Goal: Contribute content: Contribute content

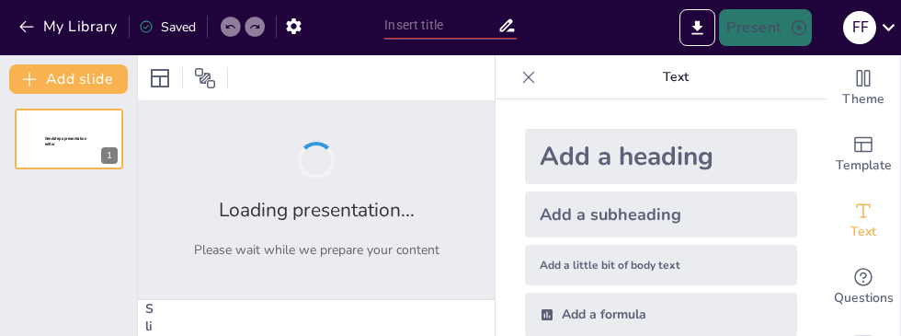
type input "Sifat-Sifat [DEMOGRAPHIC_DATA]: Dari Teori ke Praktik dalam Kehidupan Sehari-Ha…"
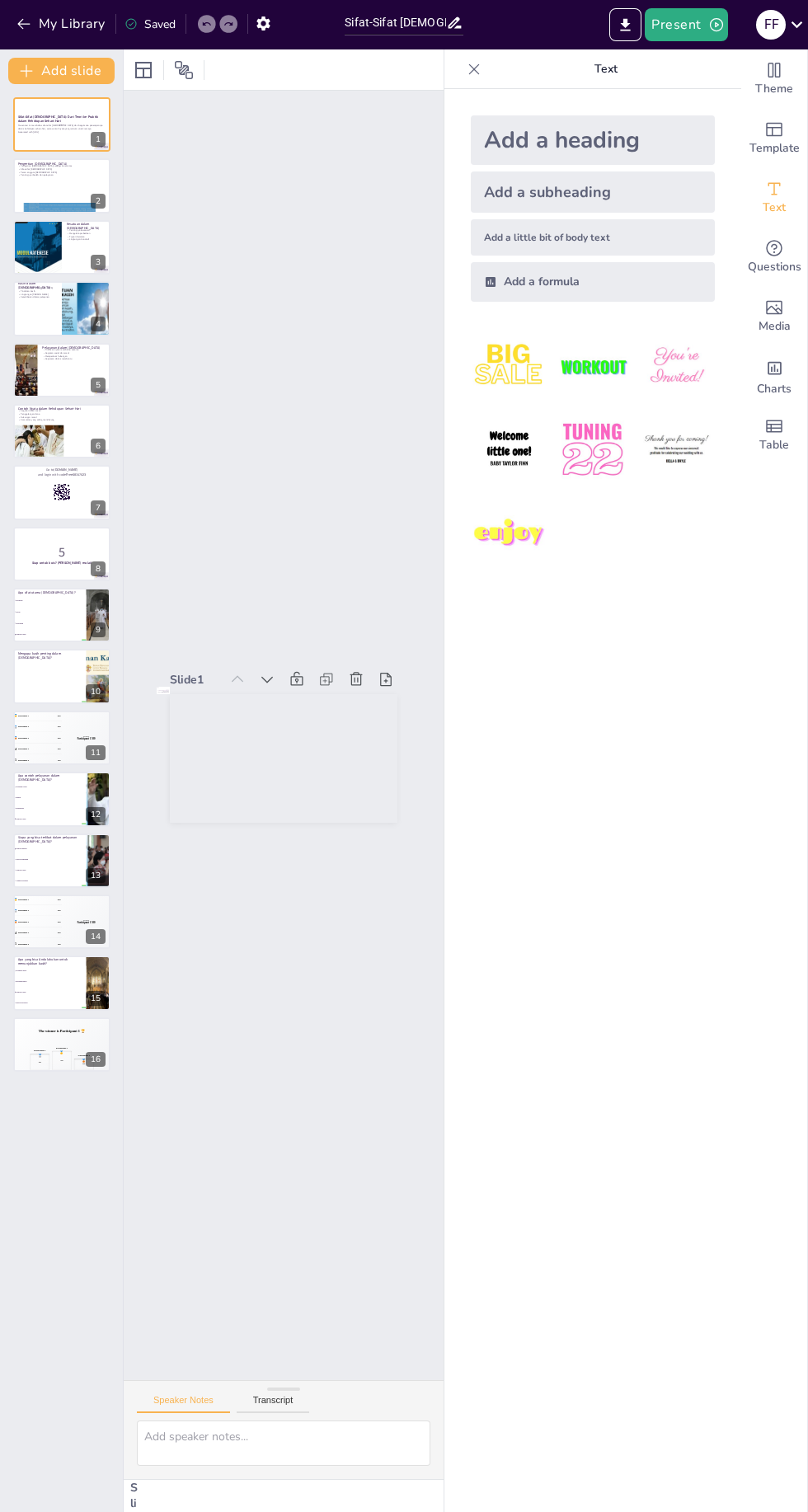
checkbox input "true"
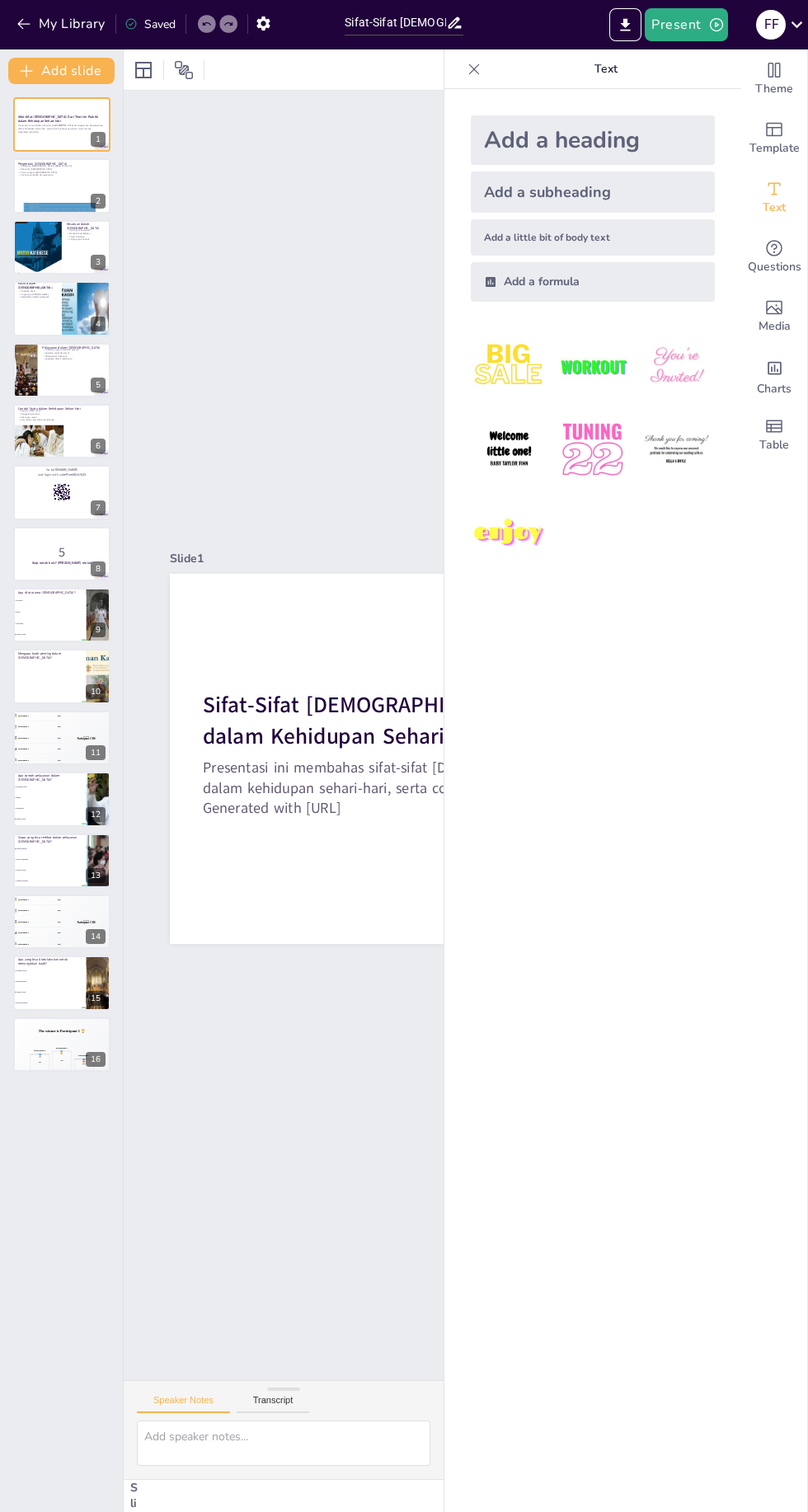
checkbox input "true"
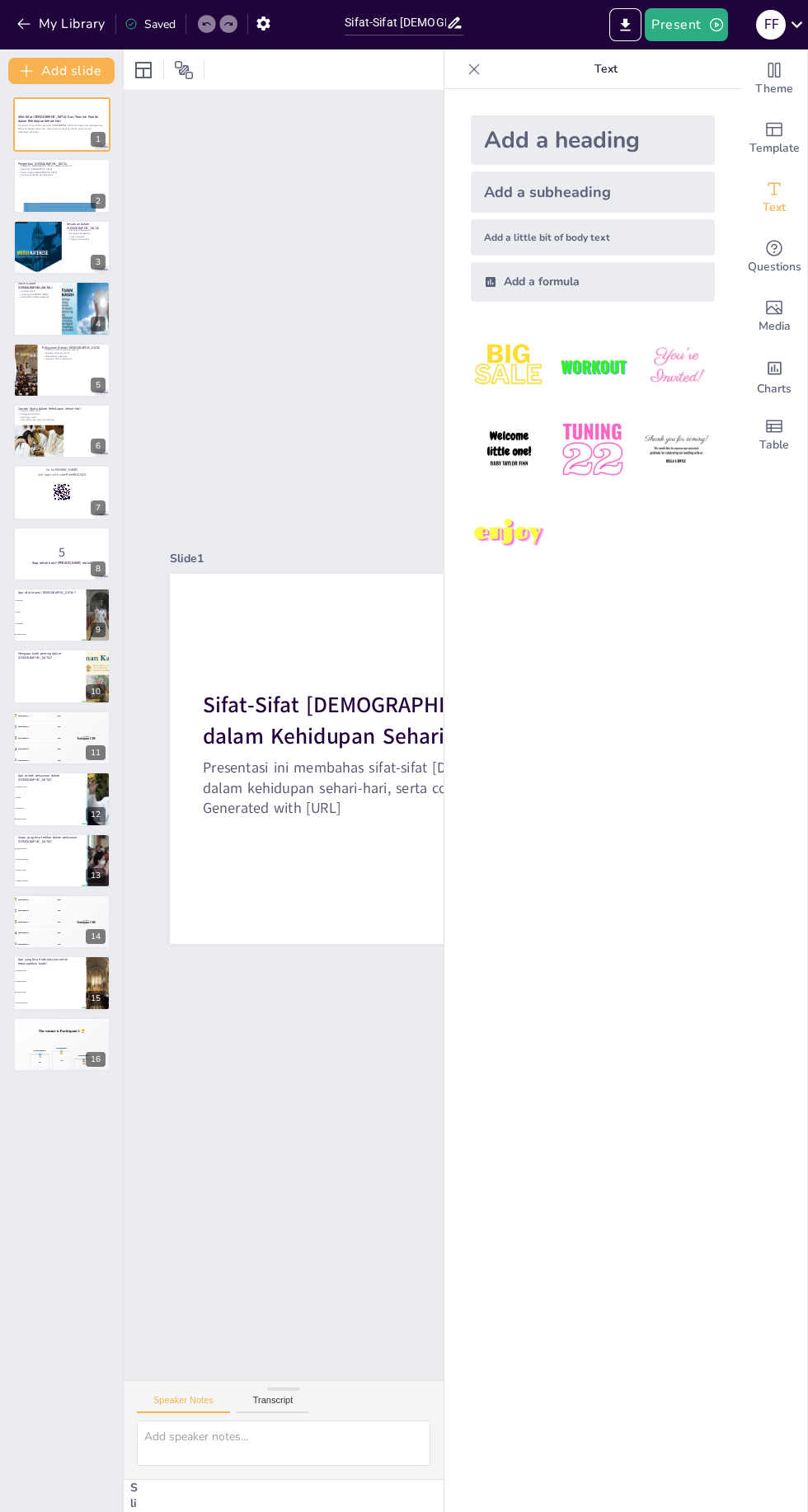
checkbox input "true"
click at [246, 410] on div "Slide 1 Sifat-Sifat [DEMOGRAPHIC_DATA]: Dari Teori ke Praktik dalam Kehidupan S…" at bounding box center [497, 757] width 882 height 1361
checkbox input "true"
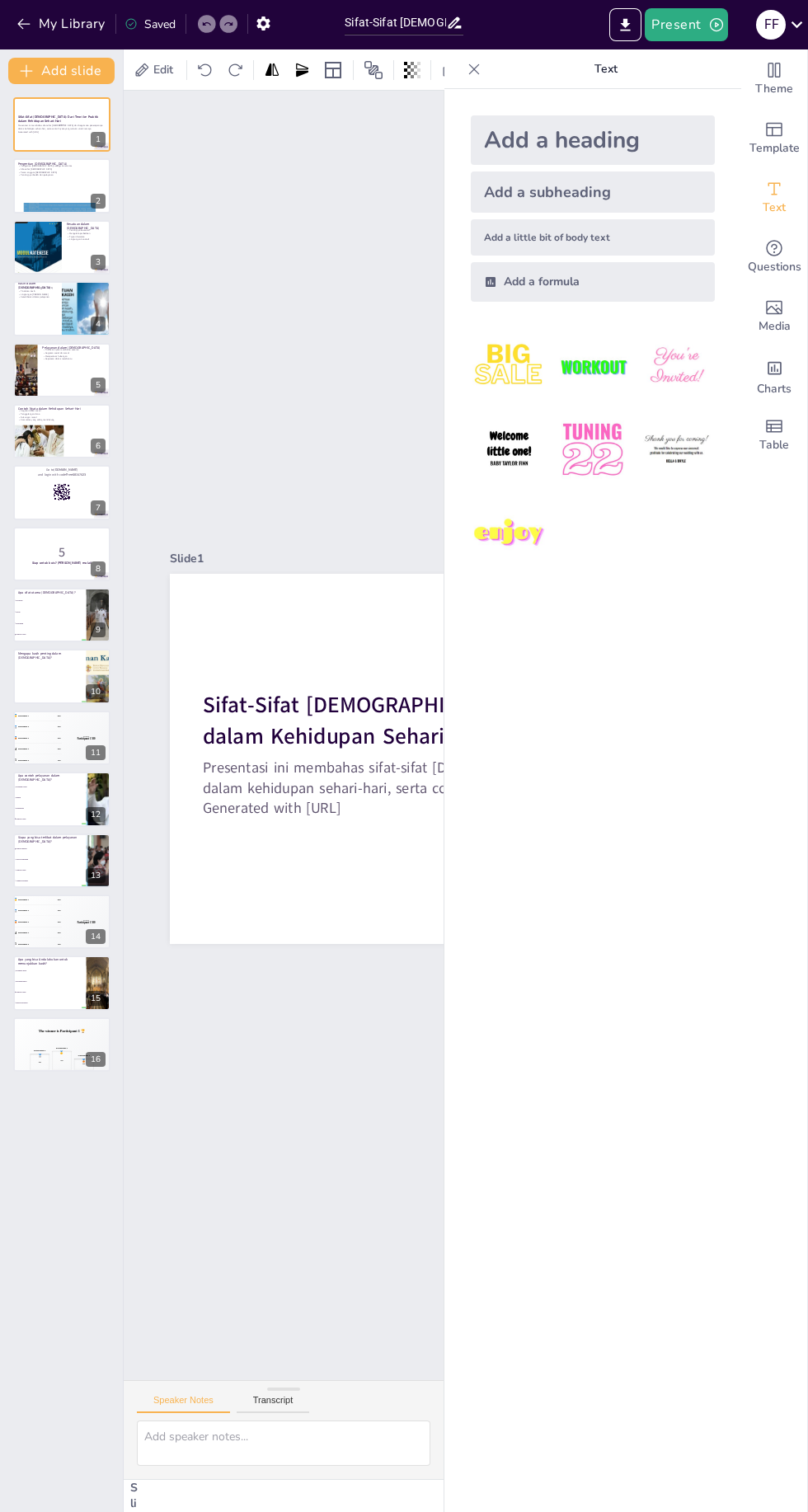
checkbox input "true"
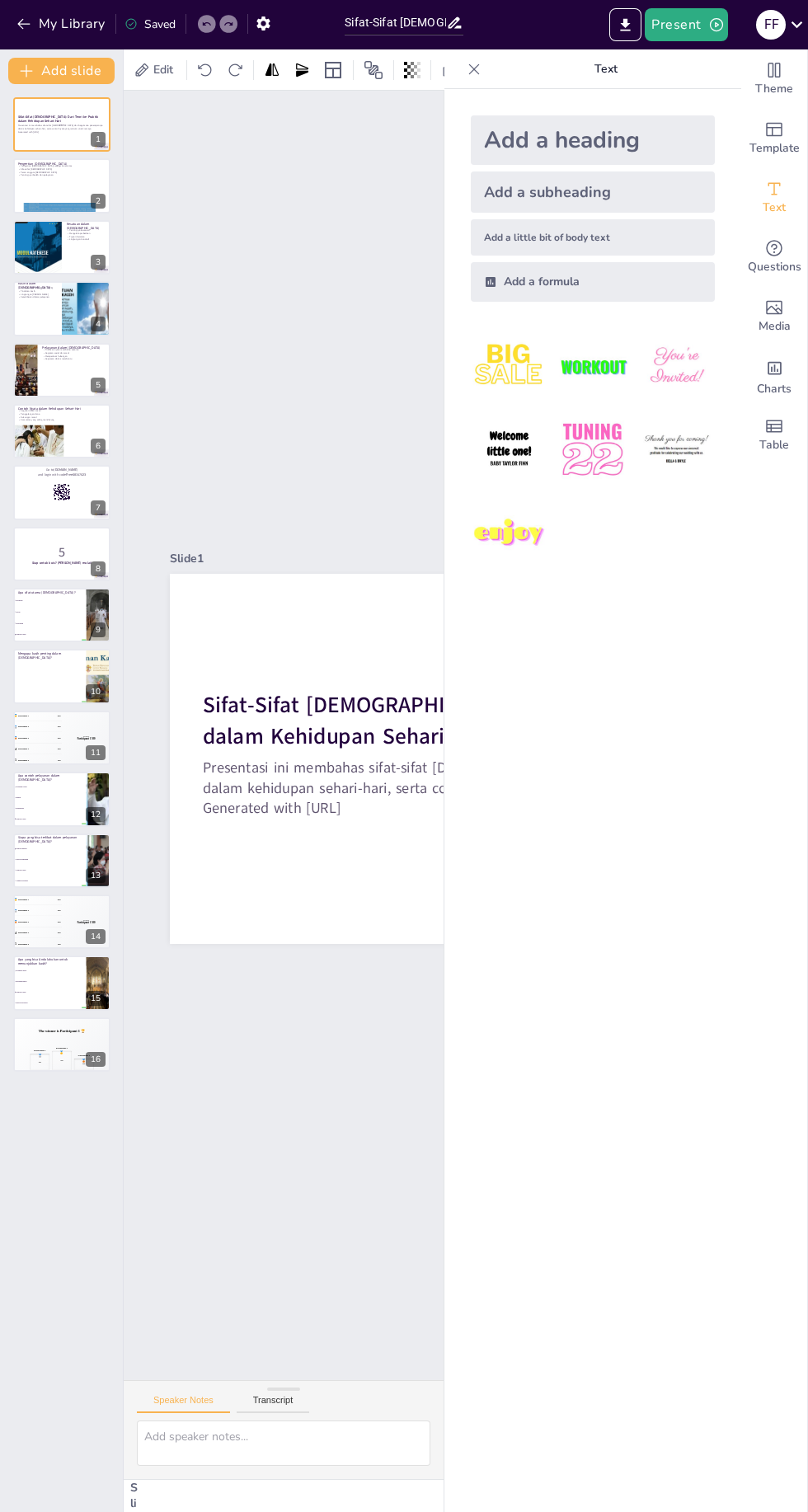
checkbox input "true"
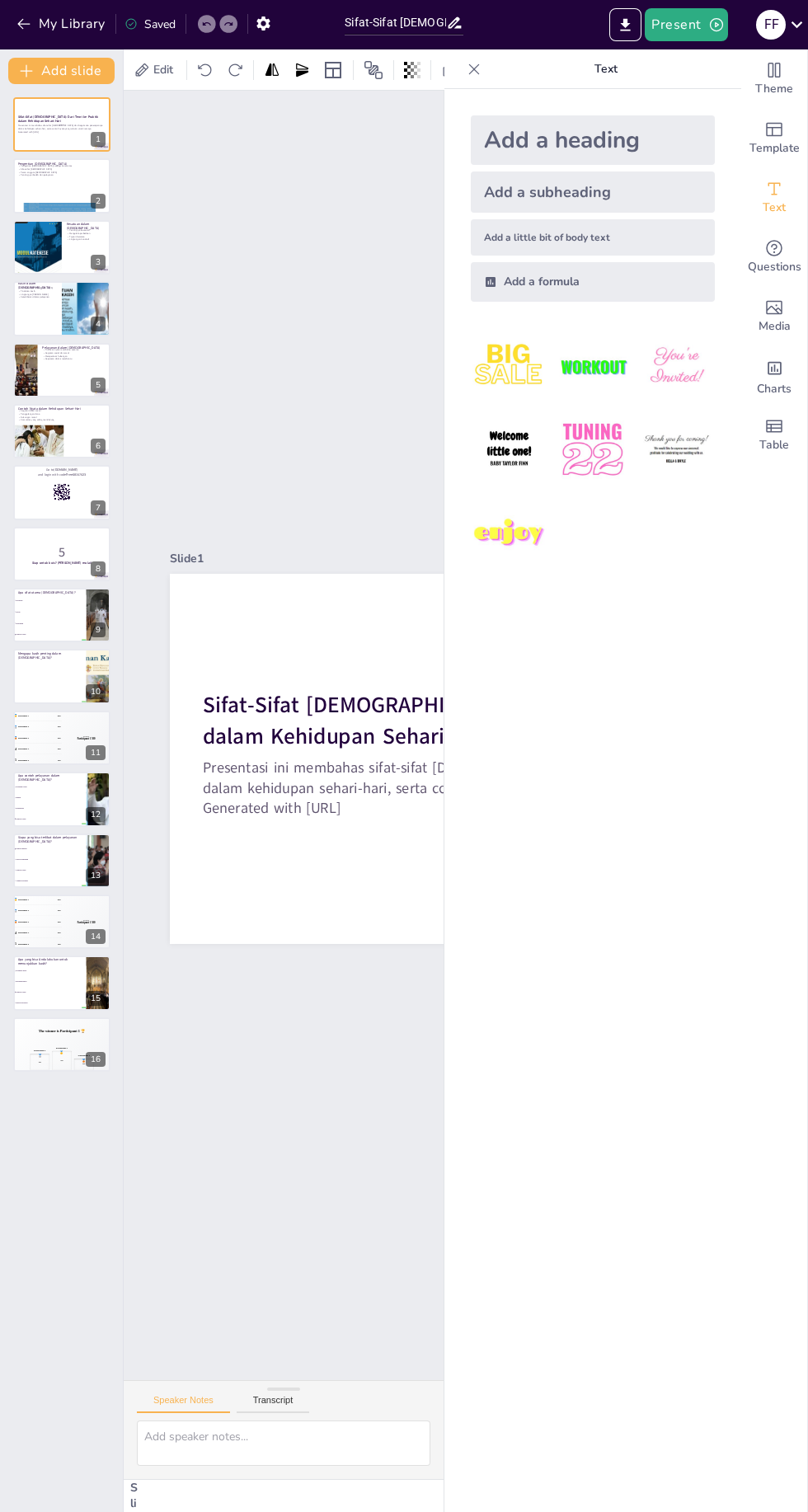
checkbox input "true"
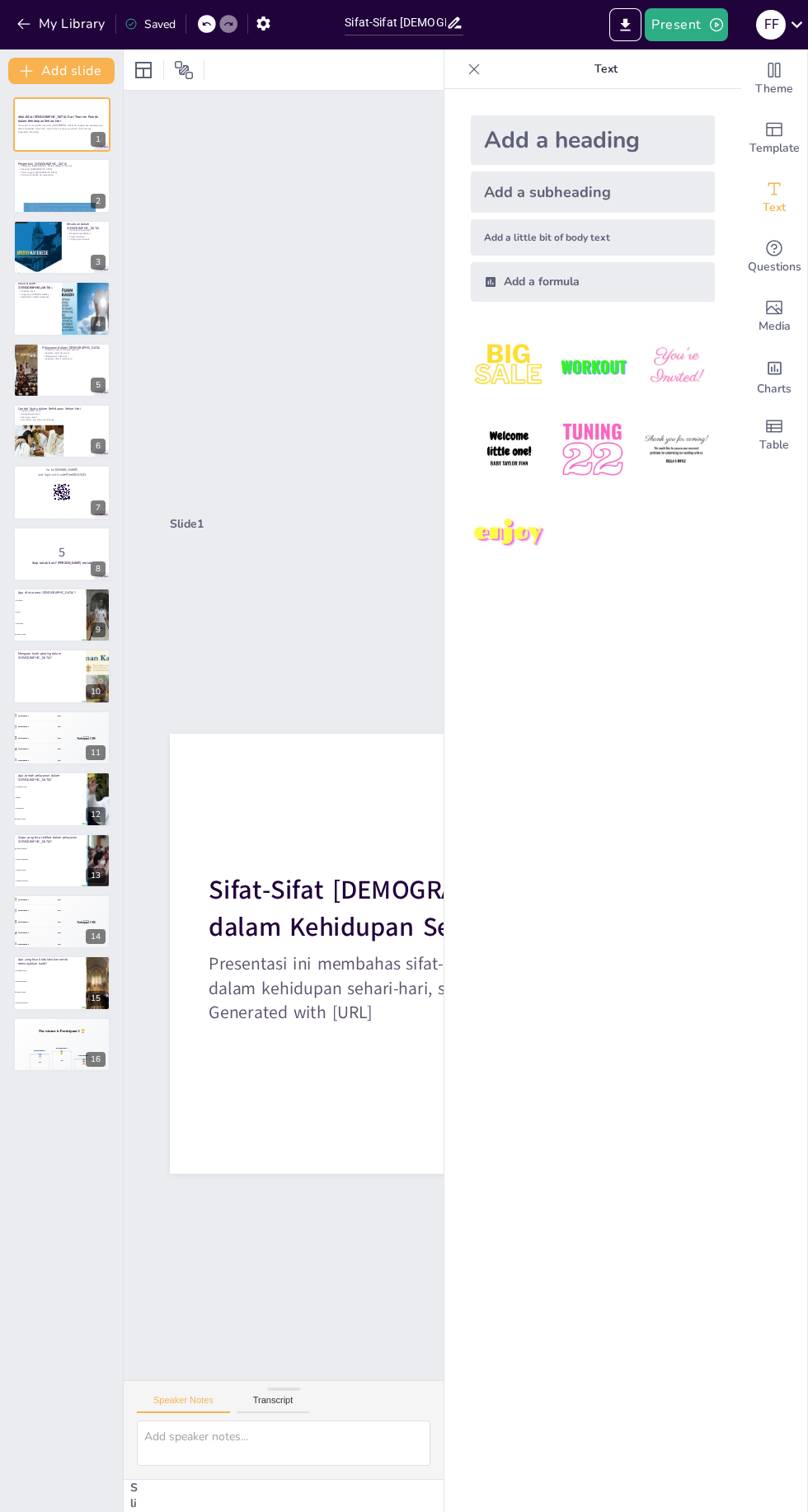
checkbox input "true"
click at [321, 314] on div "Slide 1 Sifat-Sifat [DEMOGRAPHIC_DATA]: Dari Teori ke Praktik dalam Kehidupan S…" at bounding box center [490, 920] width 1513 height 1543
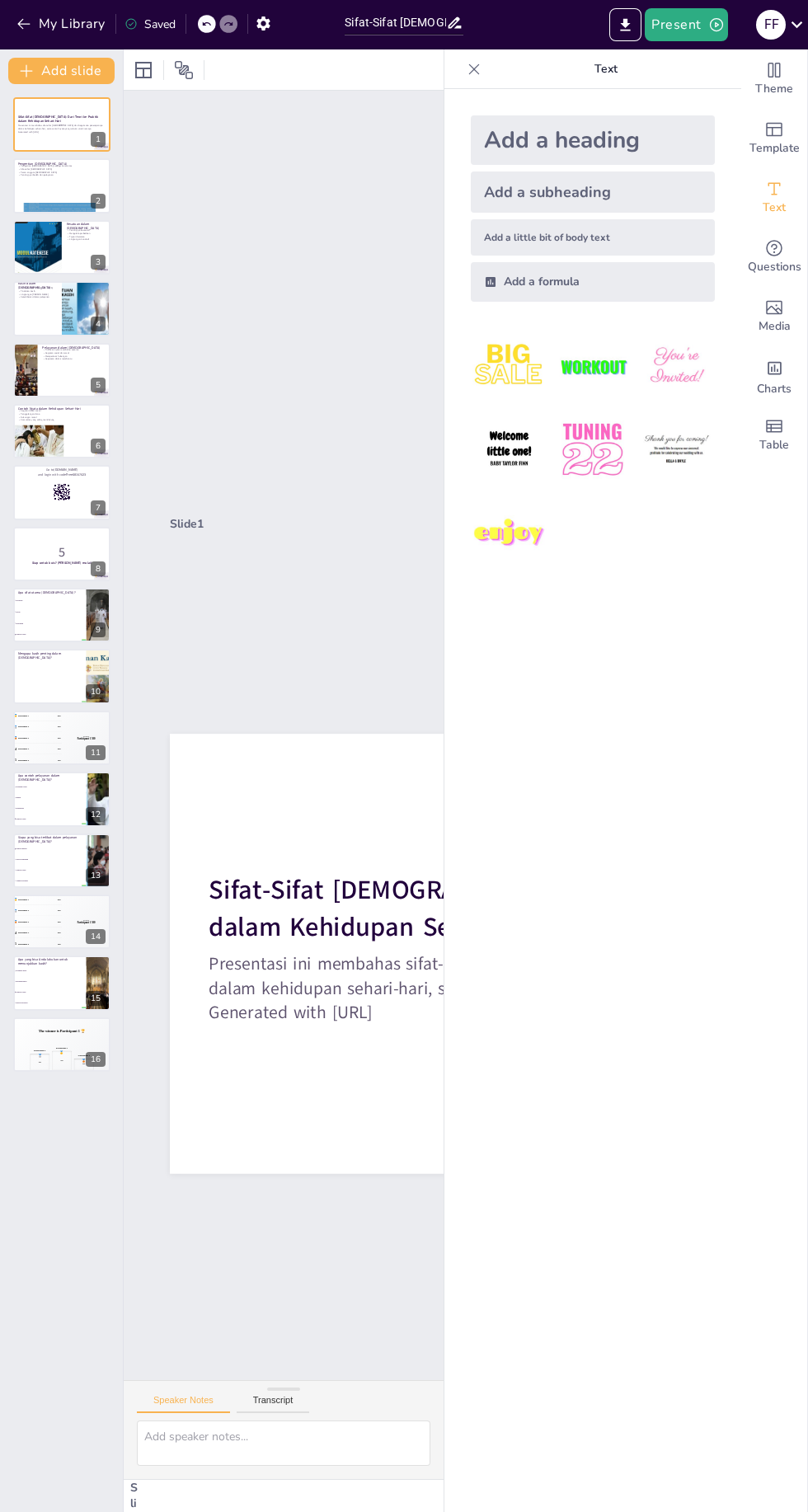
checkbox input "true"
click at [348, 934] on p "Sifat-Sifat [DEMOGRAPHIC_DATA]: Dari Teori ke Praktik dalam Kehidupan Sehari-Ha…" at bounding box center [204, 1052] width 287 height 692
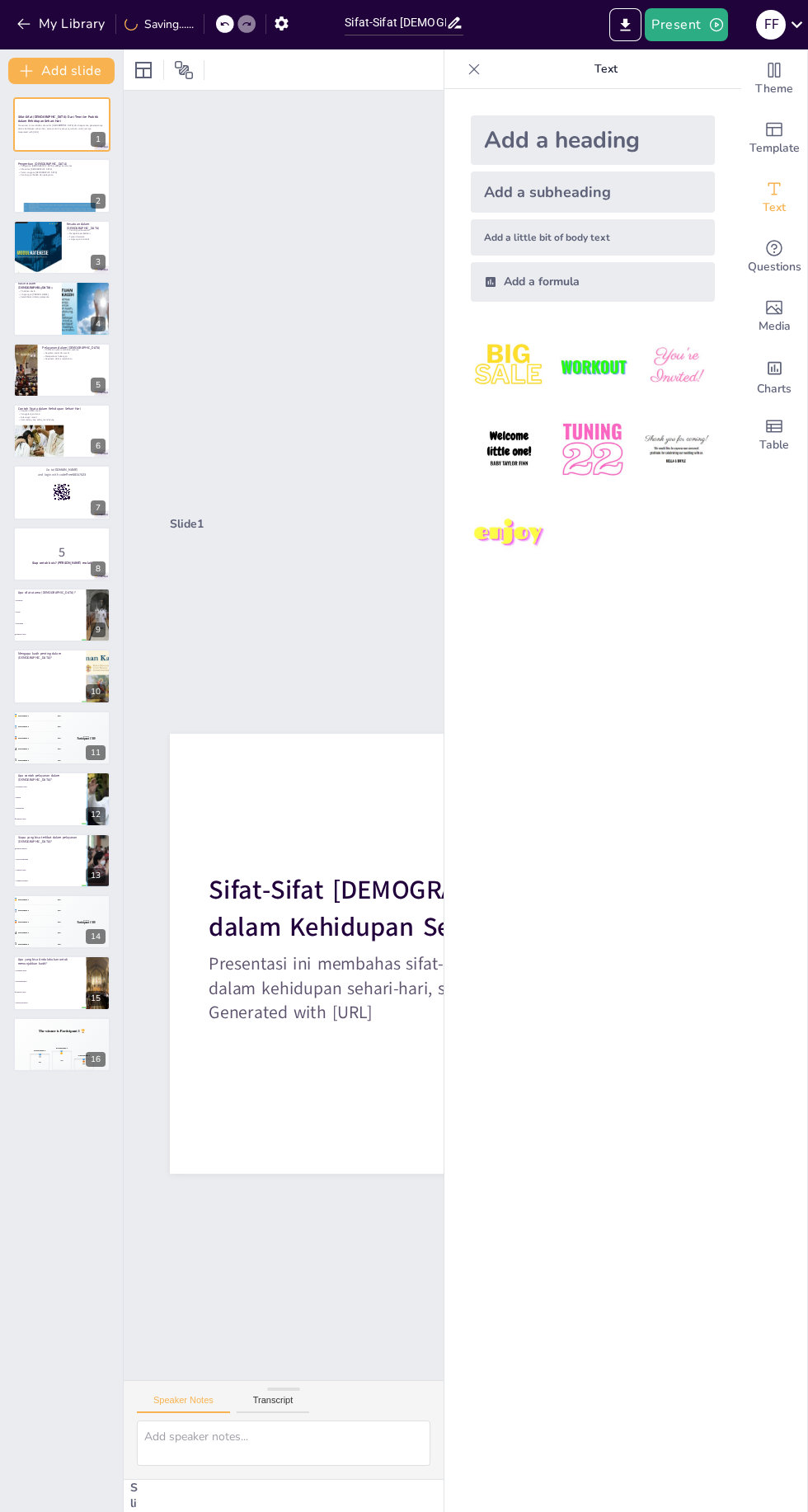
click at [357, 909] on p "Sifat-Sifat [DEMOGRAPHIC_DATA]: Dari Teori ke Praktik dalam Kehidupan Sehari-Ha…" at bounding box center [518, 962] width 704 height 218
checkbox input "true"
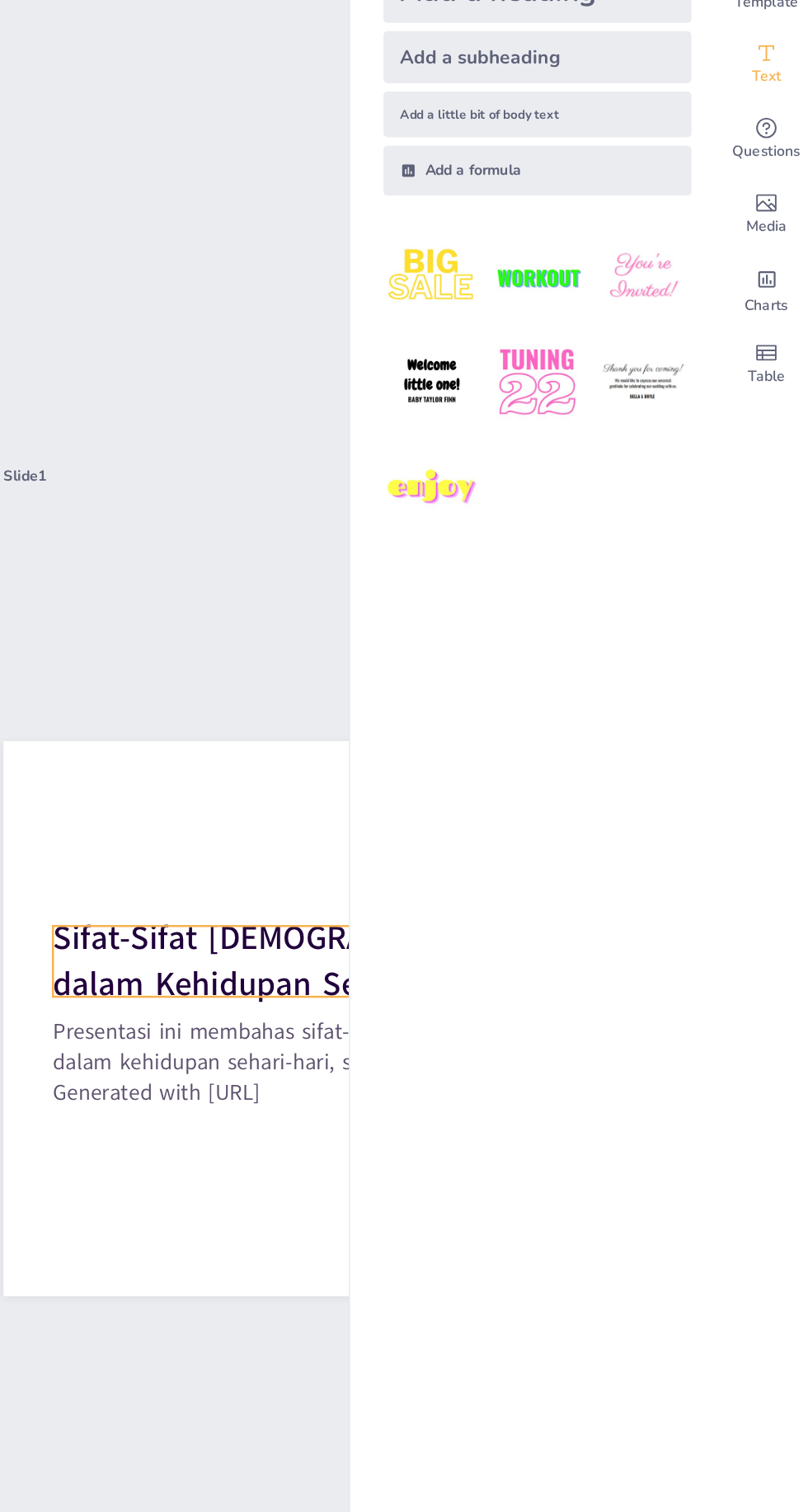
checkbox input "true"
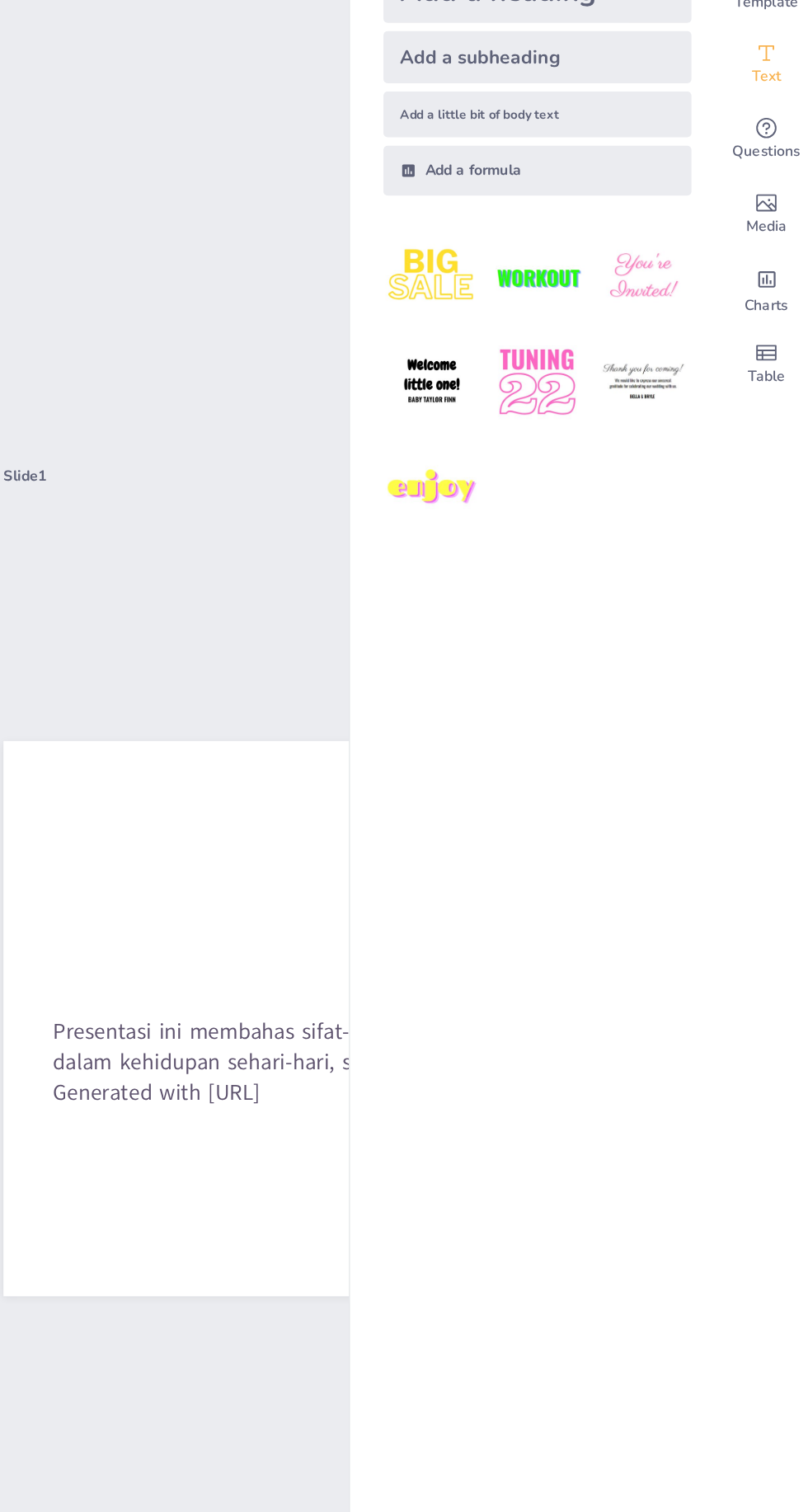
type input "48"
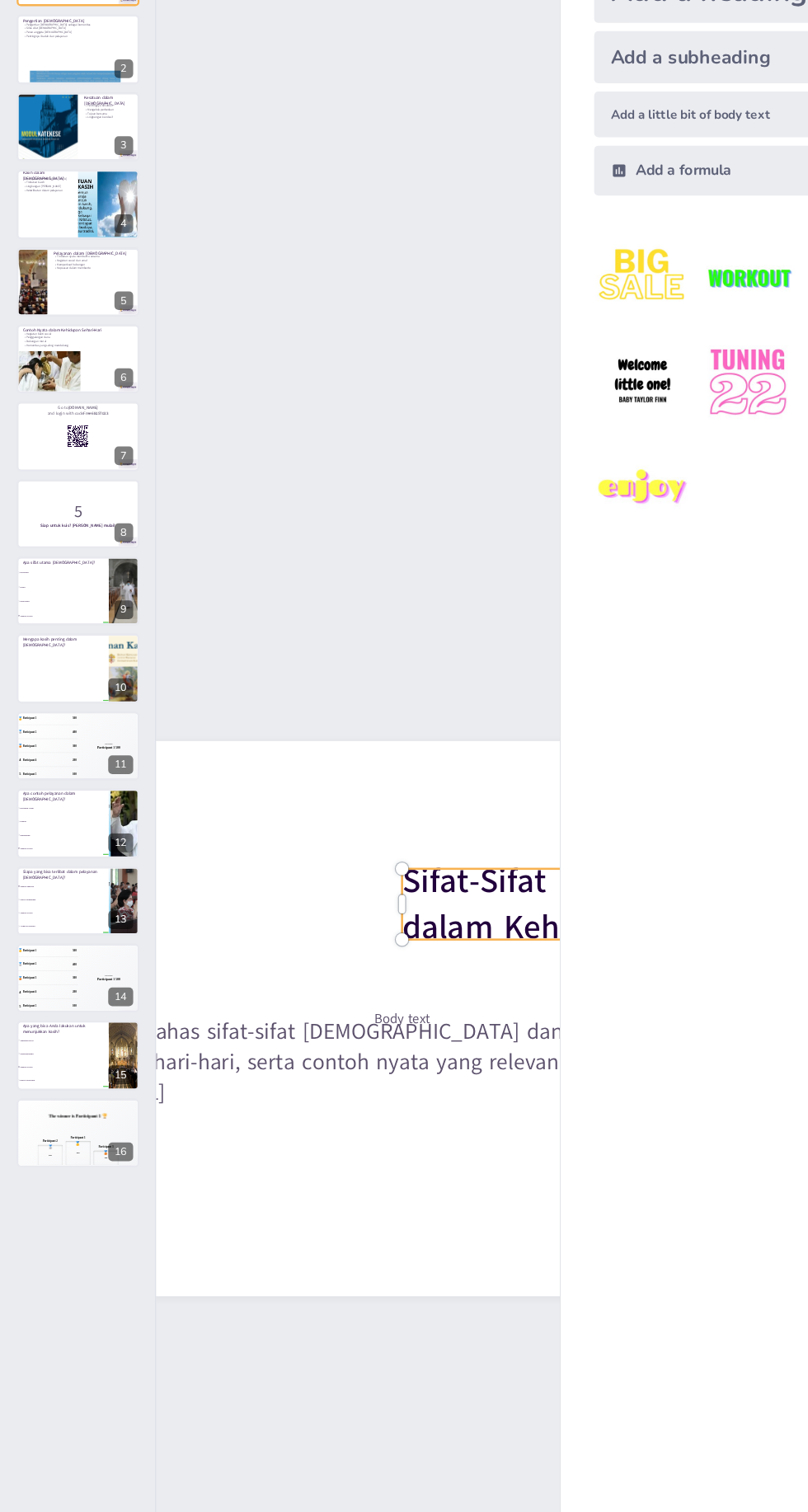
type textarea "Pengertian [DEMOGRAPHIC_DATA] sebagai komunitas sangat penting untuk dipahami. …"
checkbox input "true"
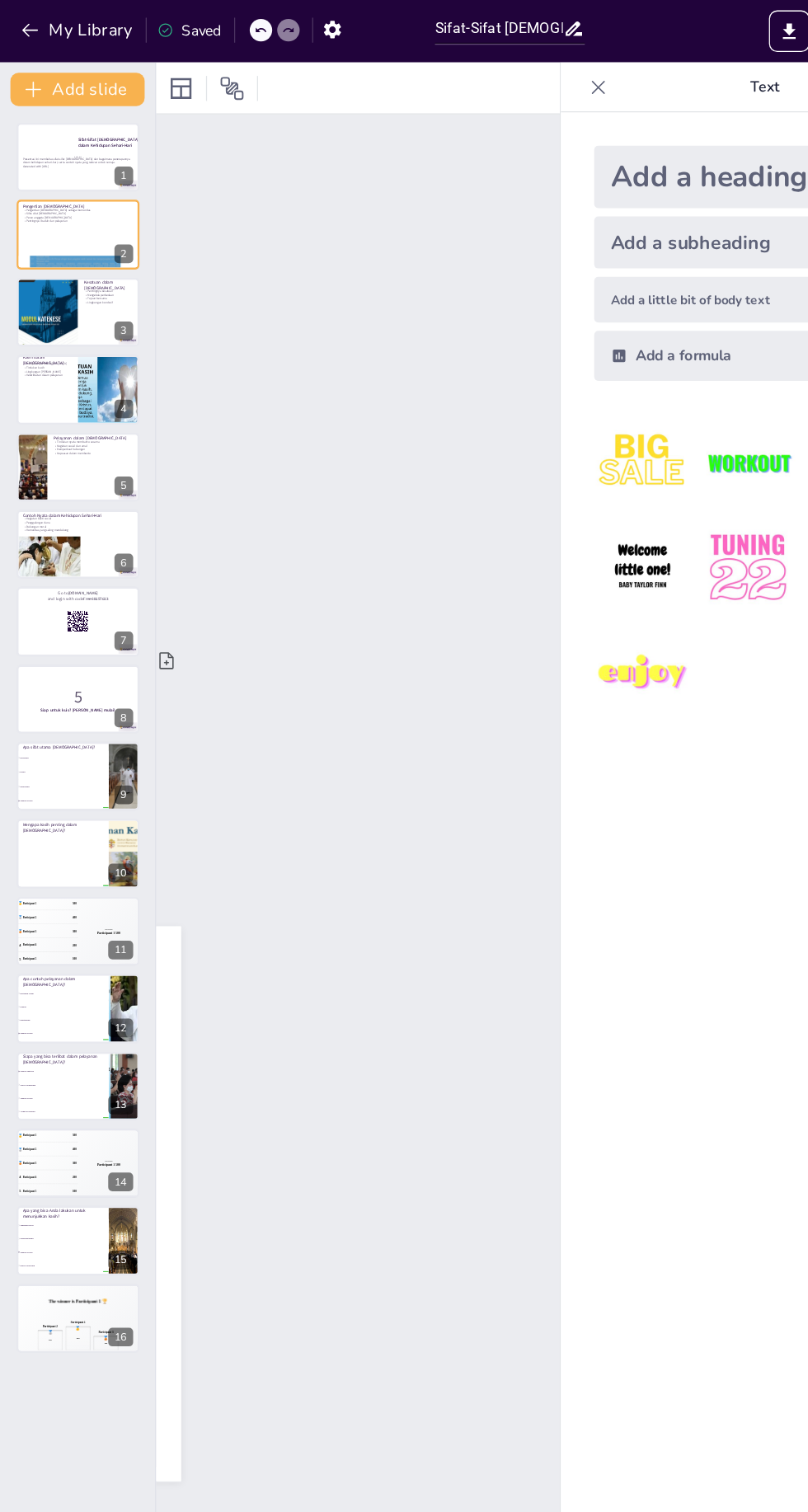
click at [96, 235] on icon at bounding box center [95, 236] width 6 height 9
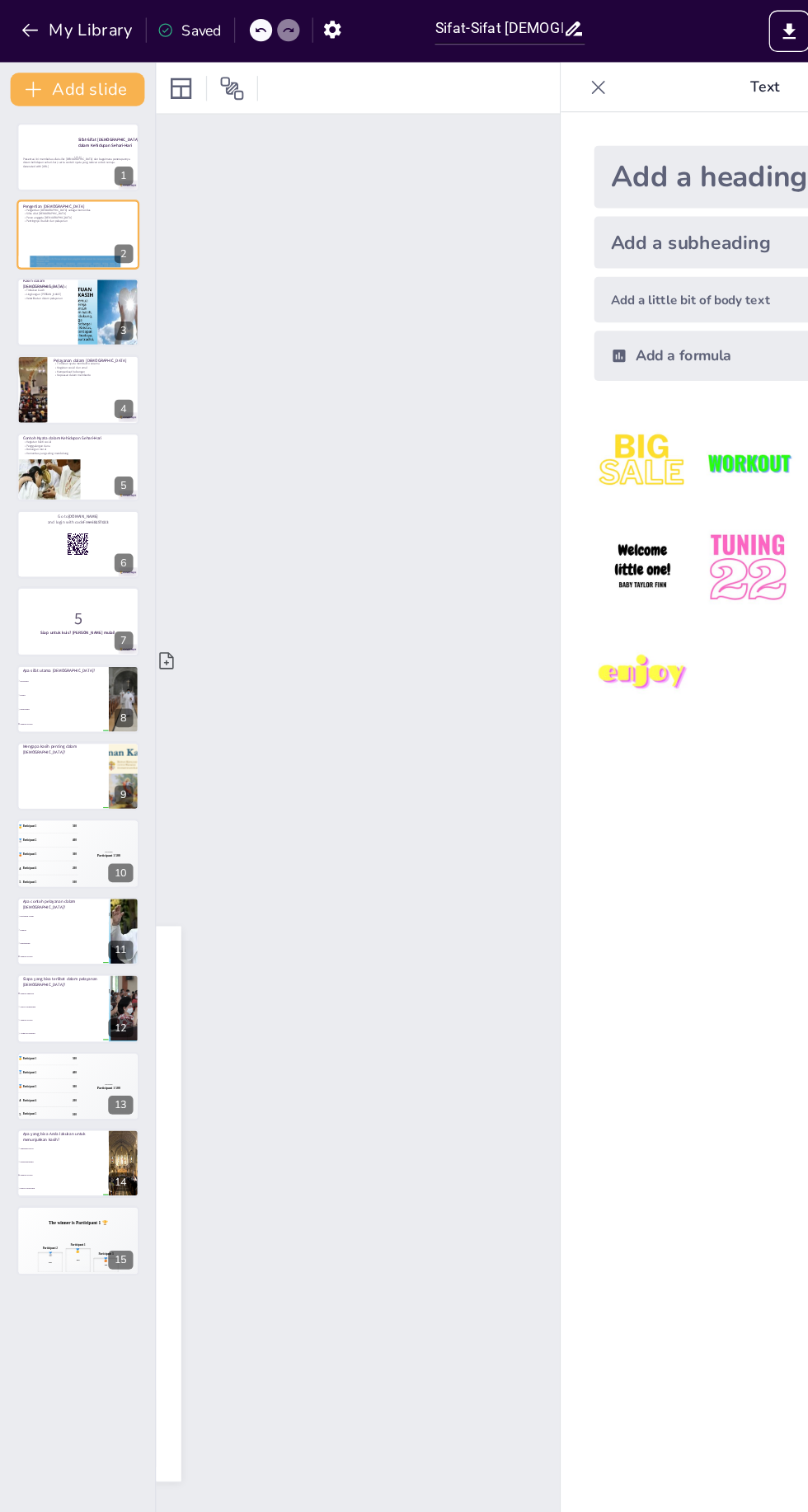
click at [71, 241] on button at bounding box center [73, 235] width 20 height 20
click at [73, 234] on icon at bounding box center [72, 234] width 10 height 10
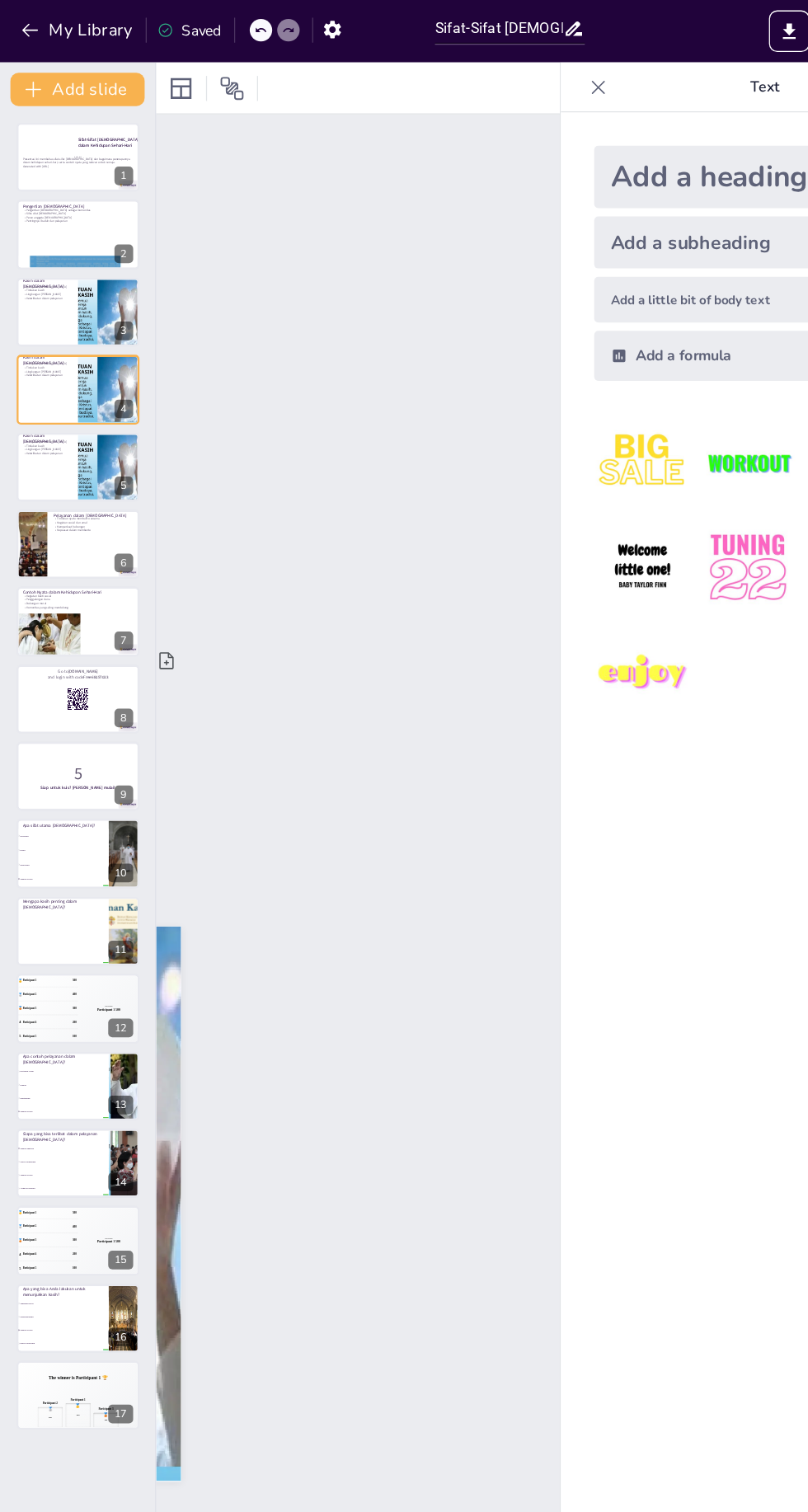
type textarea "[PERSON_NAME] sebagai inti ajaran [DEMOGRAPHIC_DATA] menunjukkan betapa penting…"
checkbox input "true"
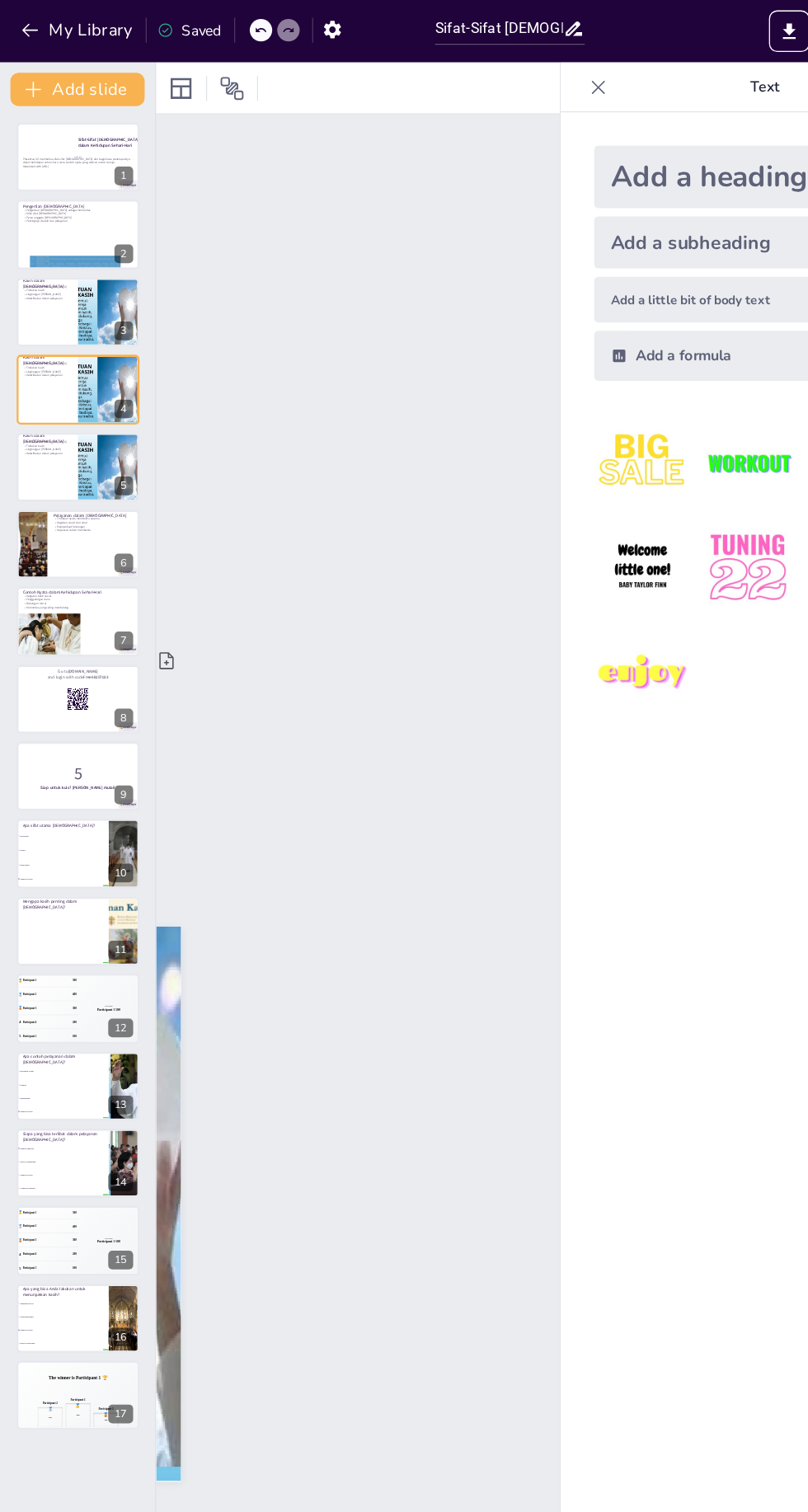
checkbox input "true"
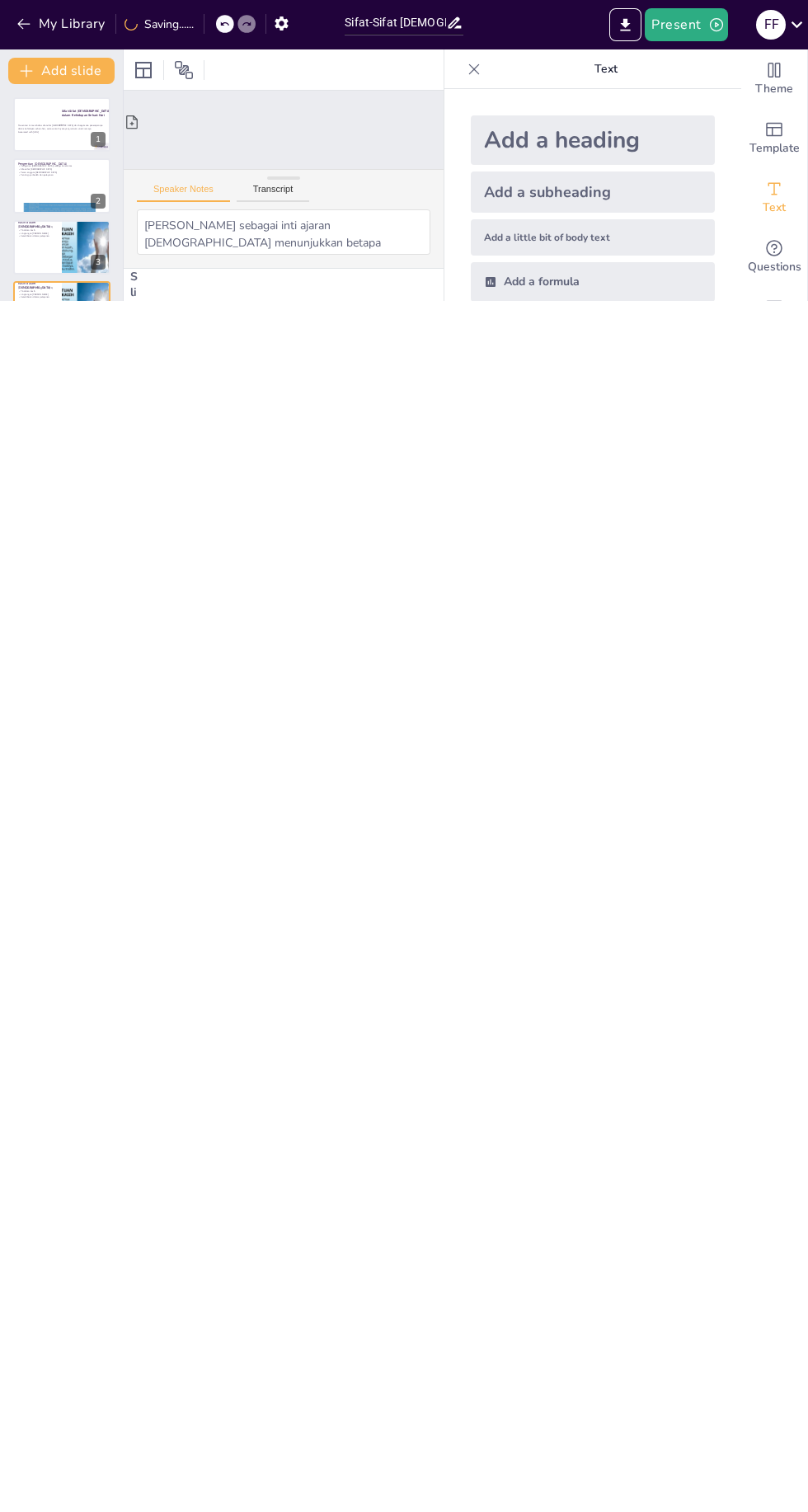
checkbox input "true"
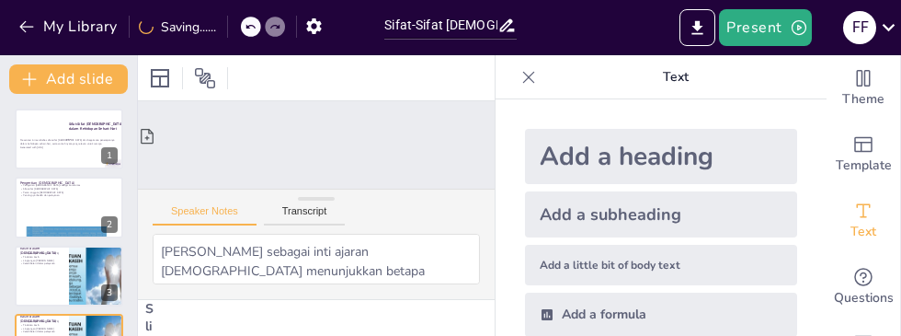
checkbox input "true"
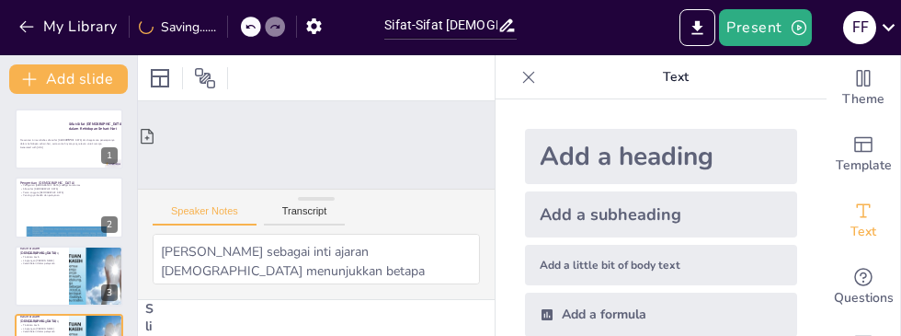
checkbox input "true"
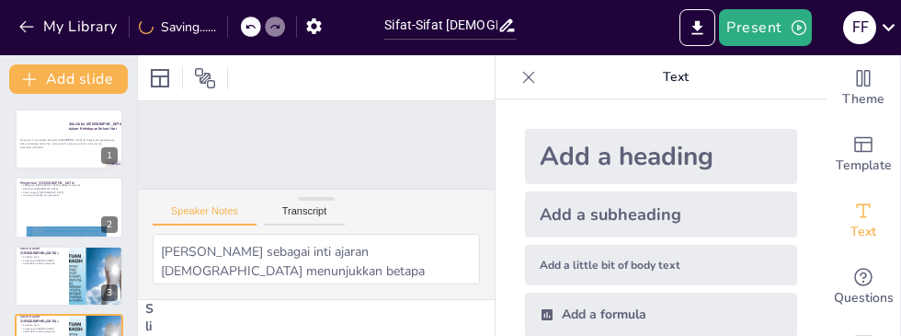
checkbox input "true"
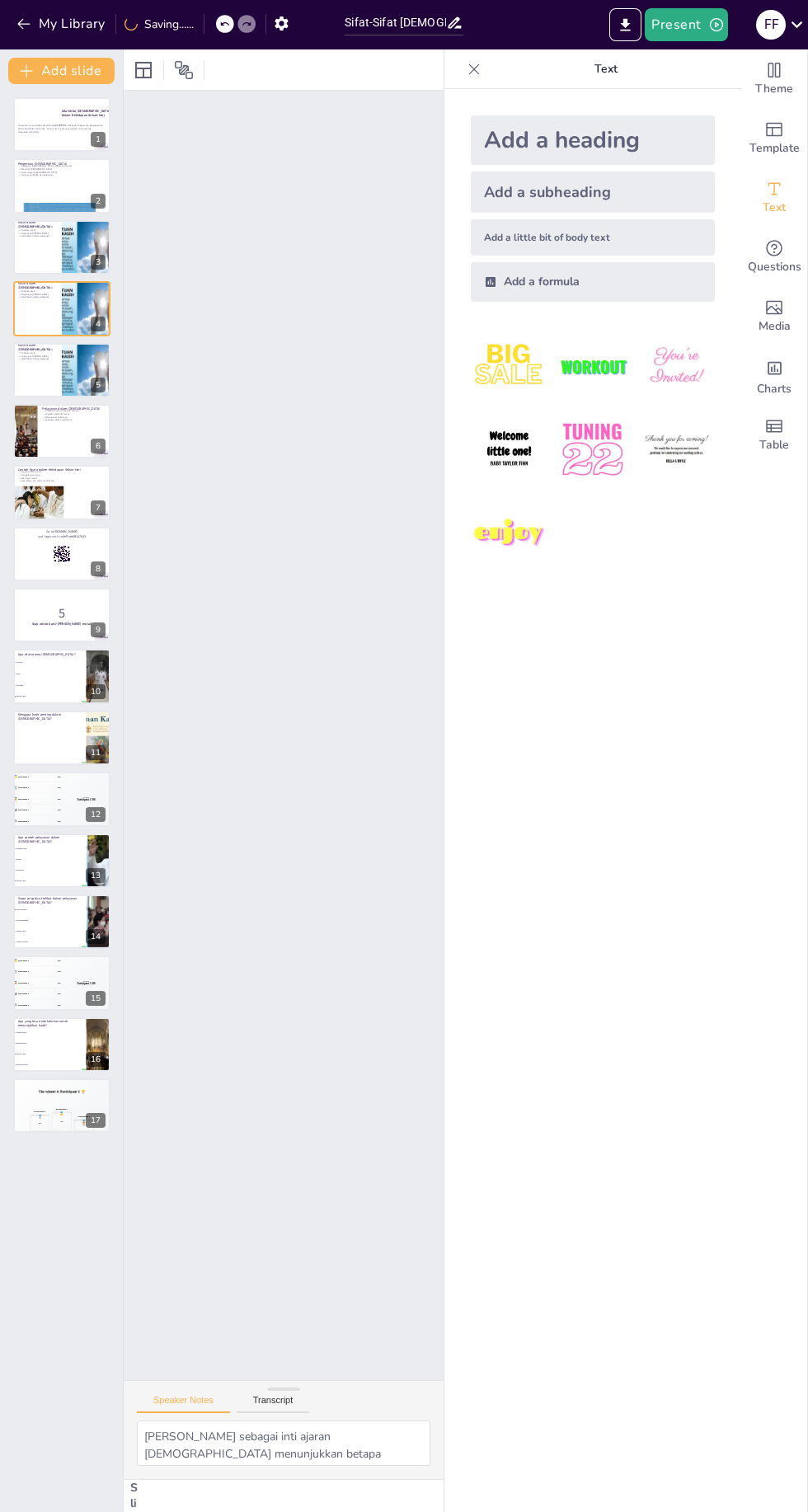
checkbox input "true"
click at [76, 455] on div at bounding box center [62, 431] width 98 height 55
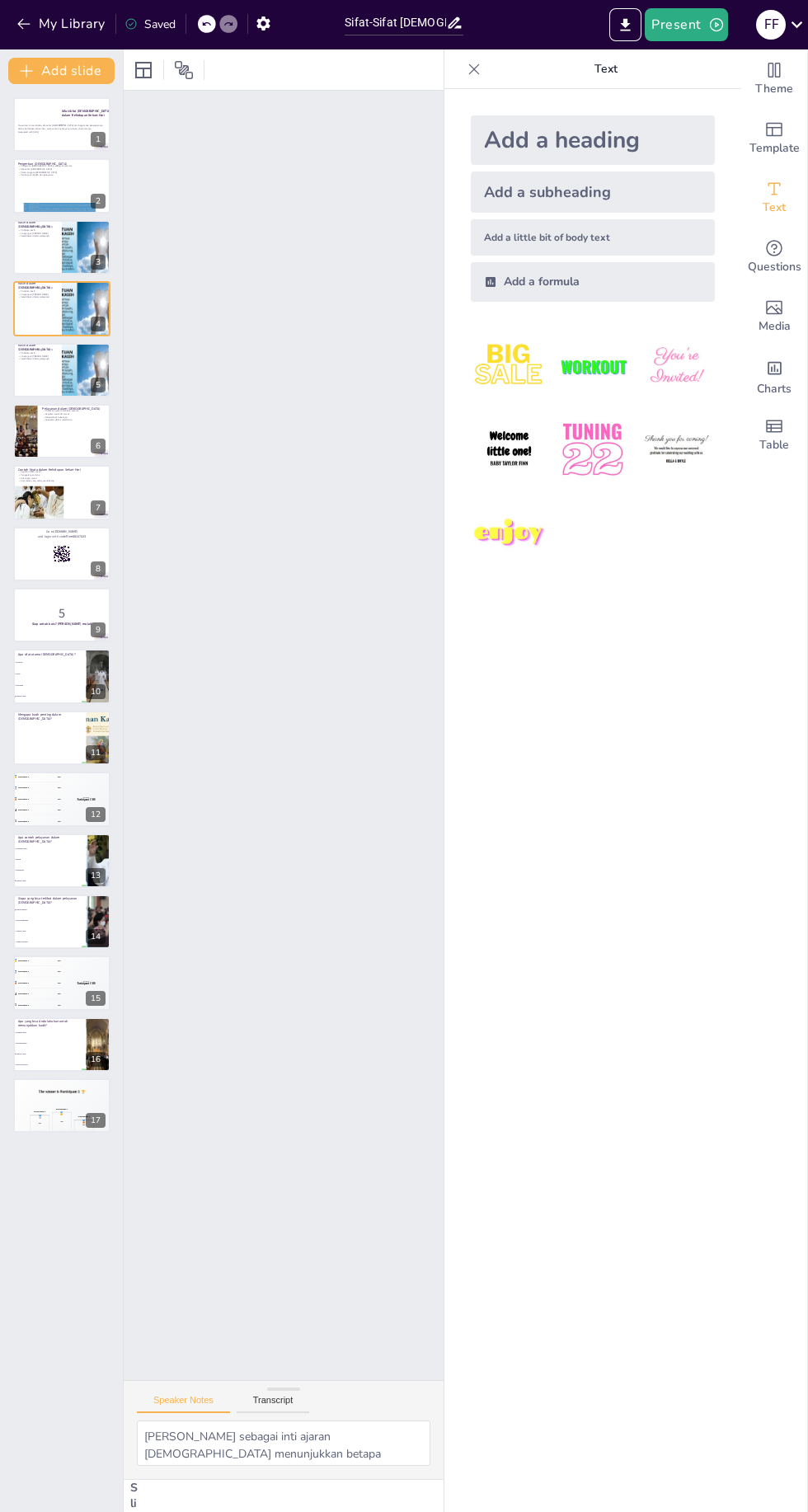
click at [22, 378] on div at bounding box center [62, 370] width 98 height 55
click at [26, 384] on div at bounding box center [62, 370] width 98 height 55
click at [23, 380] on div at bounding box center [62, 370] width 98 height 55
click at [26, 384] on div at bounding box center [62, 370] width 98 height 55
click at [34, 406] on div at bounding box center [25, 431] width 98 height 55
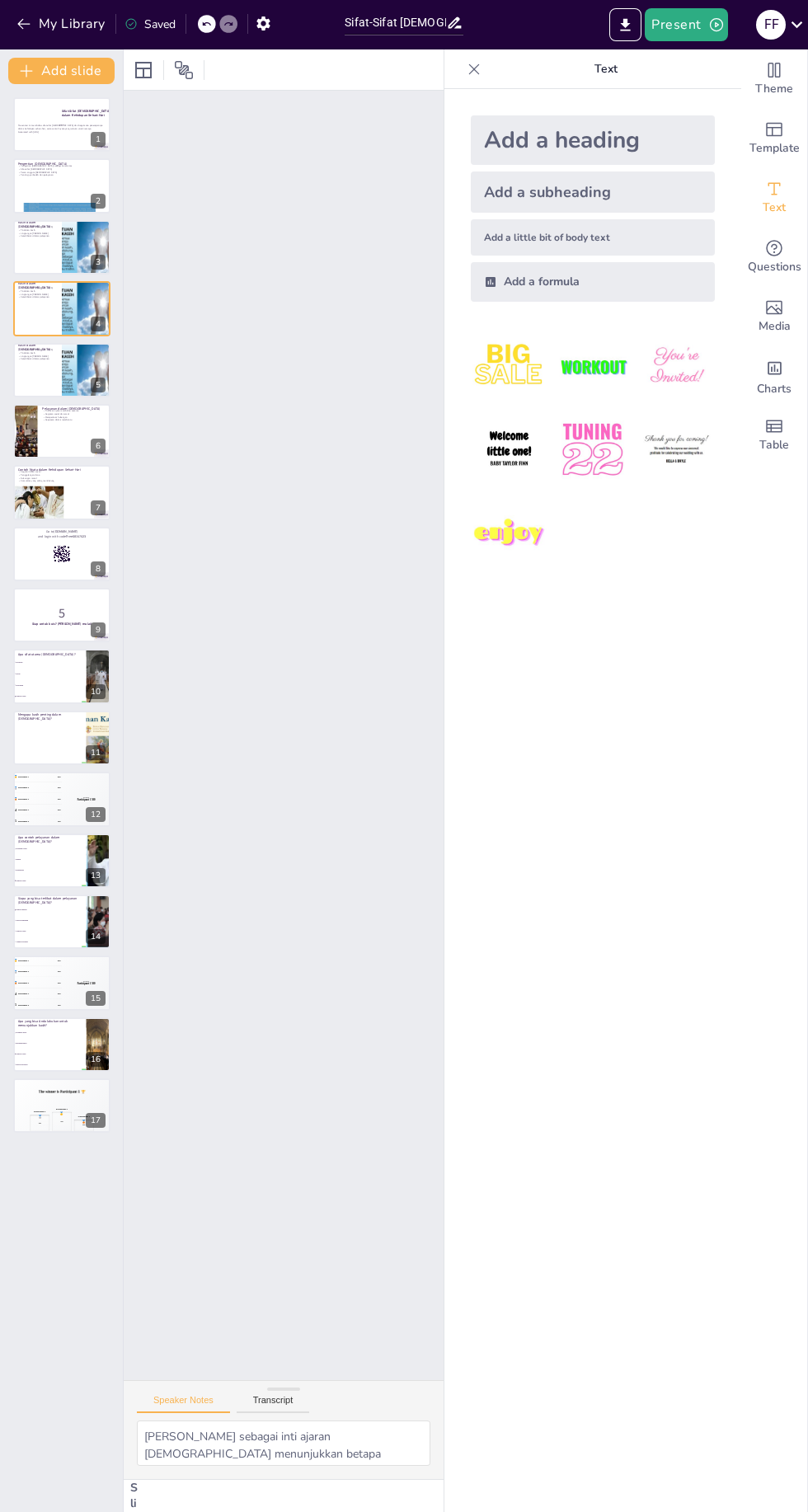
click at [29, 426] on div at bounding box center [25, 431] width 98 height 55
click at [26, 438] on div at bounding box center [25, 431] width 98 height 55
click at [24, 445] on div at bounding box center [25, 431] width 98 height 55
type textarea "Tindakan nyata untuk membantu sesama adalah esensi dari pelayanan. Dengan terli…"
checkbox input "true"
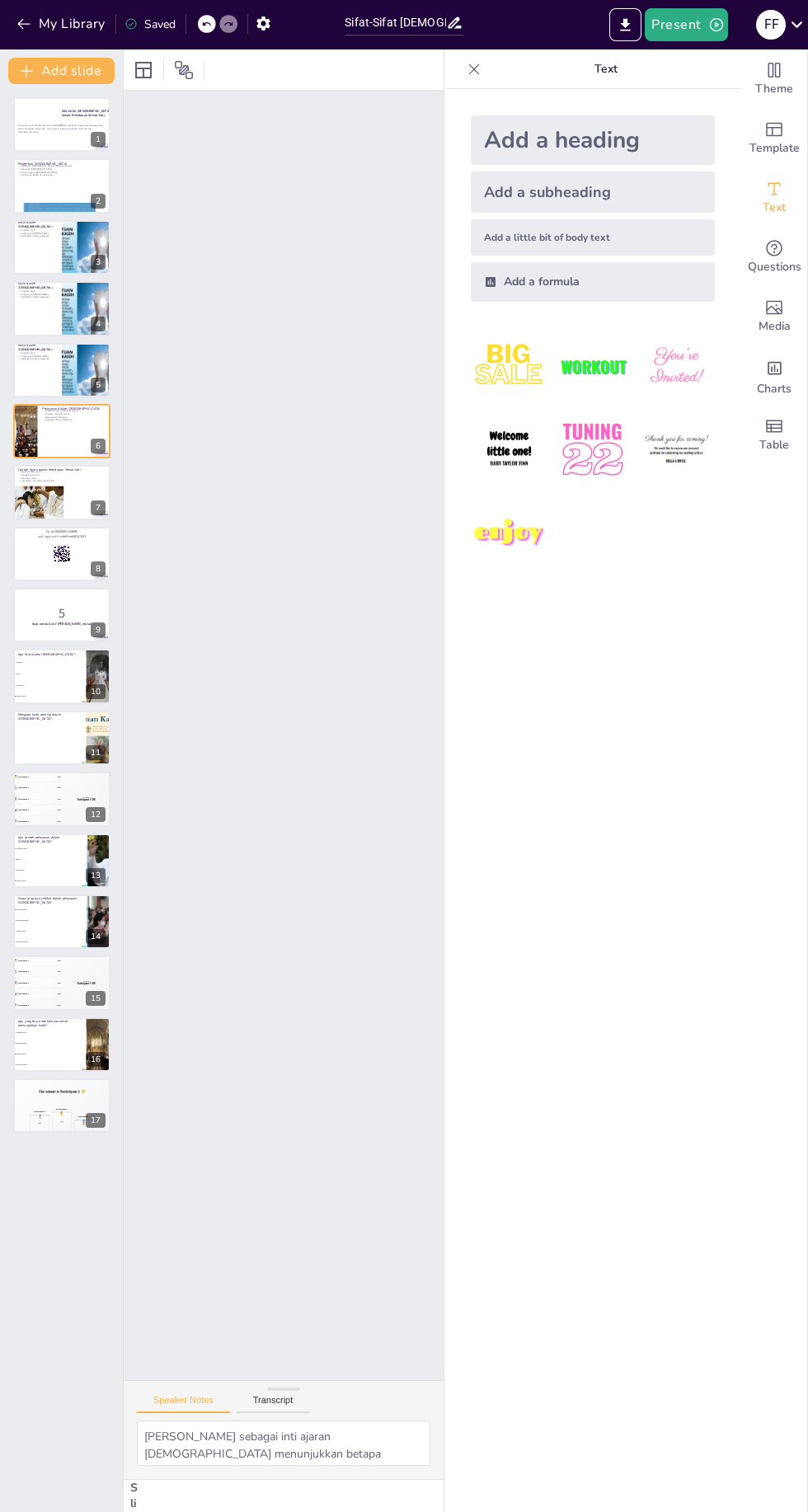
checkbox input "true"
click at [29, 451] on div at bounding box center [25, 431] width 98 height 55
click at [22, 455] on div at bounding box center [25, 431] width 98 height 55
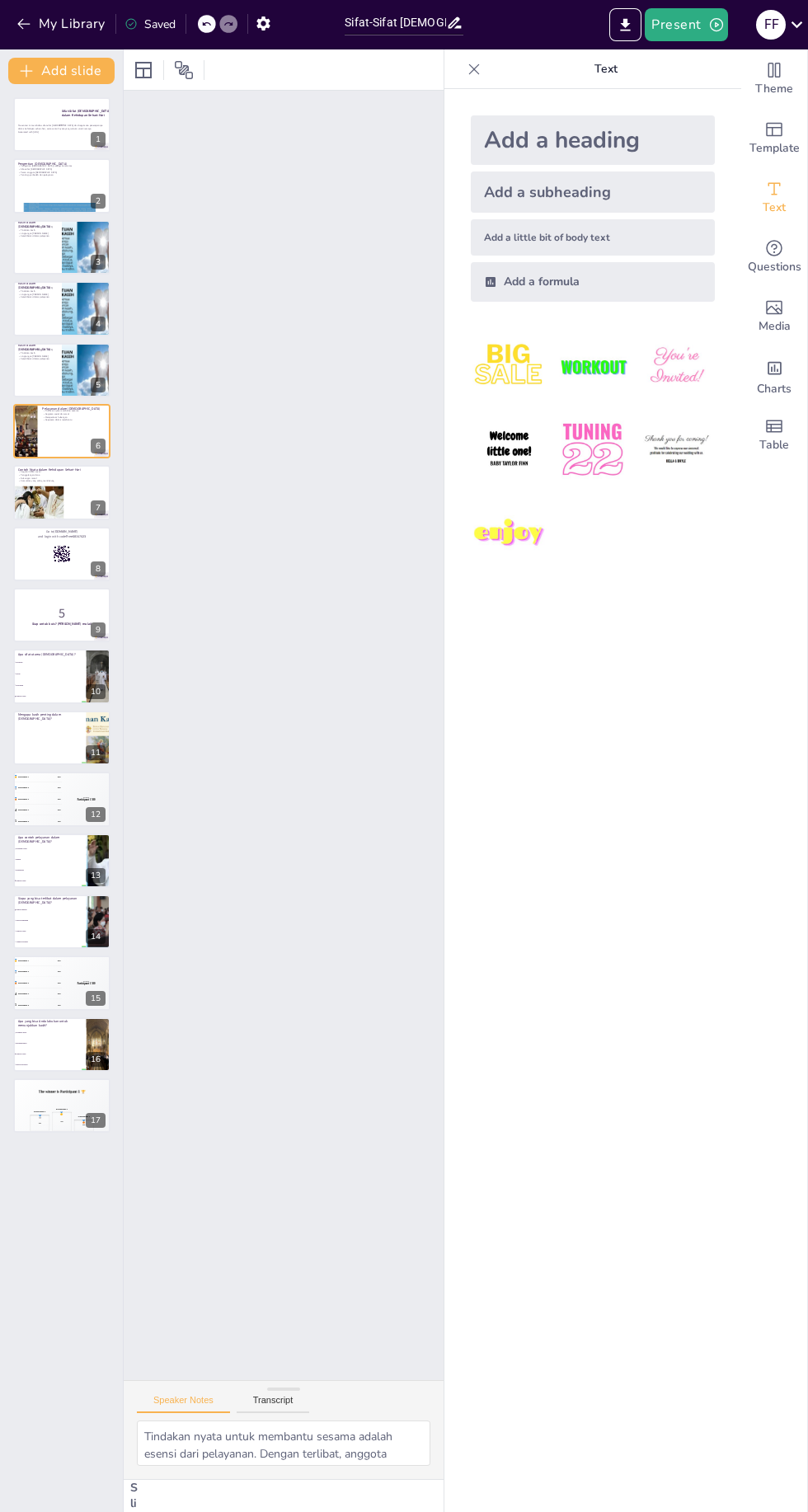
click at [22, 469] on p "Contoh Nyata dalam Kehidupan Sehari-Hari" at bounding box center [61, 470] width 87 height 5
click at [19, 472] on p "Kegiatan bakti sosial" at bounding box center [61, 472] width 87 height 4
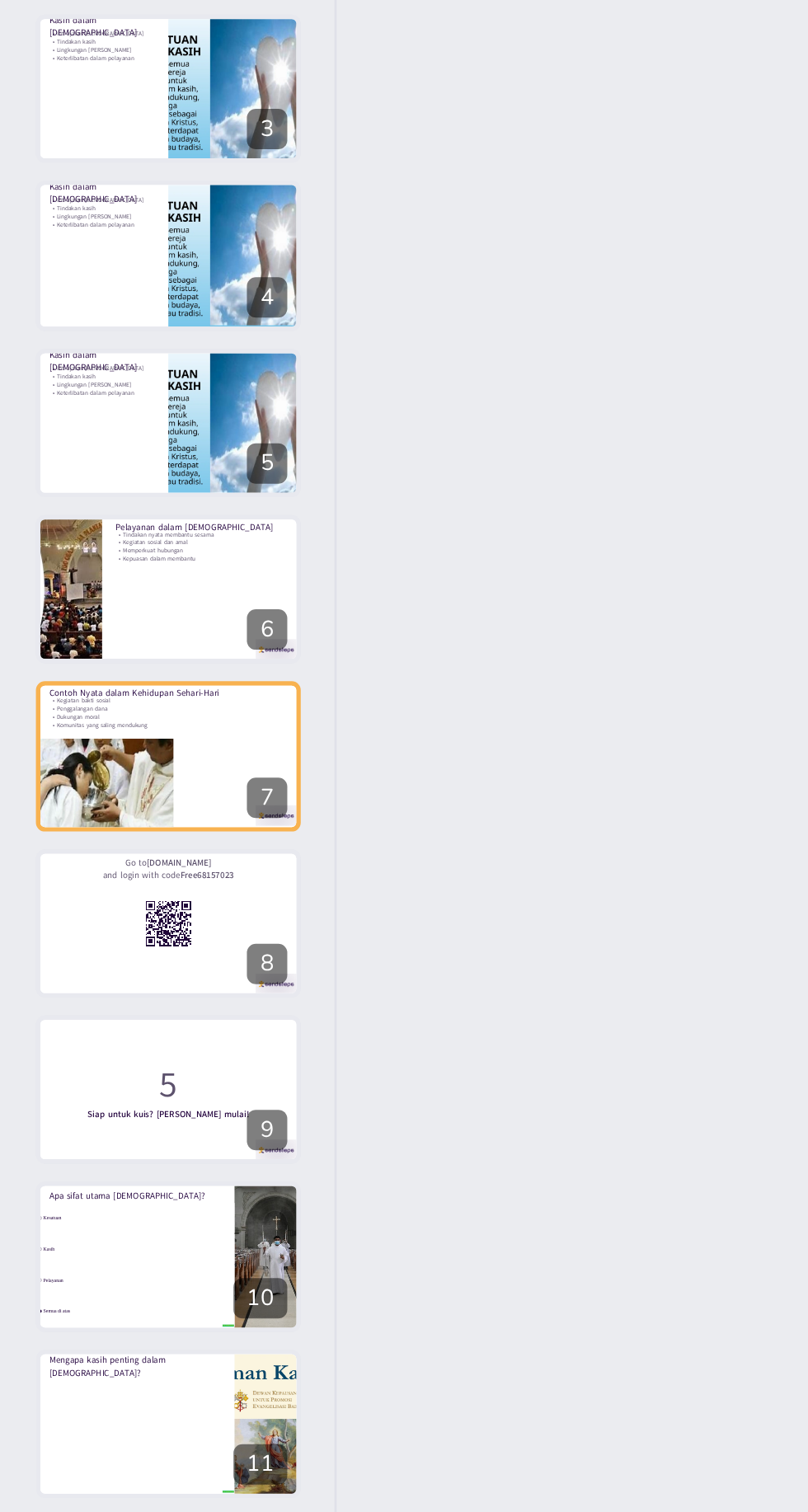
type textarea "Kegiatan bakti sosial adalah contoh nyata dari sifat [DEMOGRAPHIC_DATA] yang me…"
checkbox input "true"
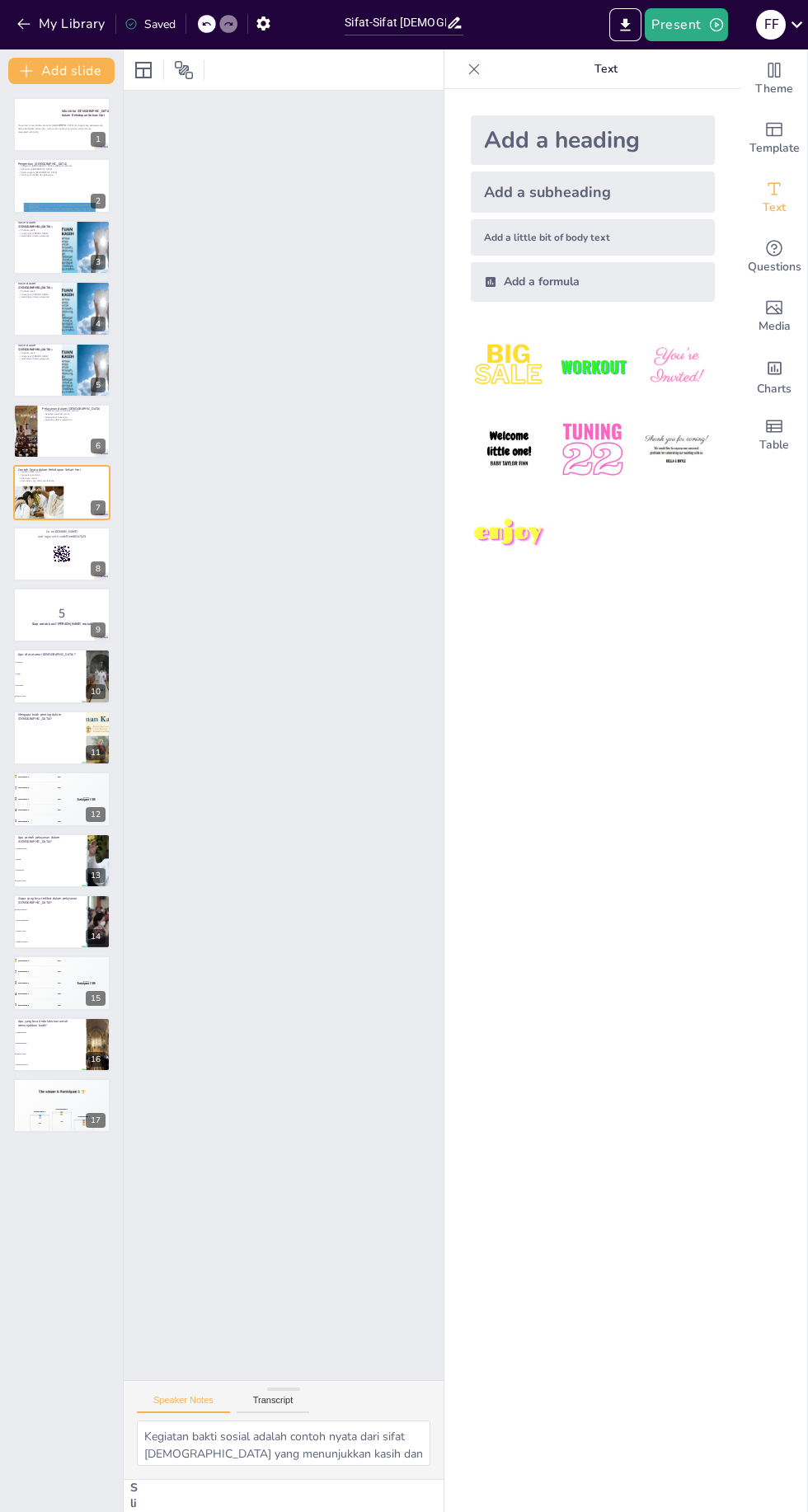
click at [67, 561] on rect at bounding box center [66, 561] width 1 height 1
click at [73, 549] on button at bounding box center [73, 541] width 20 height 20
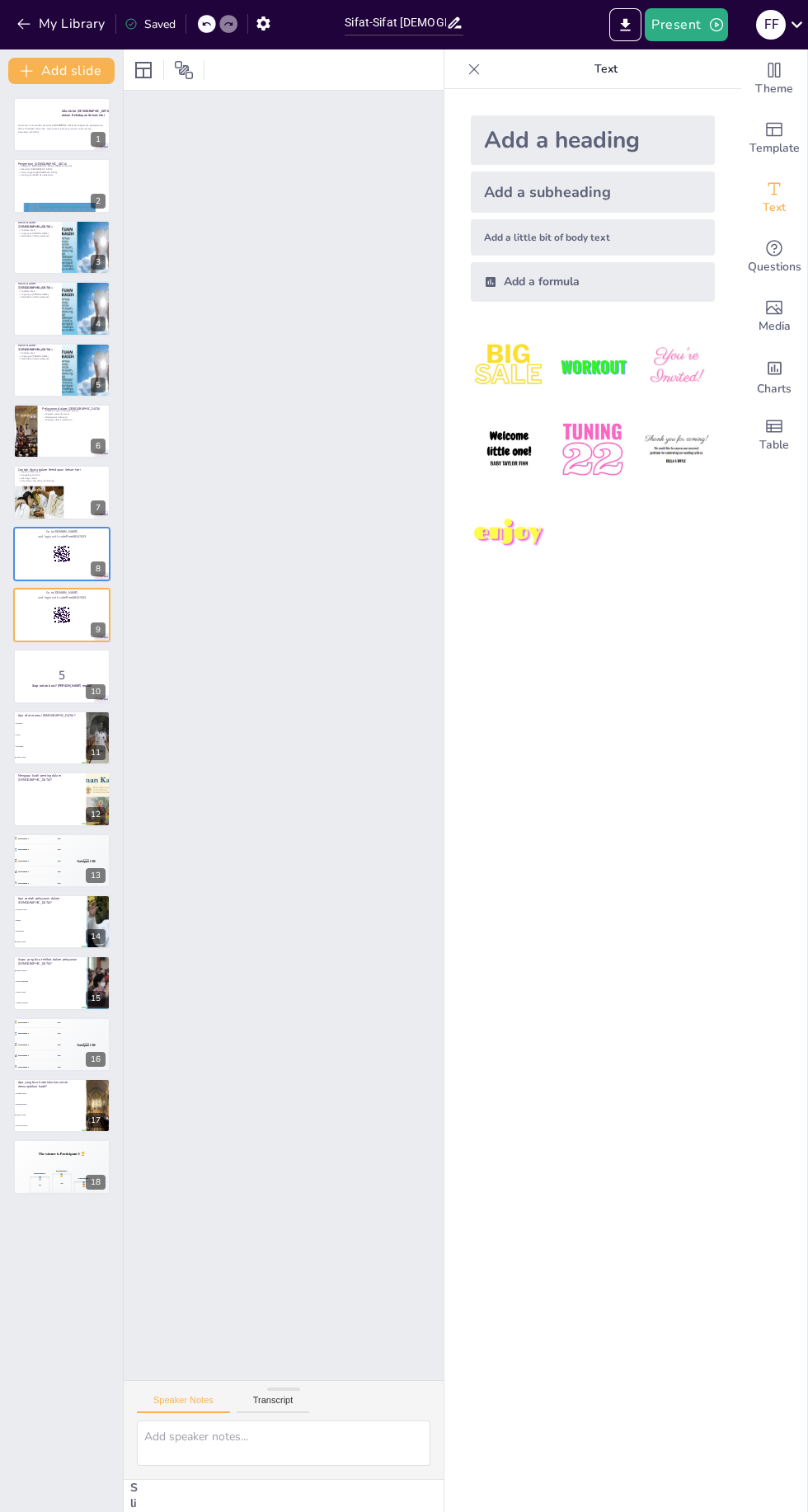
checkbox input "true"
click at [73, 296] on icon at bounding box center [72, 296] width 10 height 10
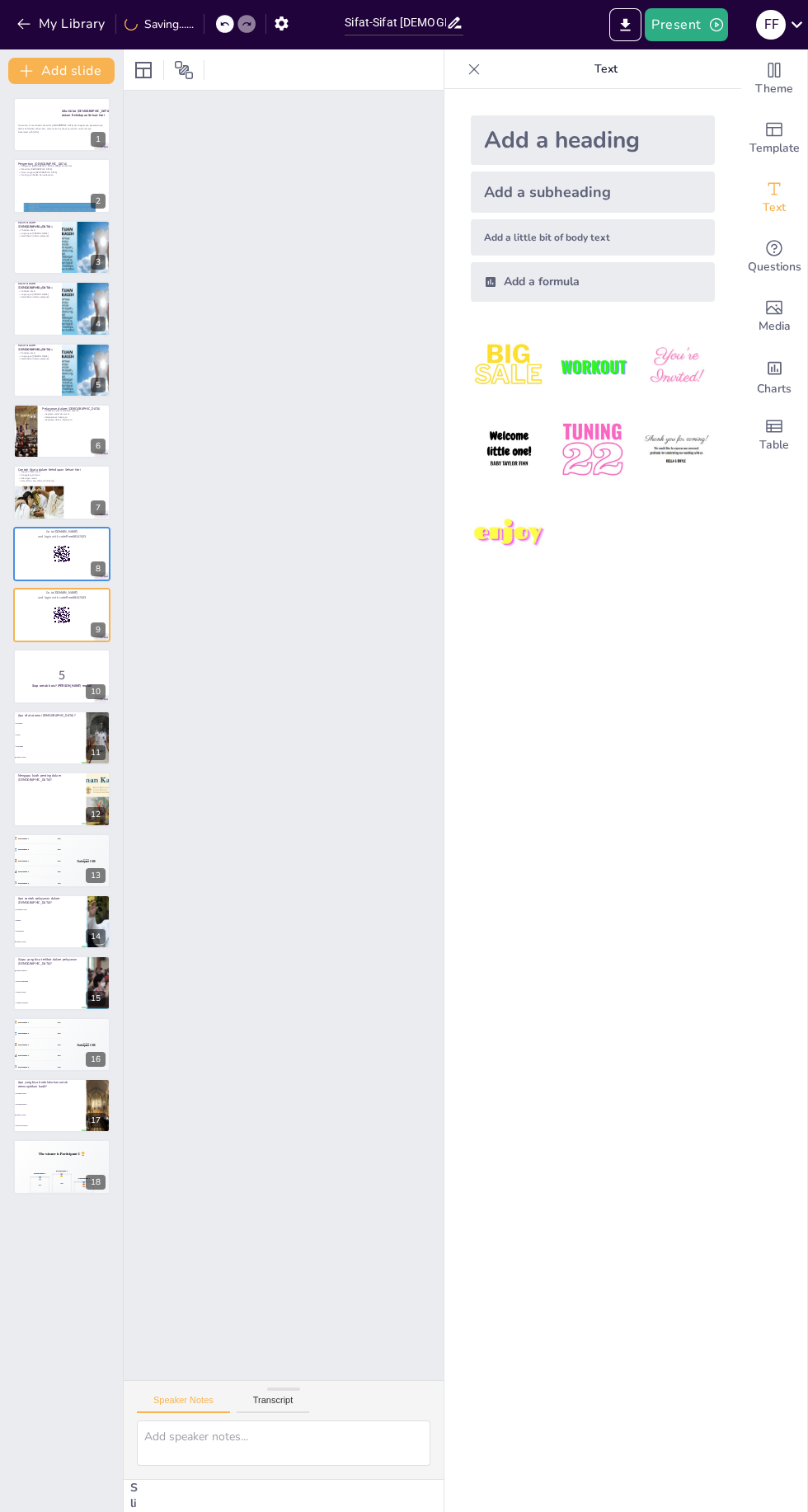
click at [77, 292] on icon at bounding box center [72, 296] width 12 height 12
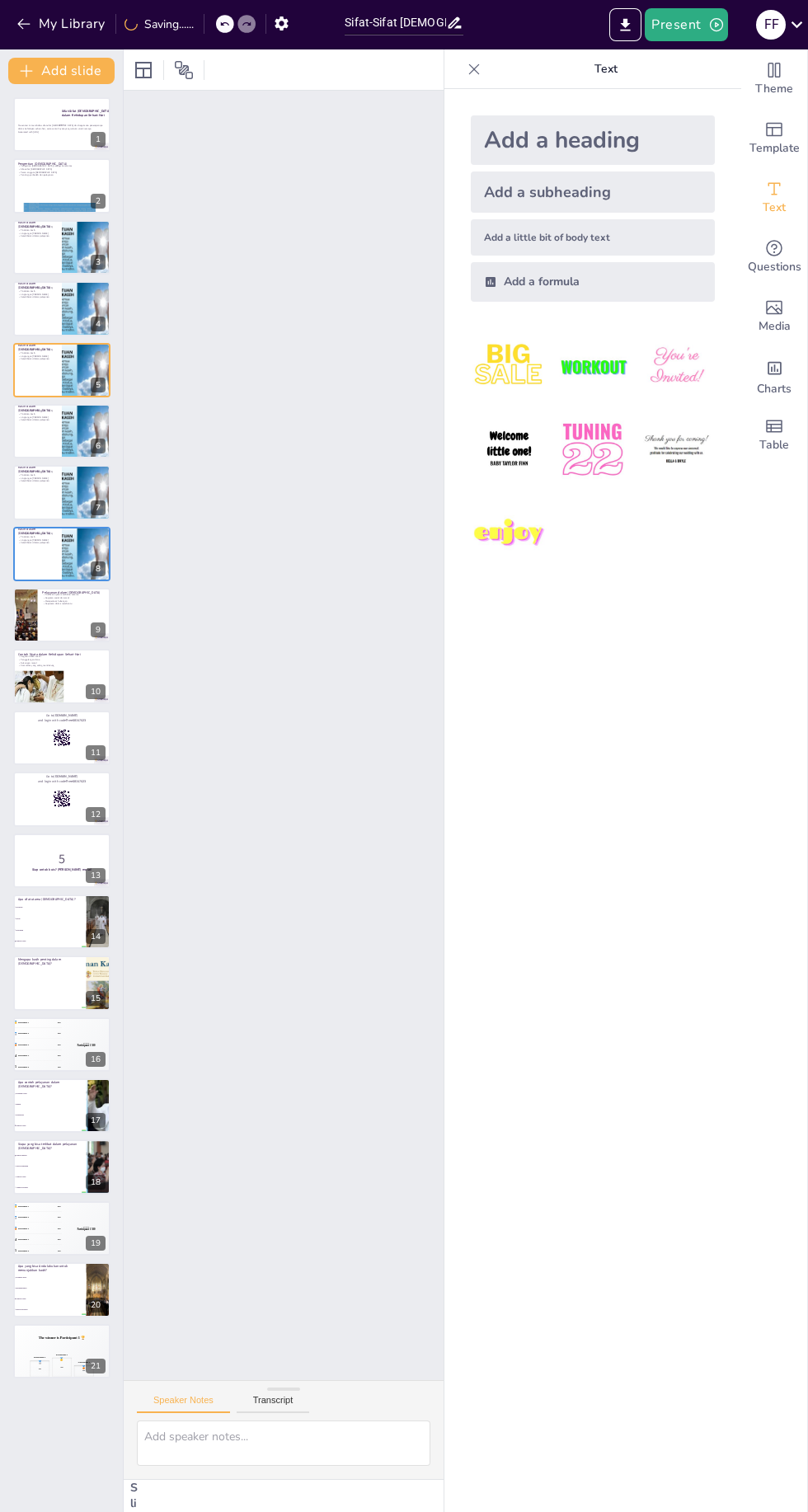
type textarea "[PERSON_NAME] sebagai inti ajaran [DEMOGRAPHIC_DATA] menunjukkan betapa penting…"
click at [74, 238] on icon at bounding box center [72, 234] width 10 height 10
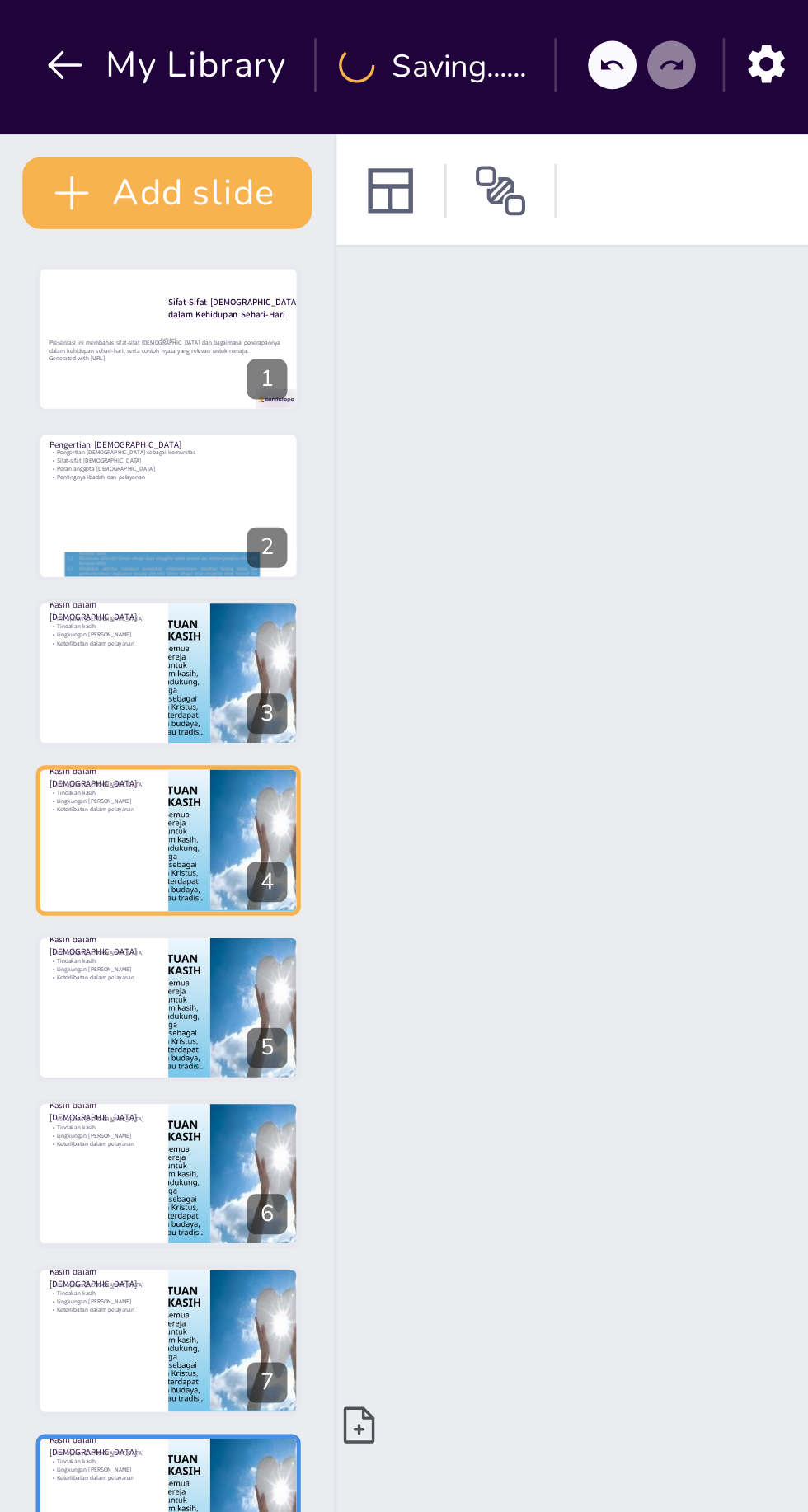
checkbox input "true"
click at [70, 118] on button at bounding box center [73, 112] width 20 height 20
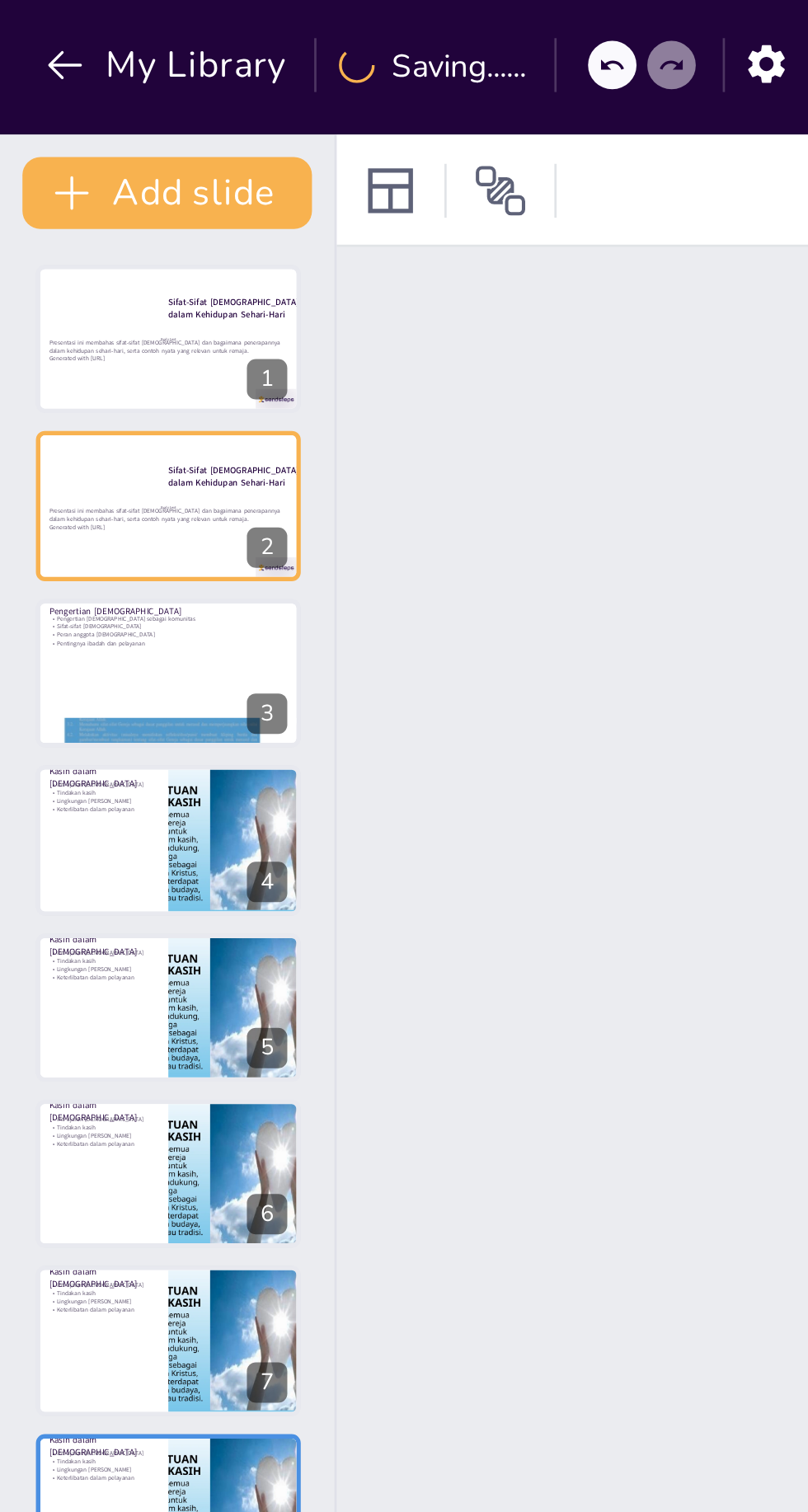
checkbox input "true"
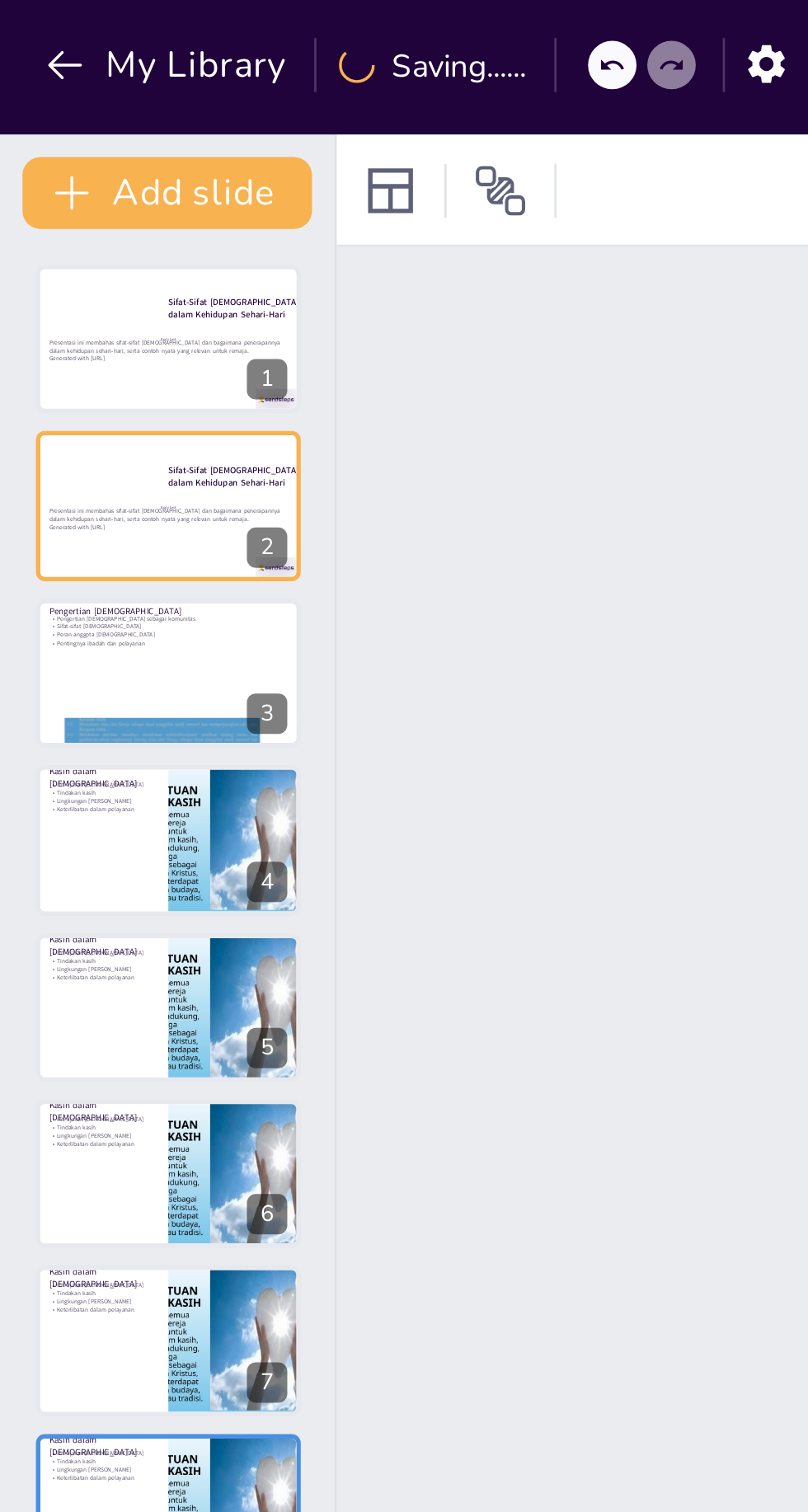
checkbox input "true"
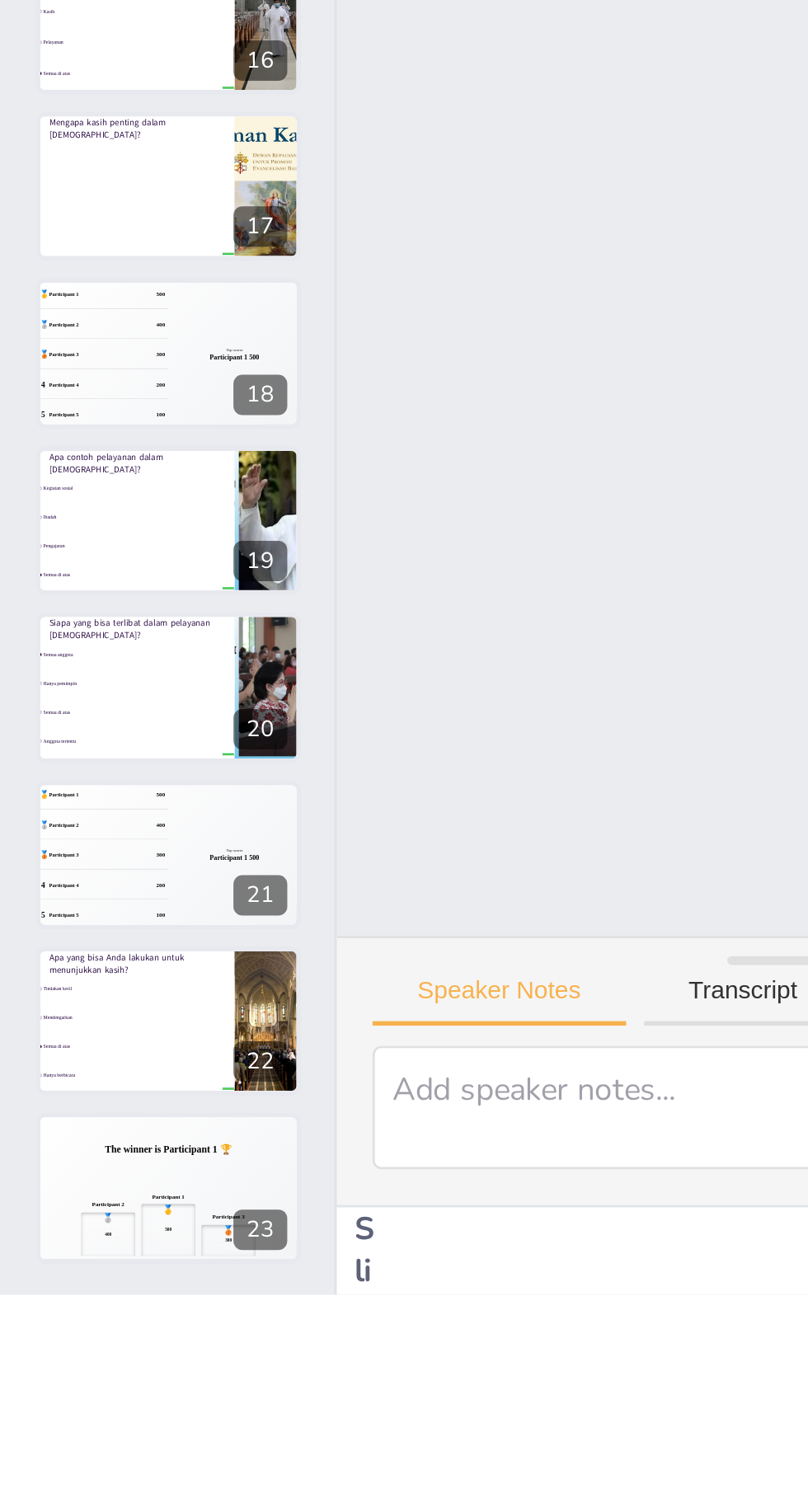
checkbox input "true"
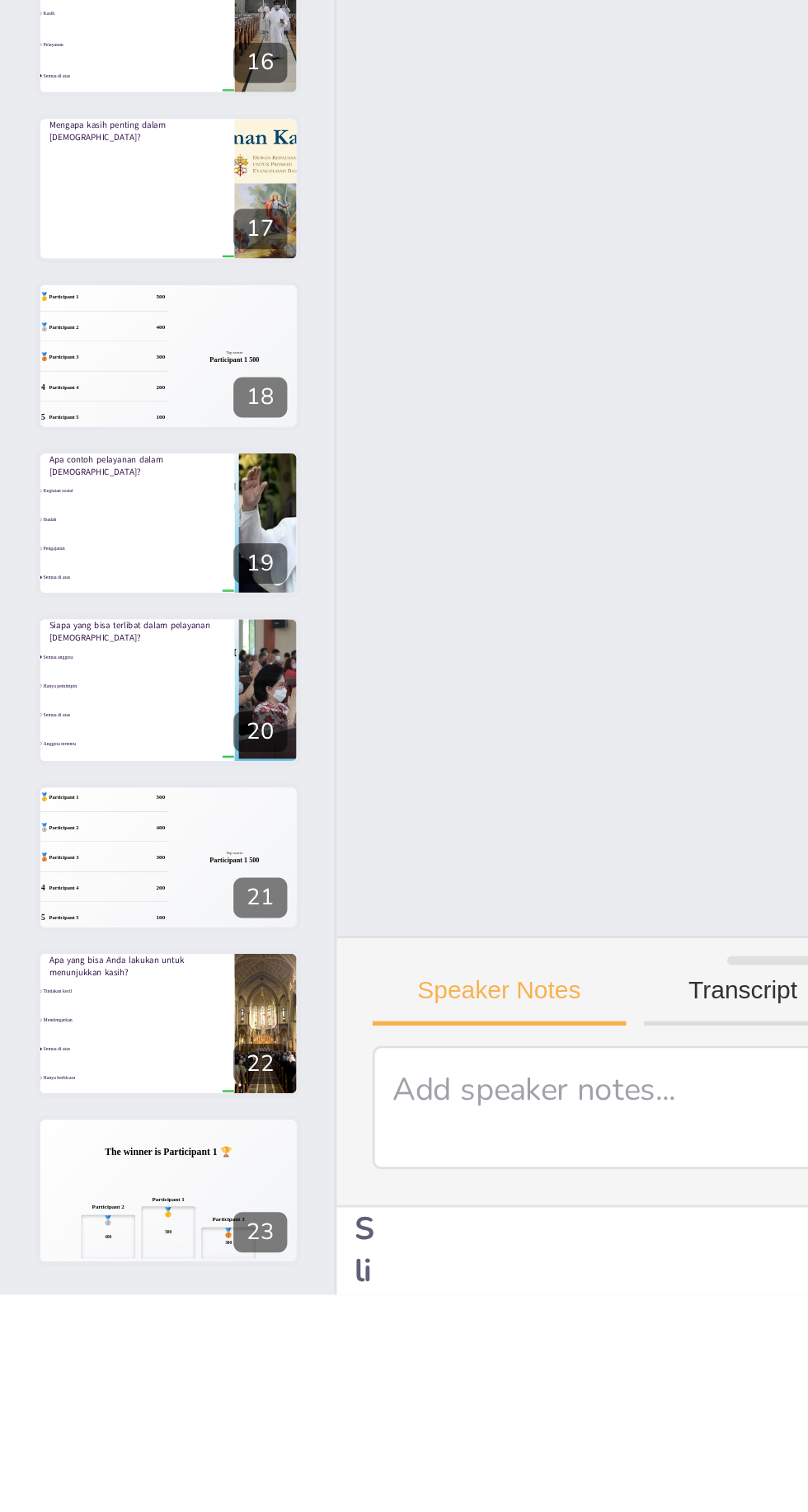
checkbox input "true"
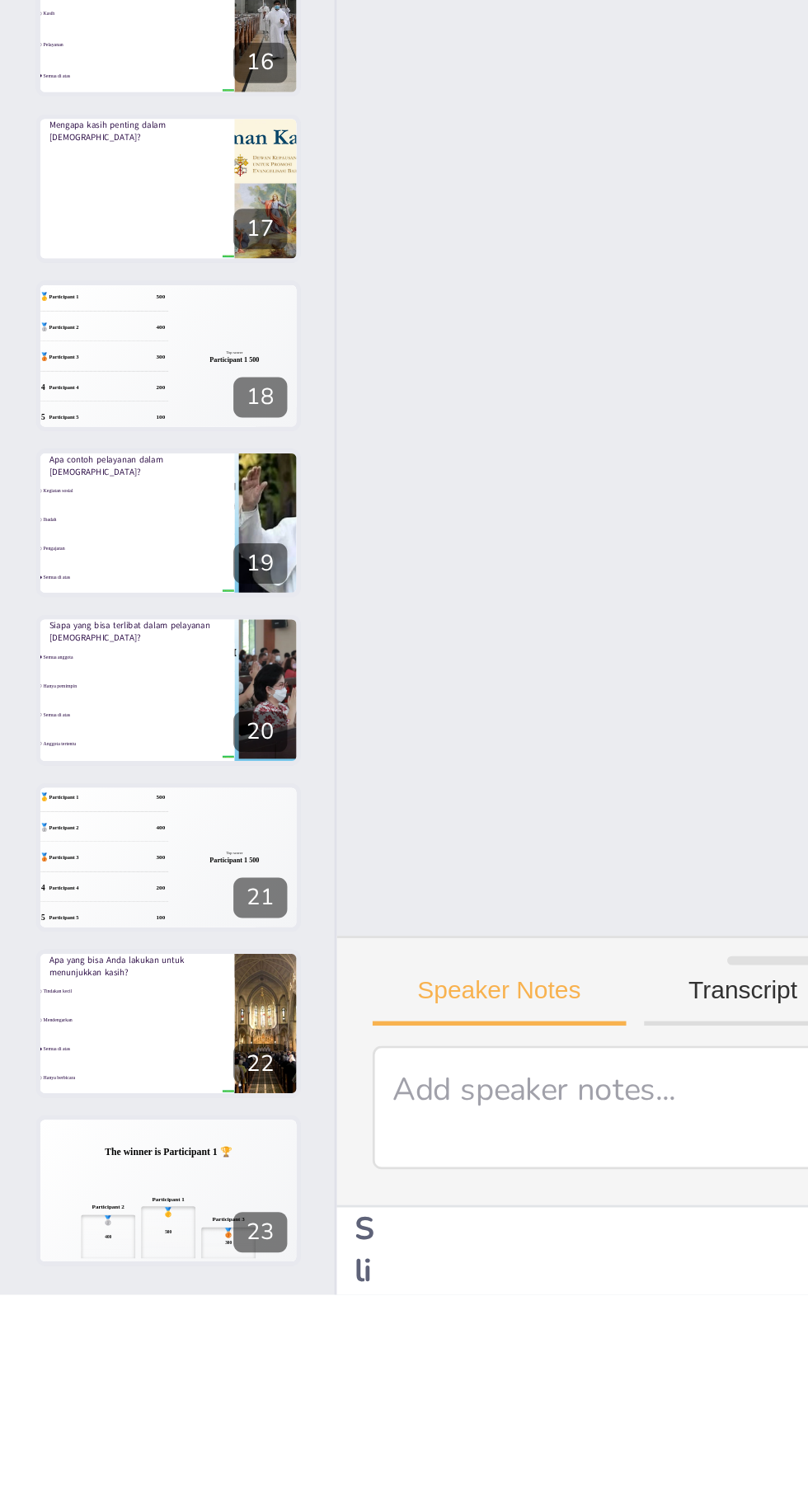
checkbox input "true"
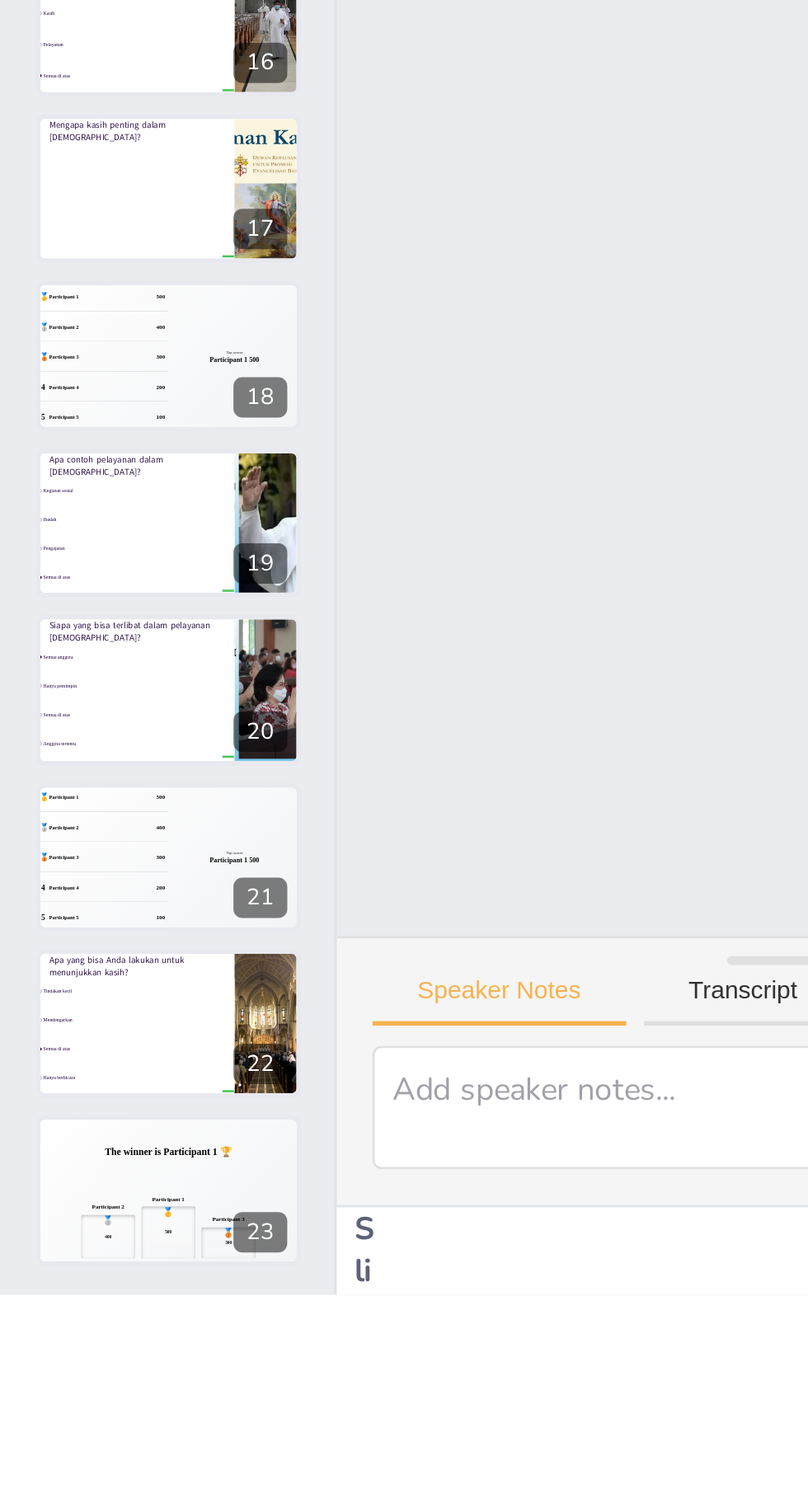
checkbox input "true"
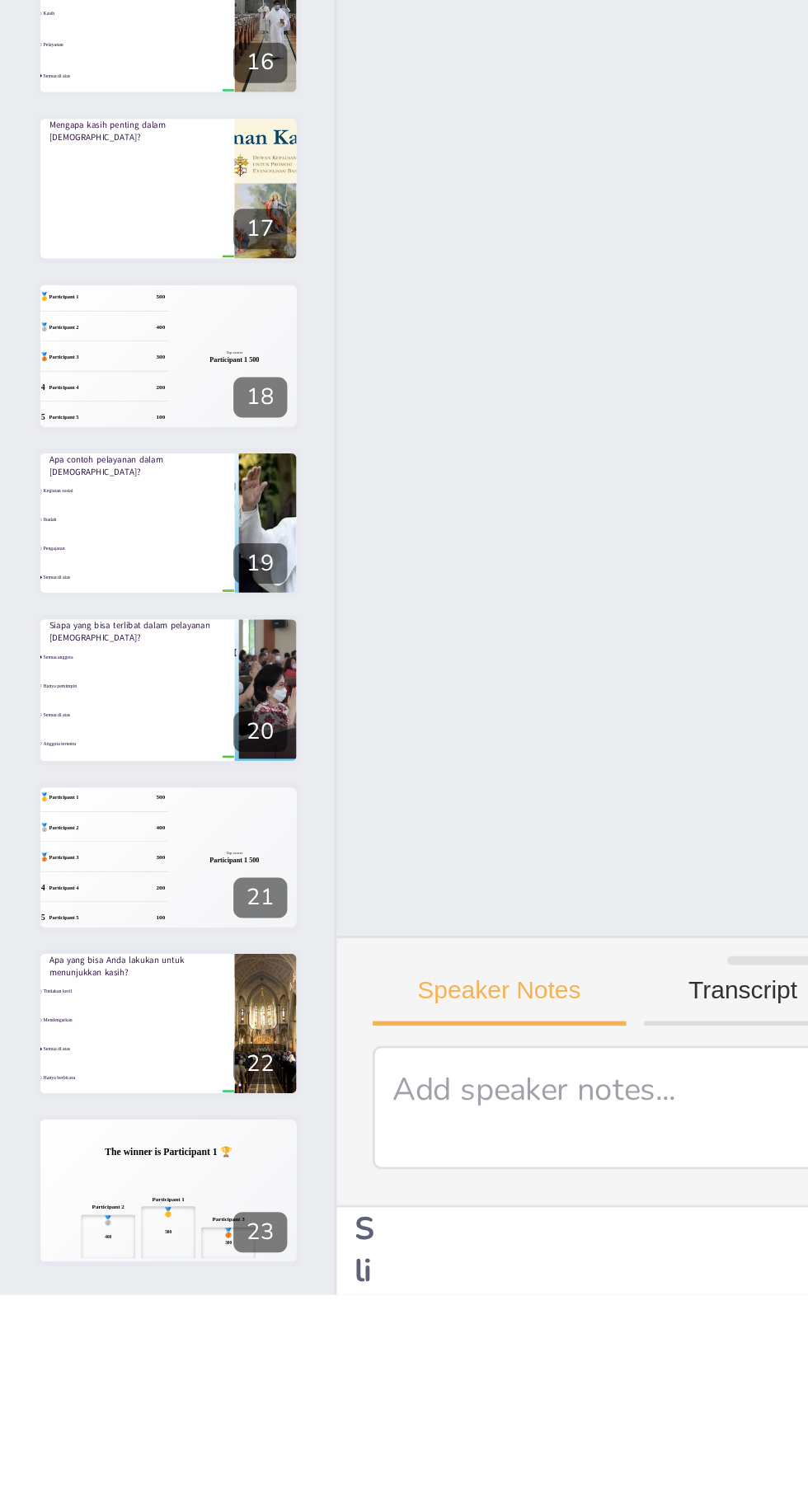
checkbox input "true"
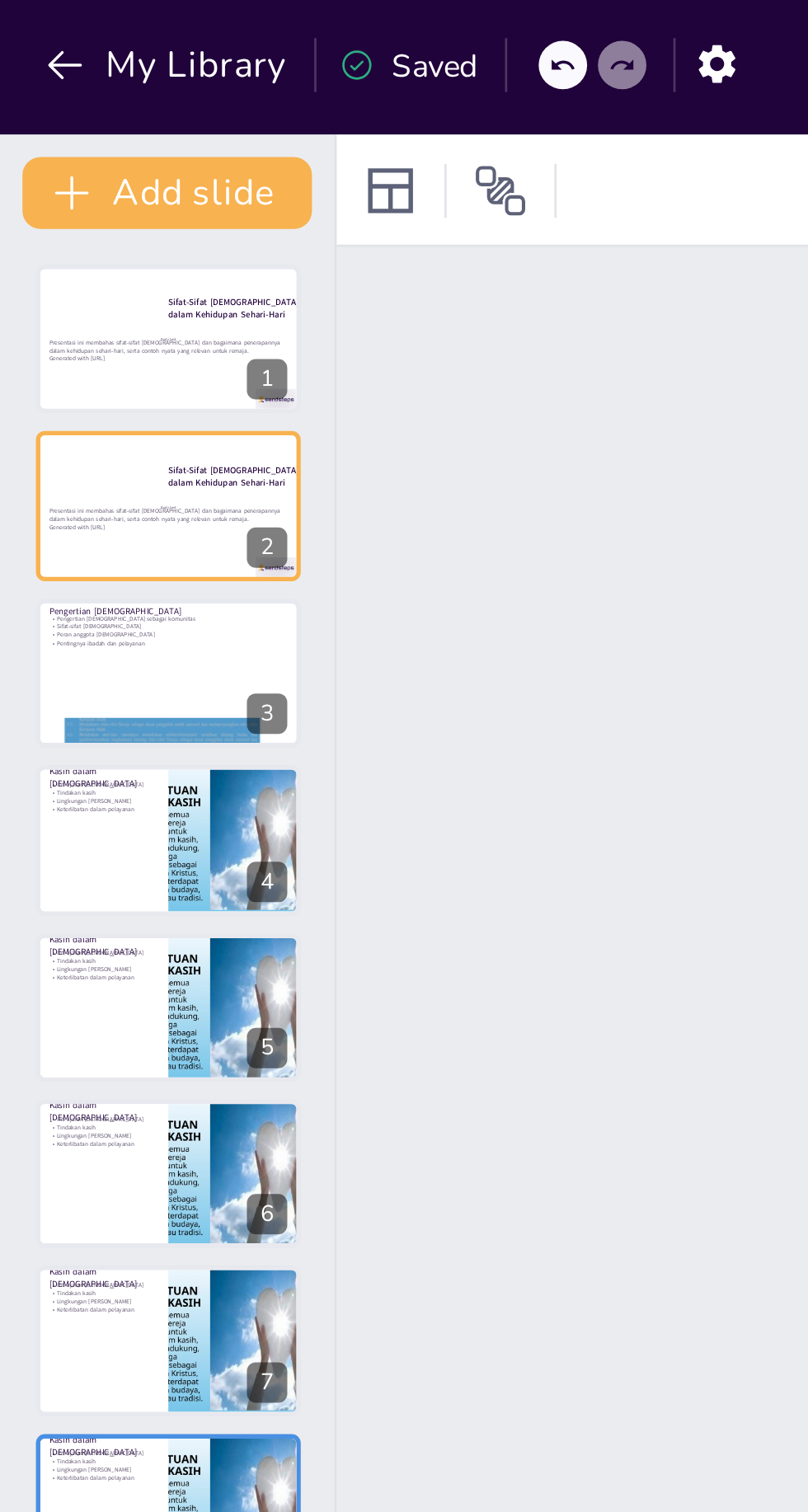
checkbox input "true"
click at [74, 113] on icon at bounding box center [72, 112] width 10 height 10
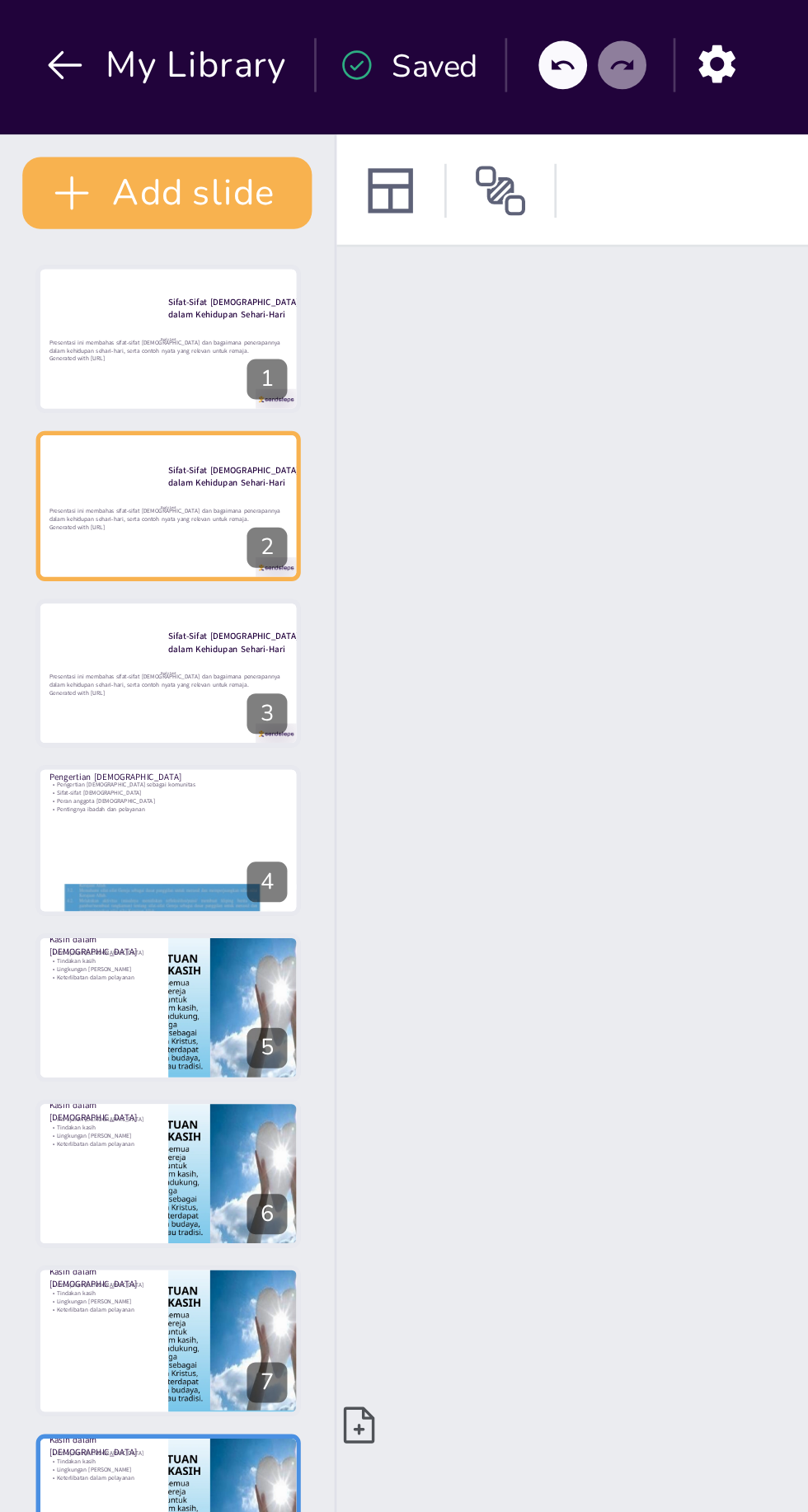
click at [73, 118] on button at bounding box center [73, 112] width 20 height 20
click at [73, 113] on icon at bounding box center [72, 112] width 10 height 10
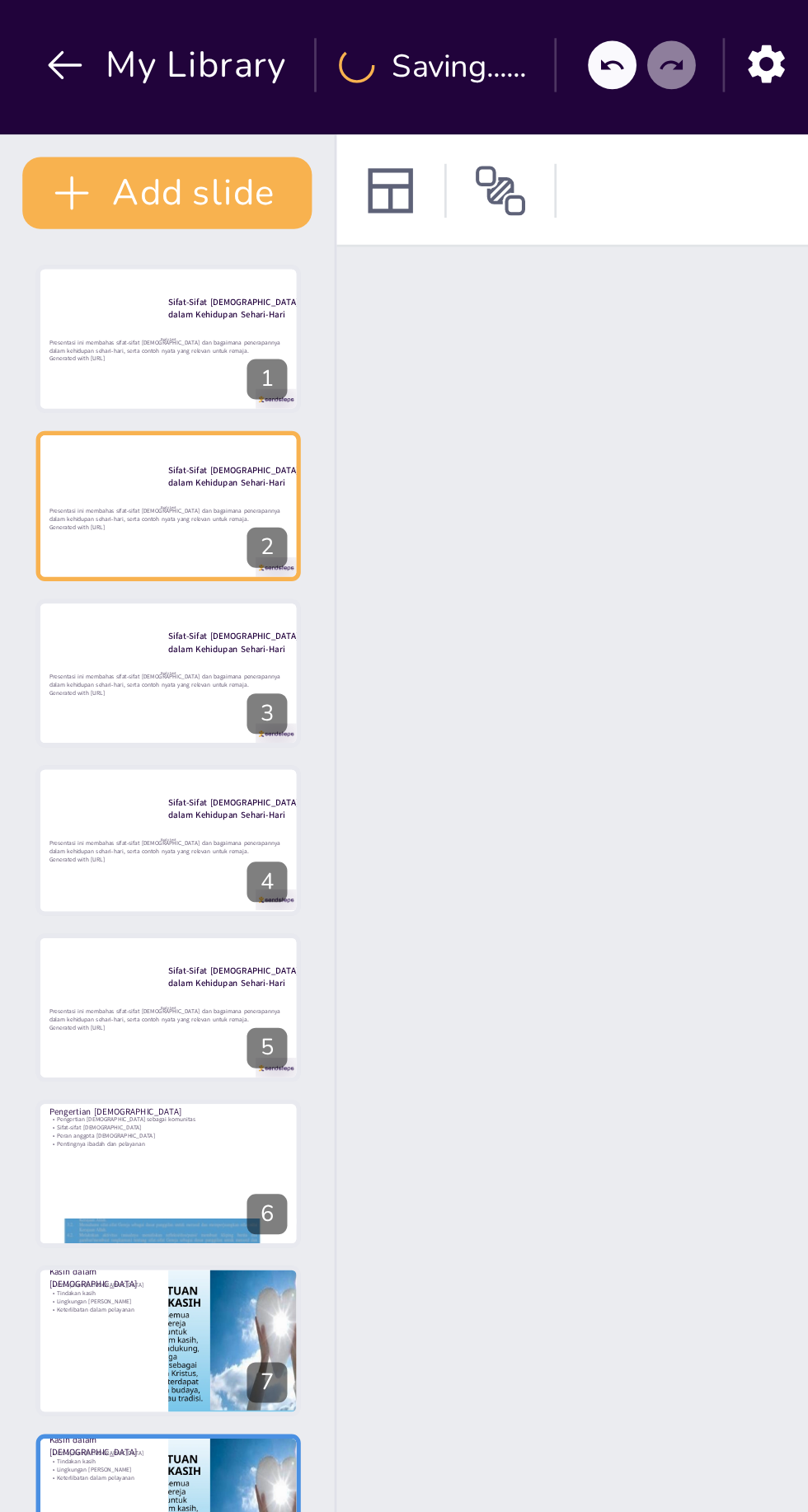
checkbox input "true"
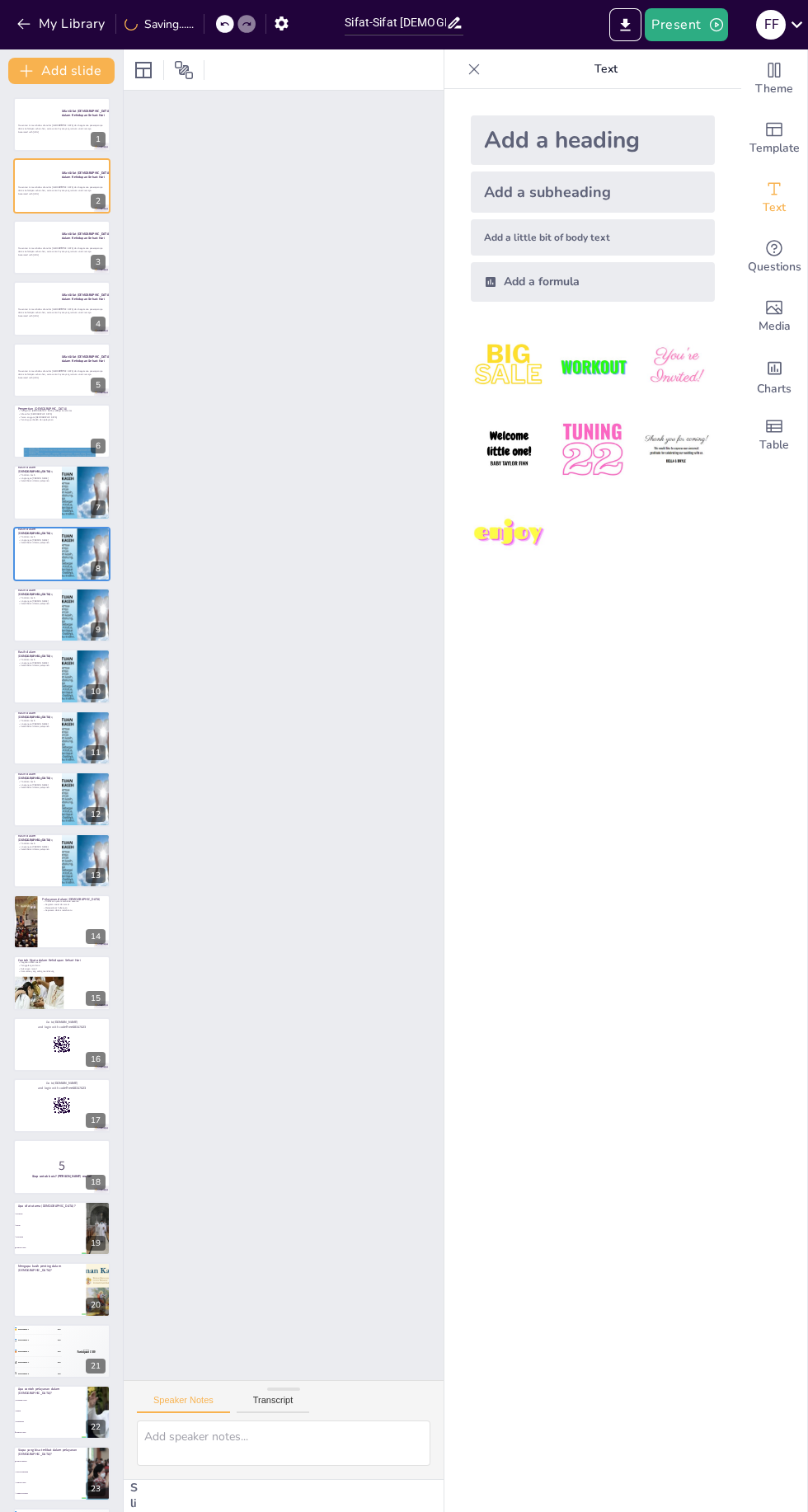
checkbox input "true"
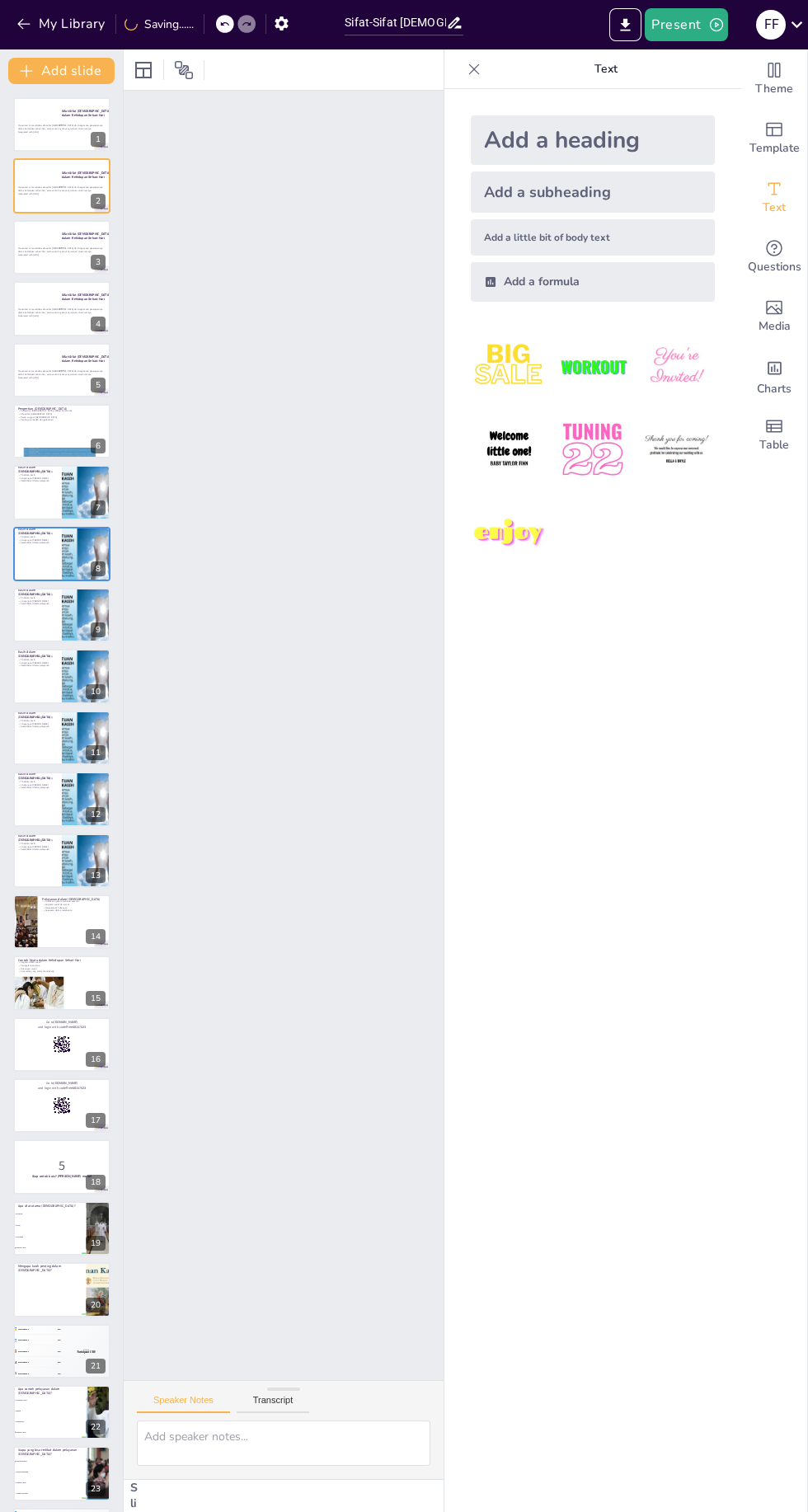
checkbox input "true"
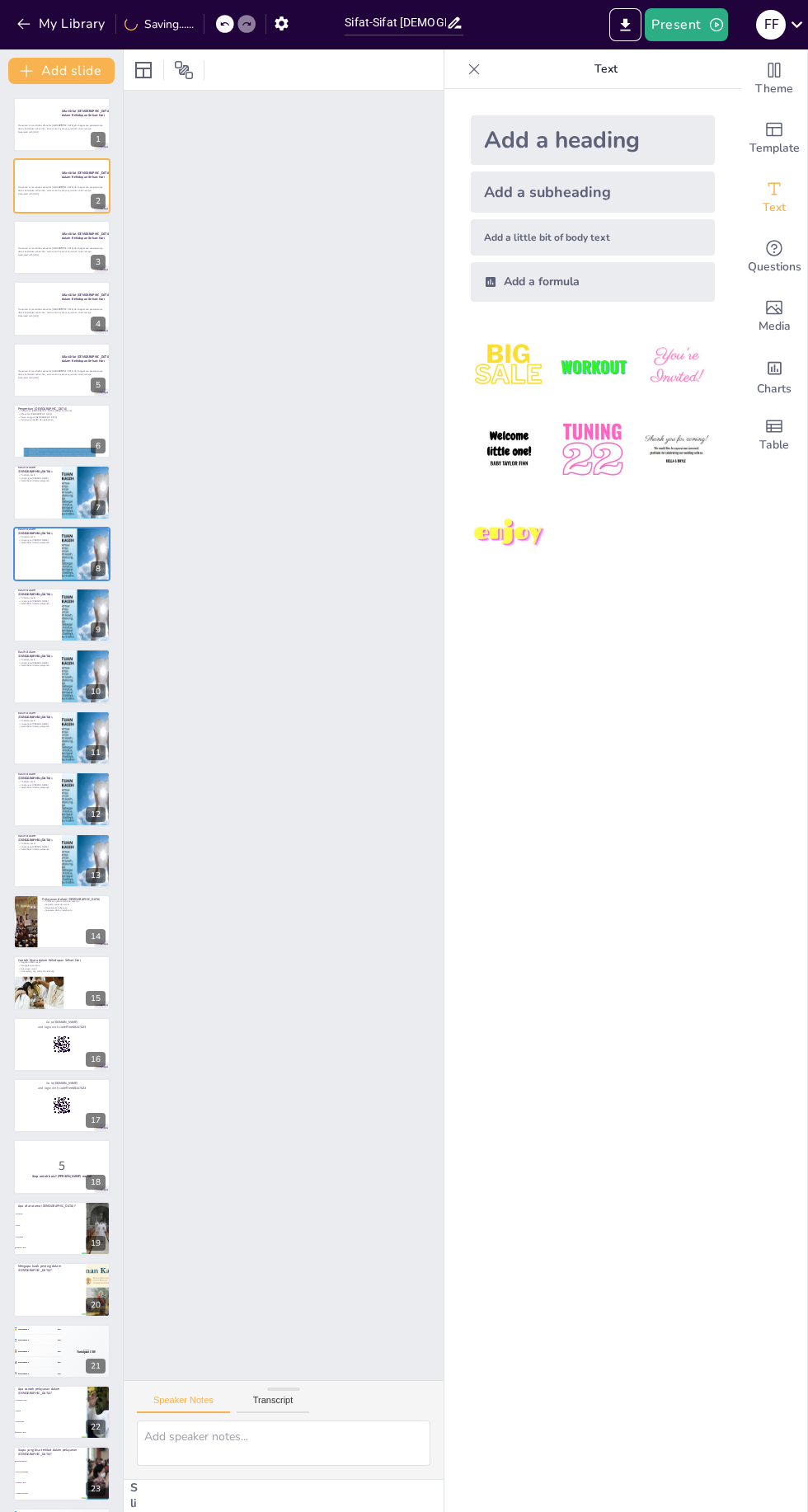
checkbox input "true"
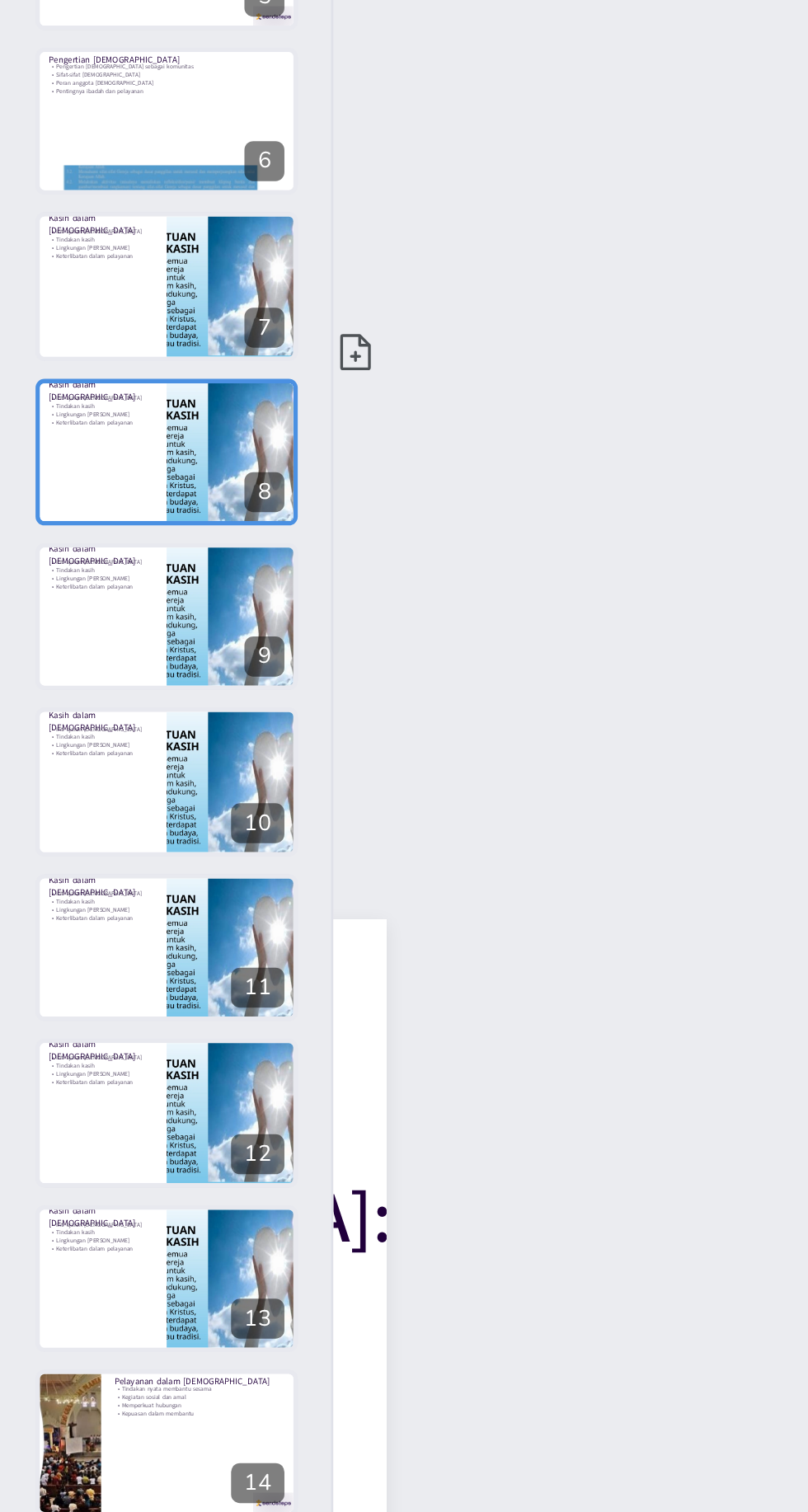
checkbox input "true"
click at [77, 561] on div at bounding box center [86, 554] width 98 height 55
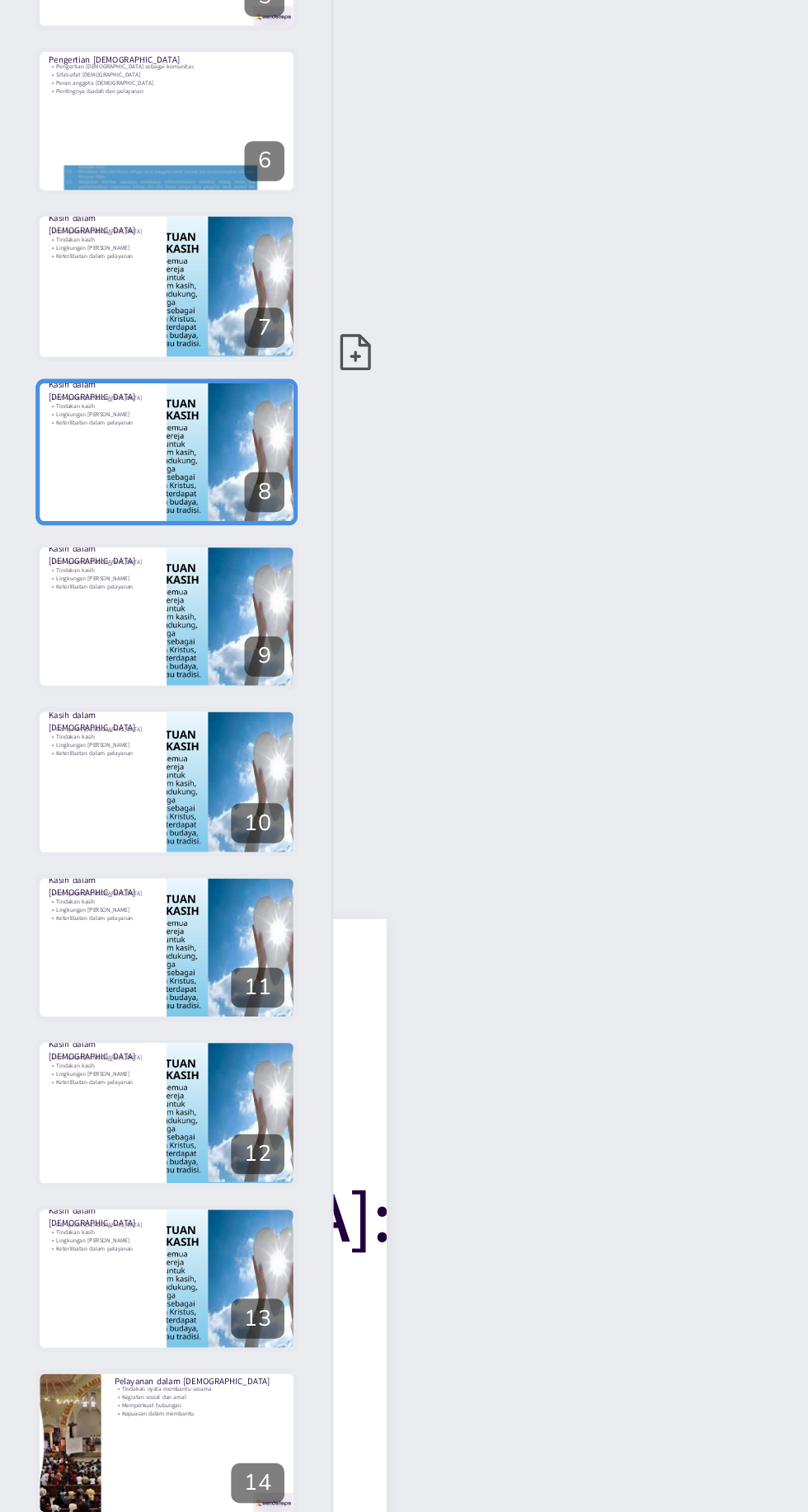
click at [77, 561] on div at bounding box center [86, 554] width 98 height 55
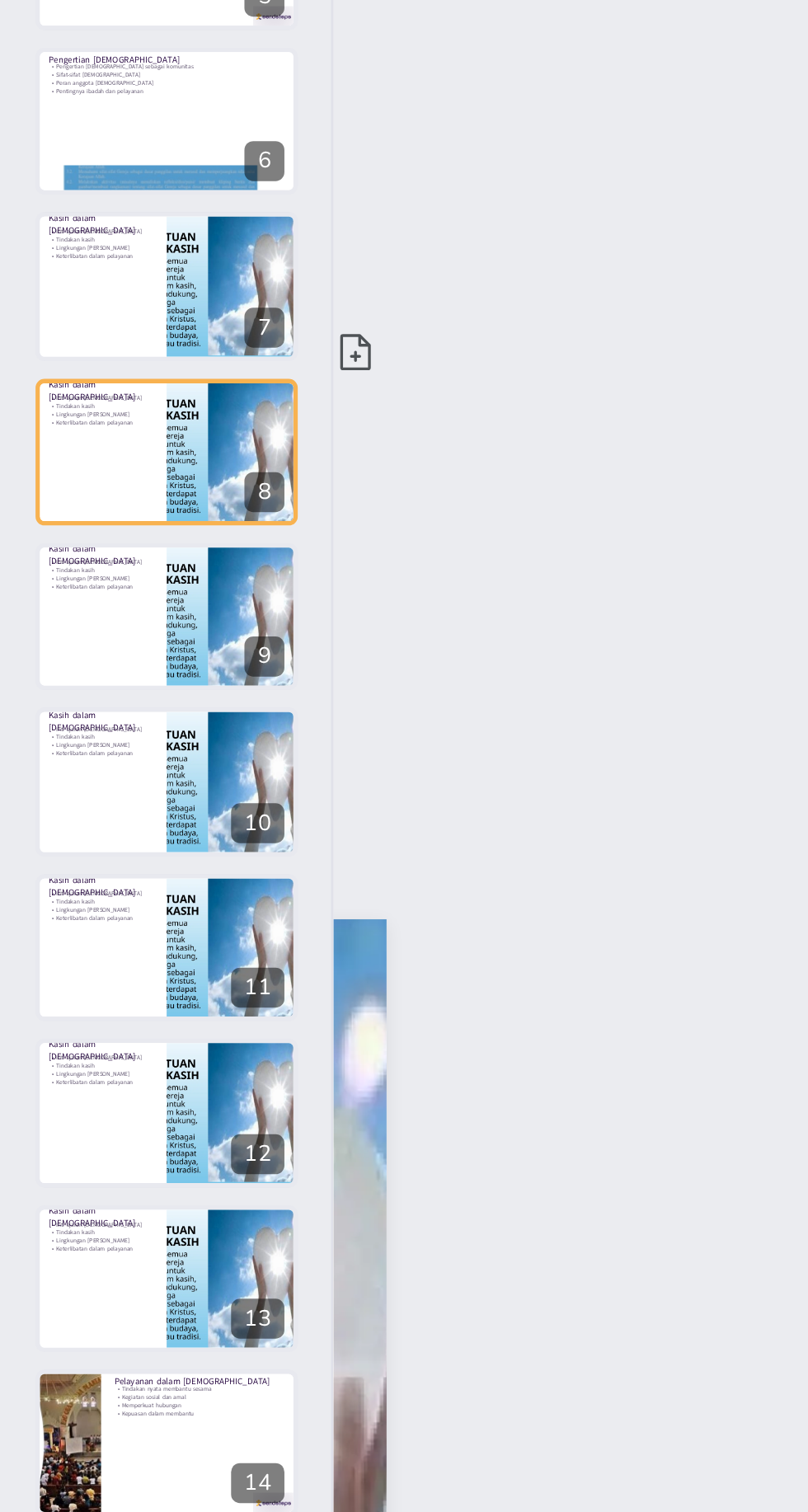
type textarea "[PERSON_NAME] sebagai inti ajaran [DEMOGRAPHIC_DATA] menunjukkan betapa penting…"
checkbox input "true"
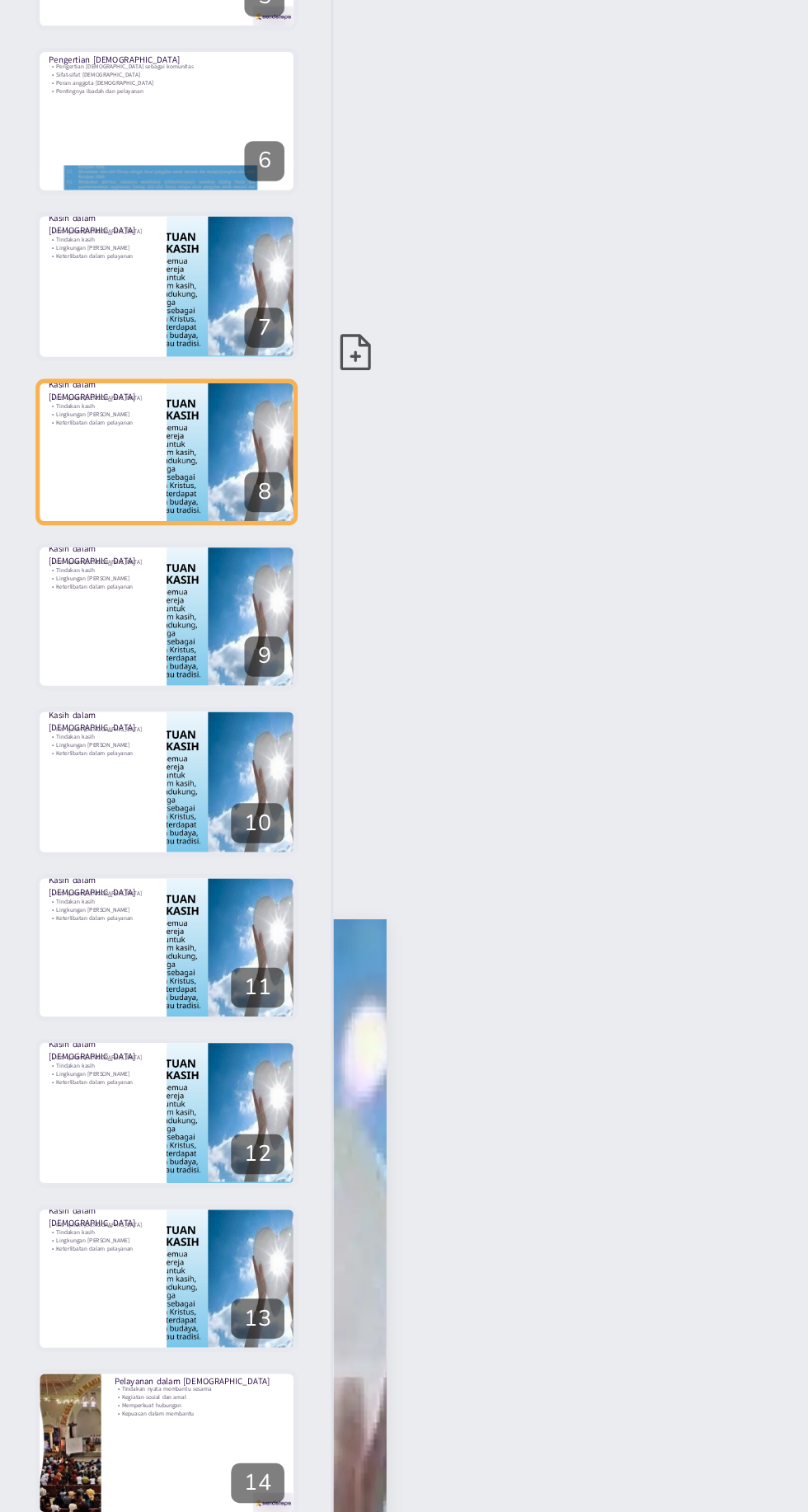
checkbox input "true"
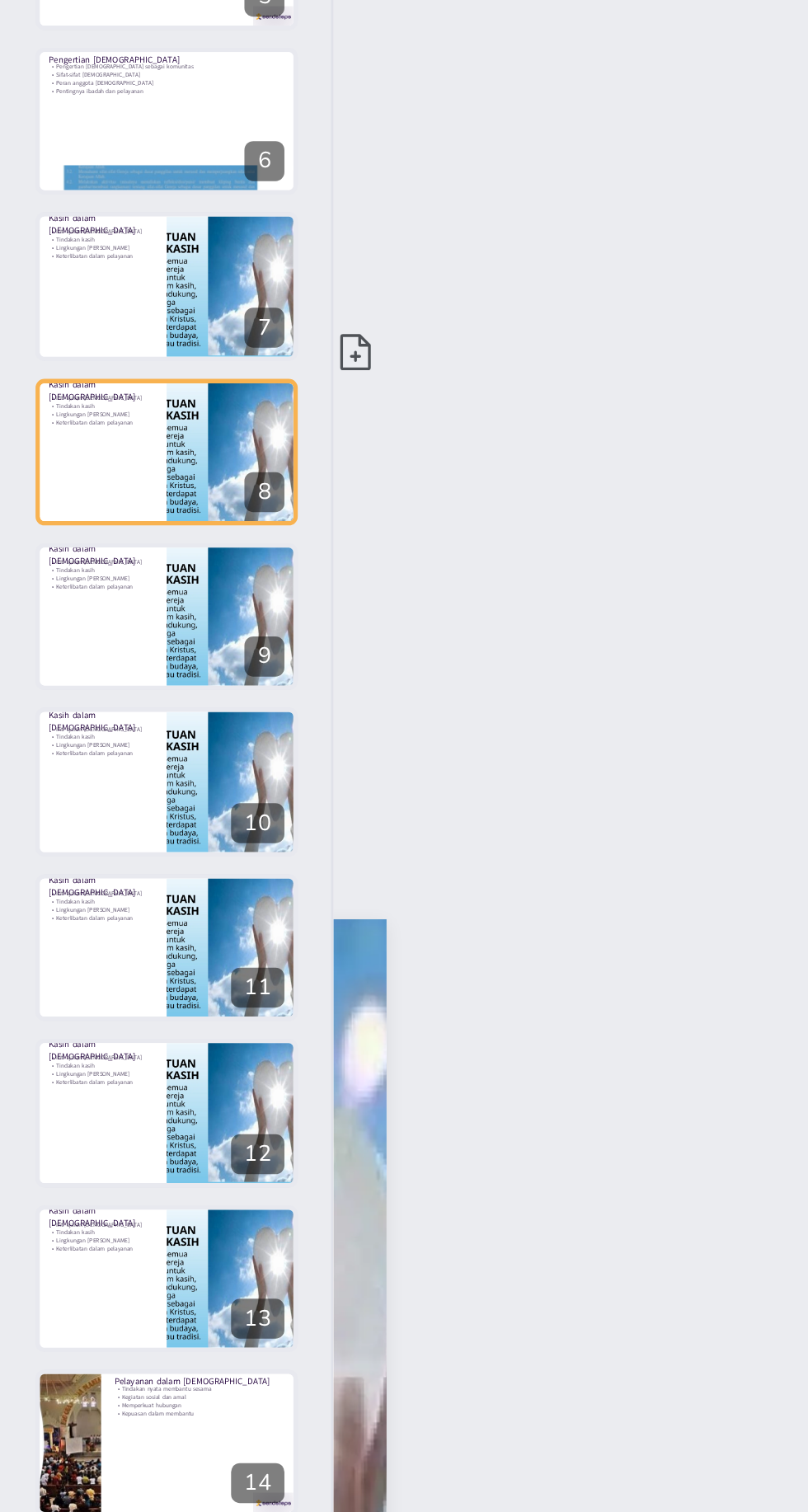
checkbox input "true"
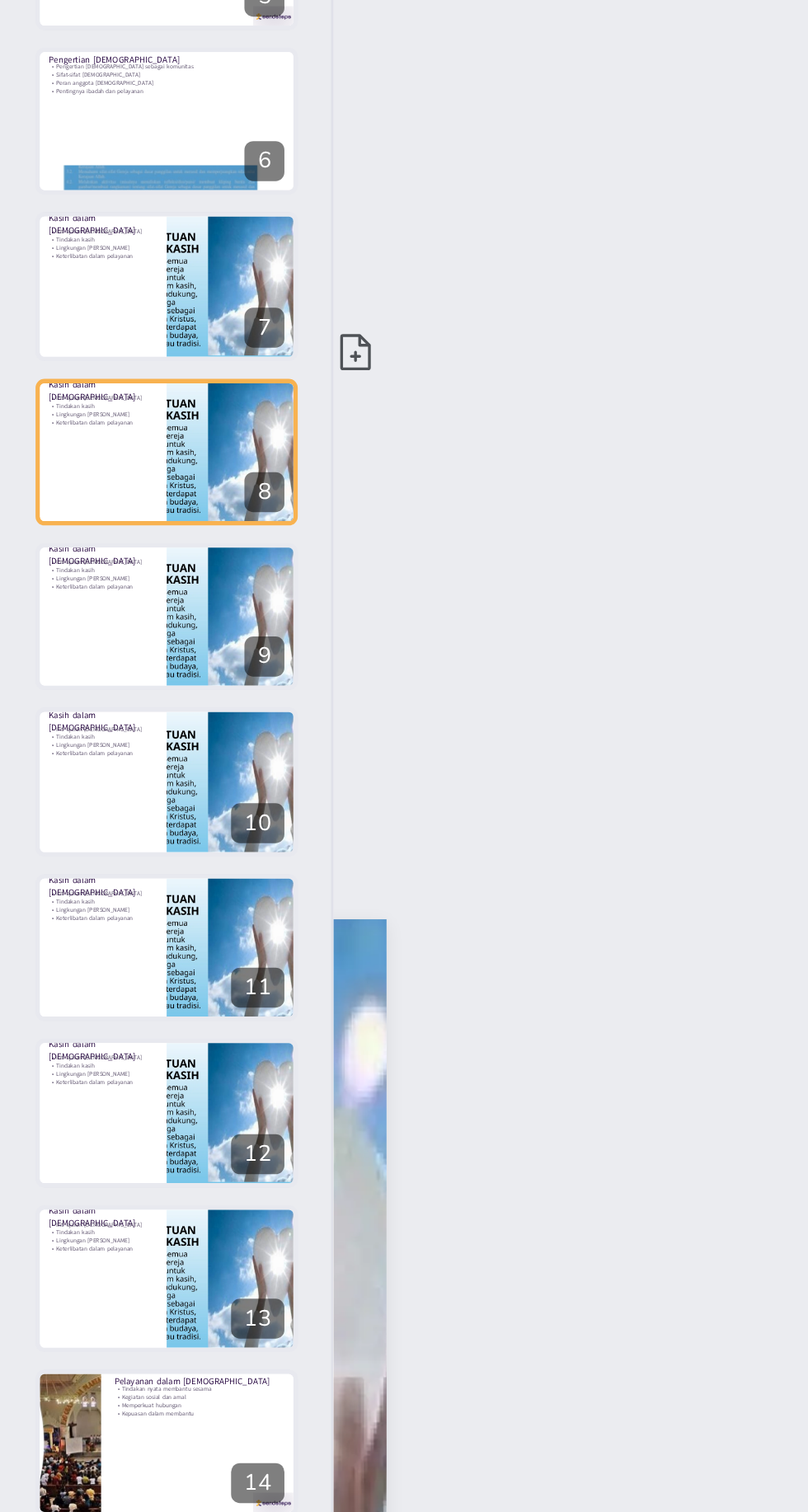
checkbox input "true"
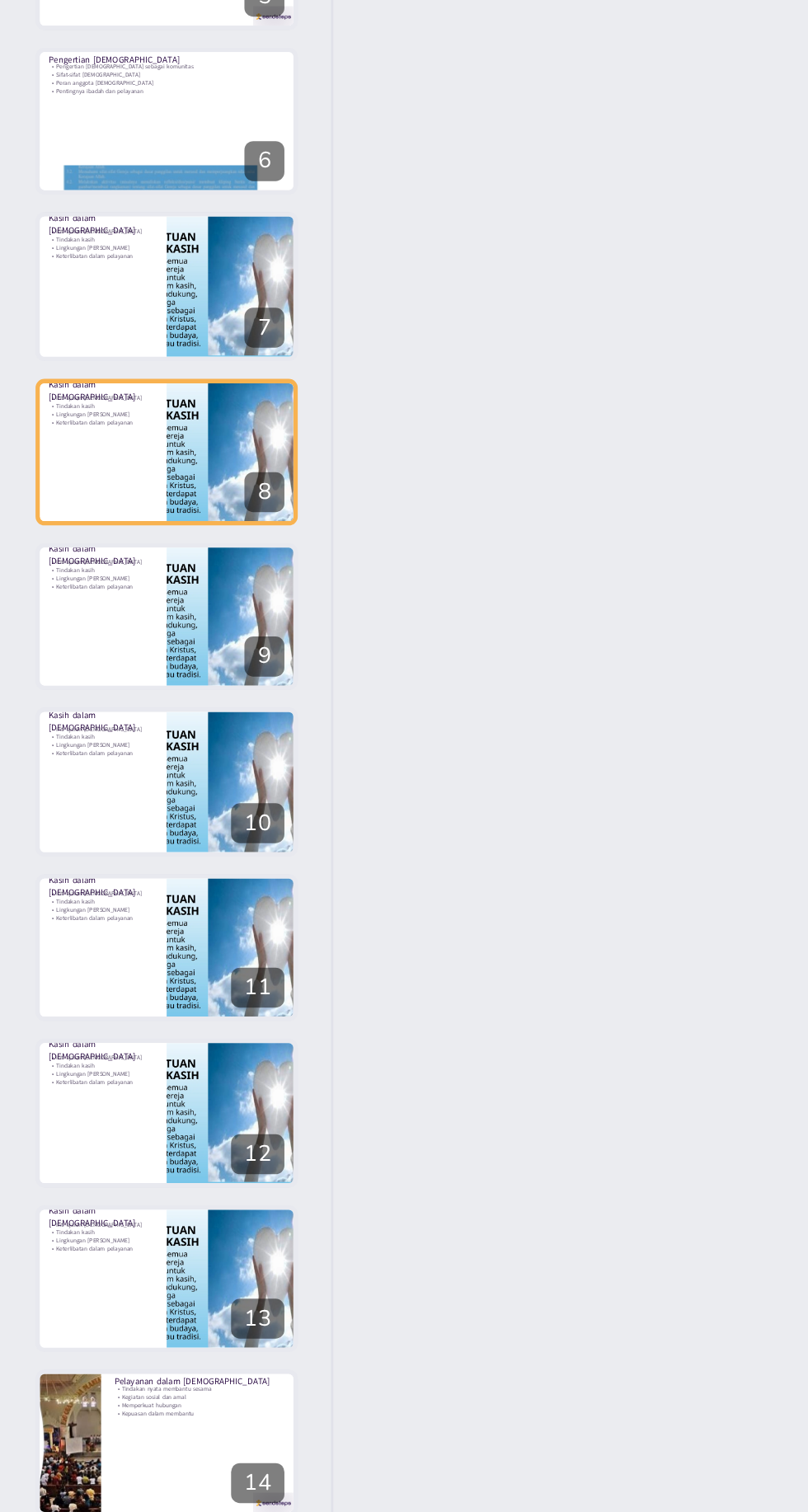
click at [99, 539] on icon at bounding box center [95, 541] width 12 height 12
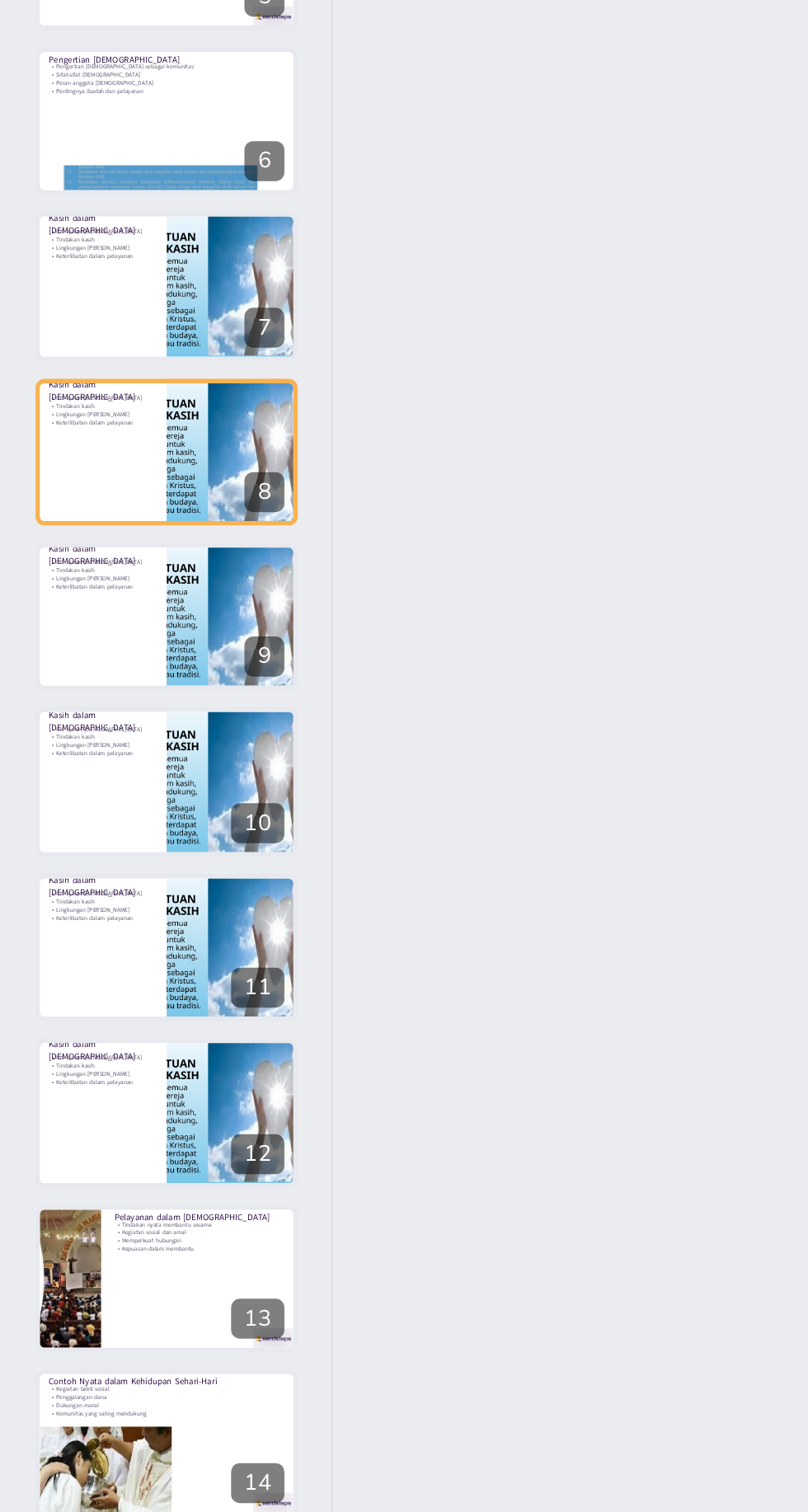
click at [99, 539] on icon at bounding box center [95, 541] width 12 height 12
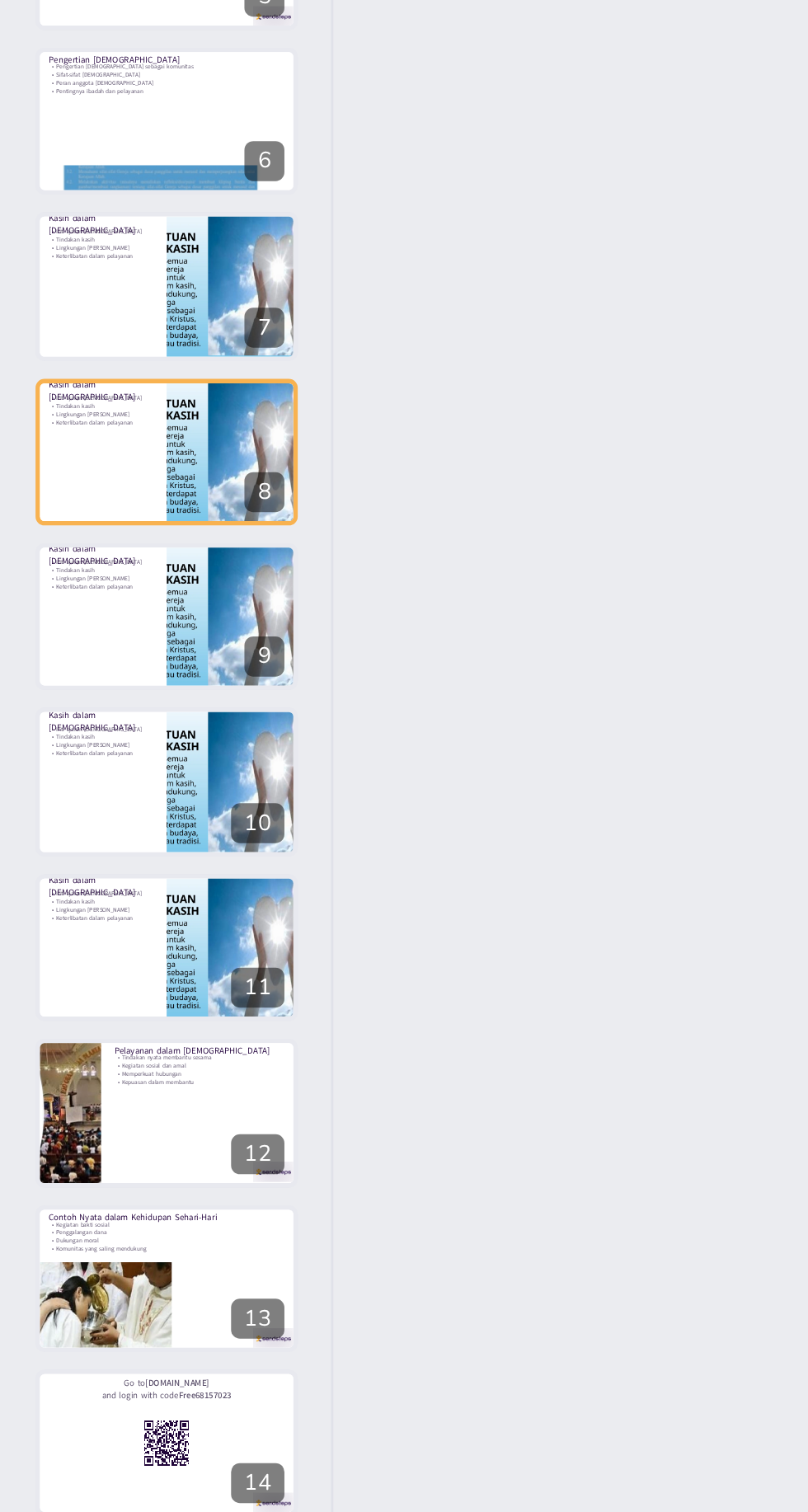
click at [93, 395] on div "Sifat-Sifat [DEMOGRAPHIC_DATA]: Dari Teori ke Praktik dalam Kehidupan Sehari-Ha…" at bounding box center [62, 370] width 98 height 55
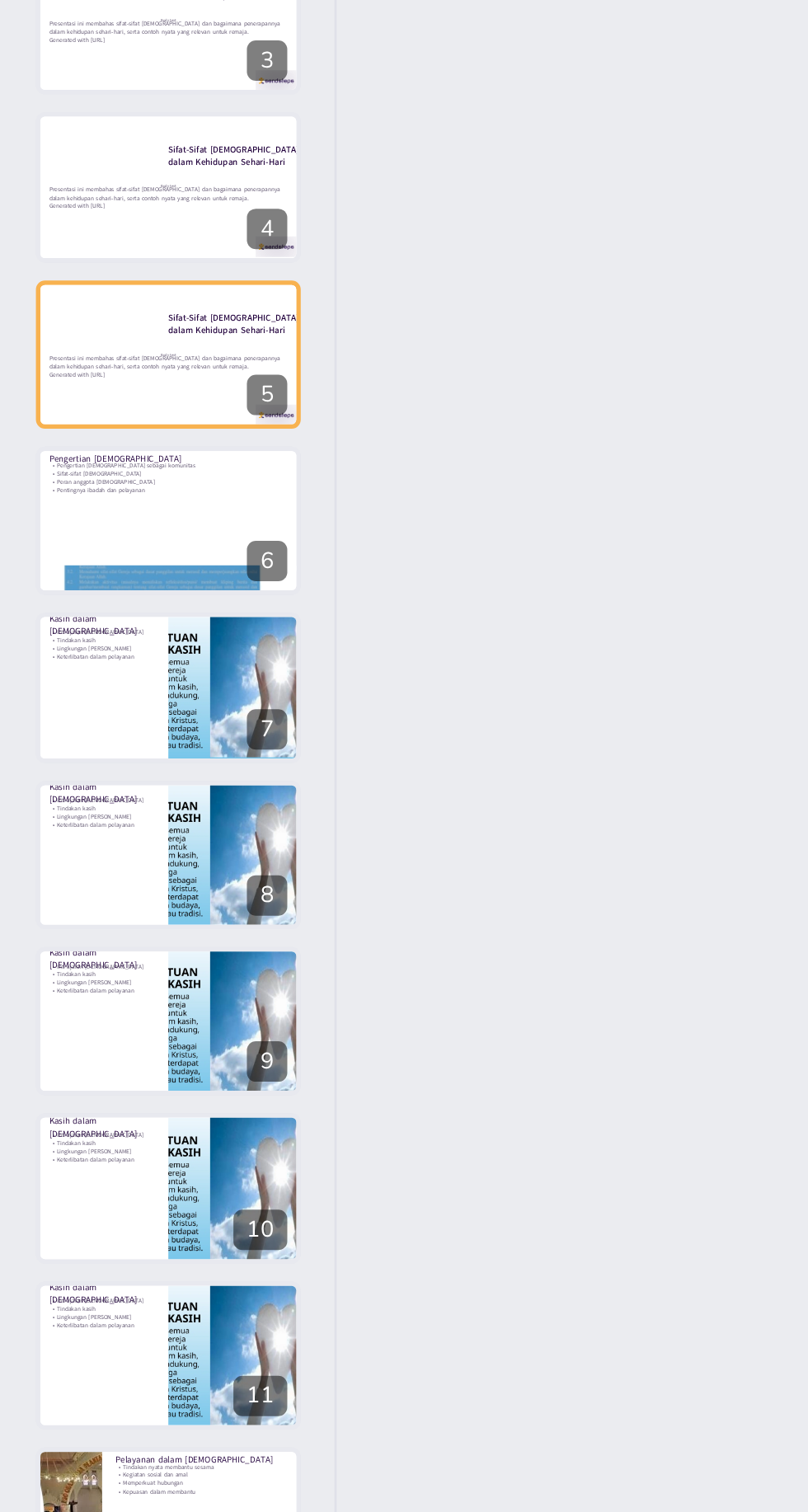
checkbox input "true"
click at [99, 548] on button at bounding box center [96, 541] width 20 height 20
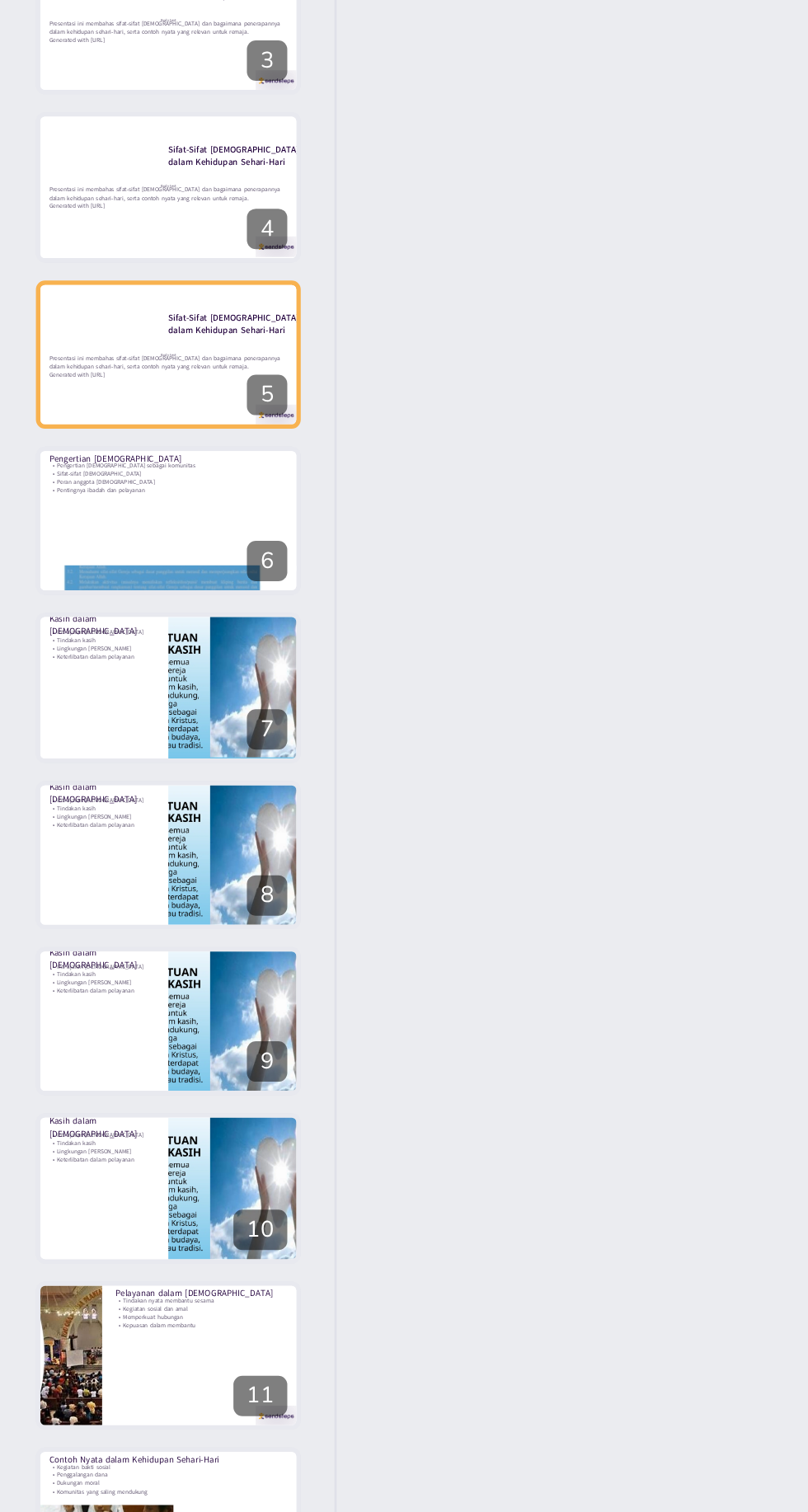
click at [94, 539] on icon at bounding box center [95, 541] width 6 height 9
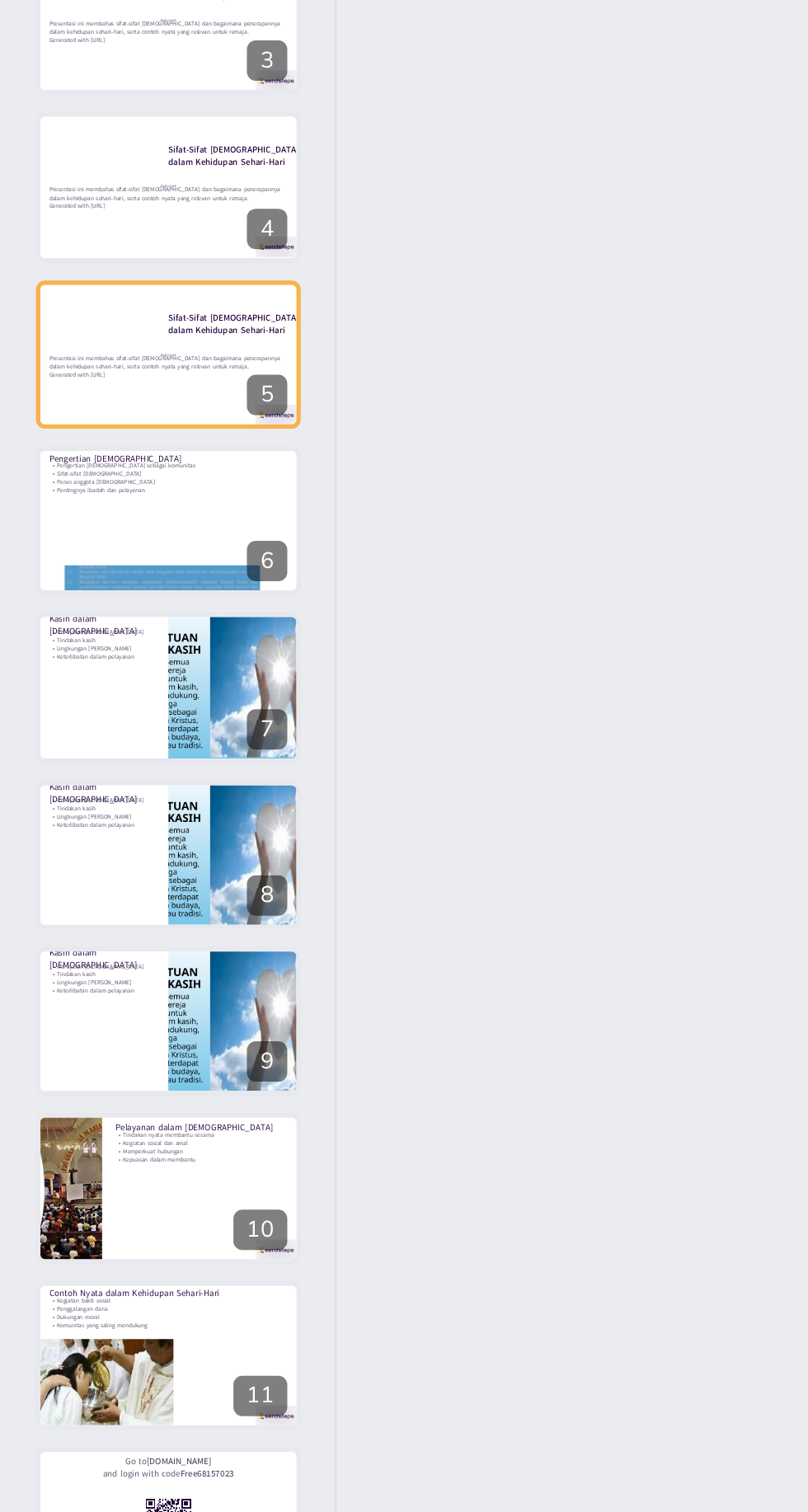
click at [70, 549] on button at bounding box center [73, 541] width 20 height 20
click at [97, 537] on icon at bounding box center [95, 541] width 6 height 9
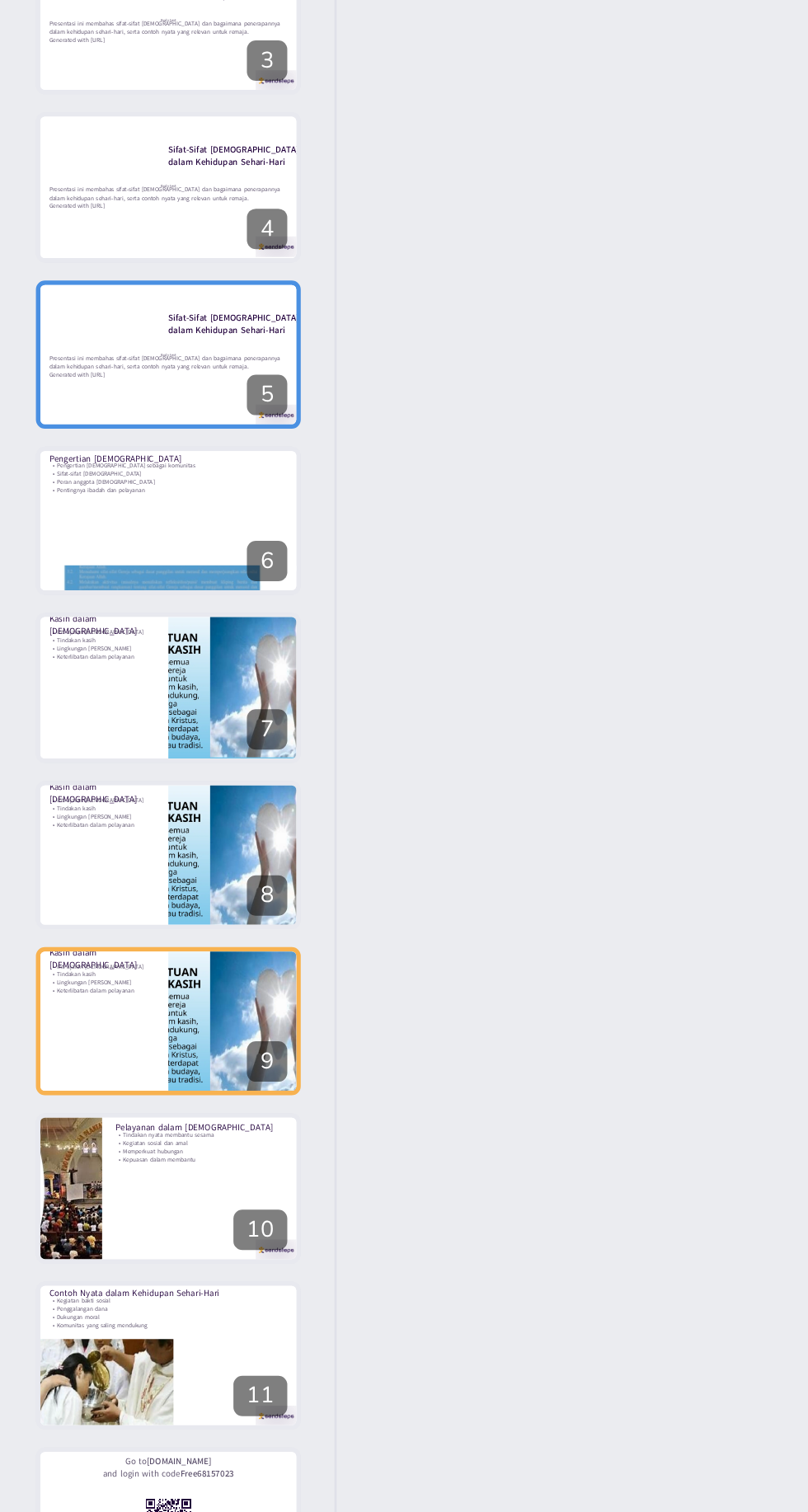
type textarea "[PERSON_NAME] sebagai inti ajaran [DEMOGRAPHIC_DATA] menunjukkan betapa penting…"
checkbox input "true"
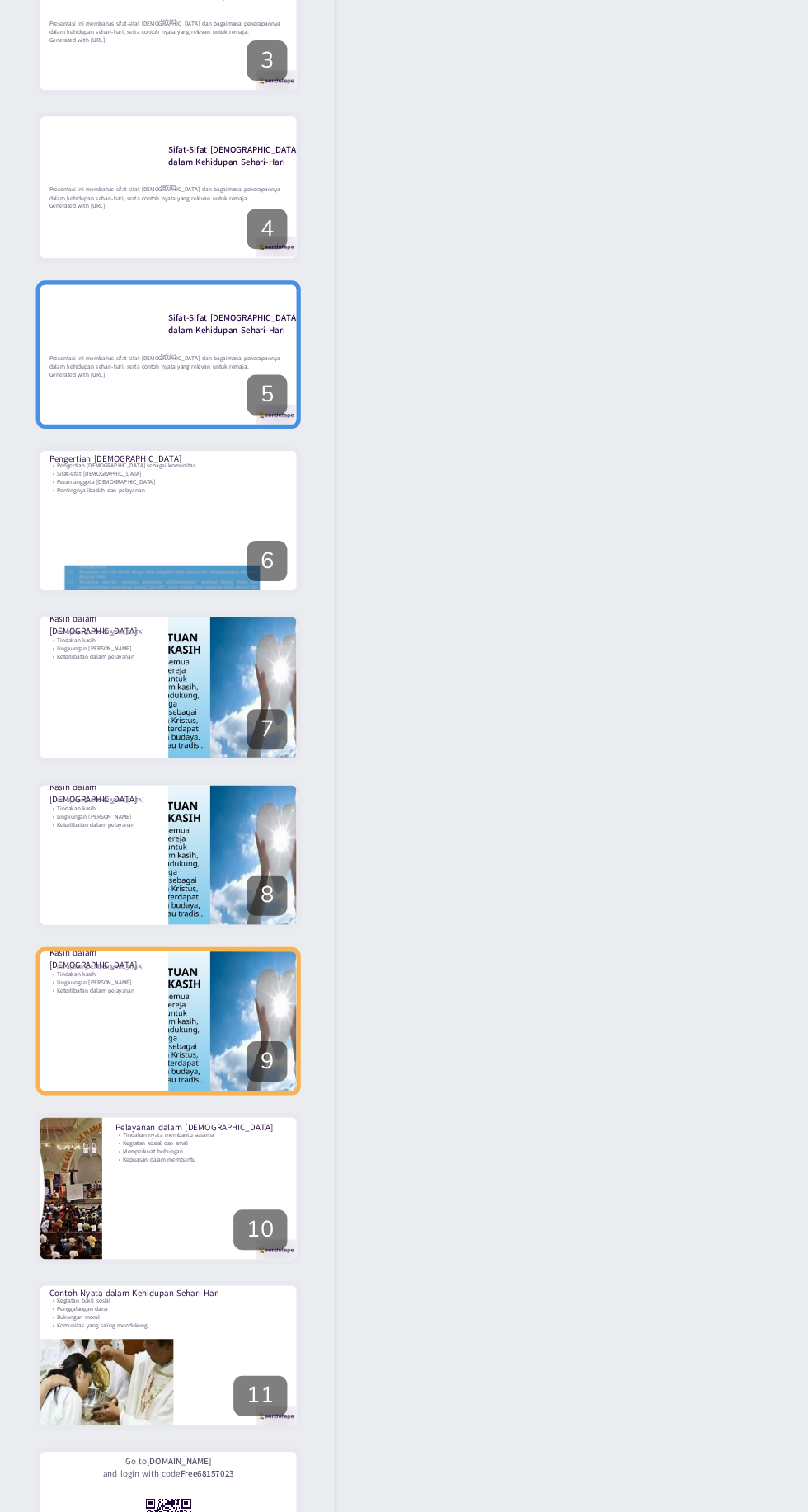
checkbox input "true"
click at [97, 541] on icon at bounding box center [95, 541] width 6 height 9
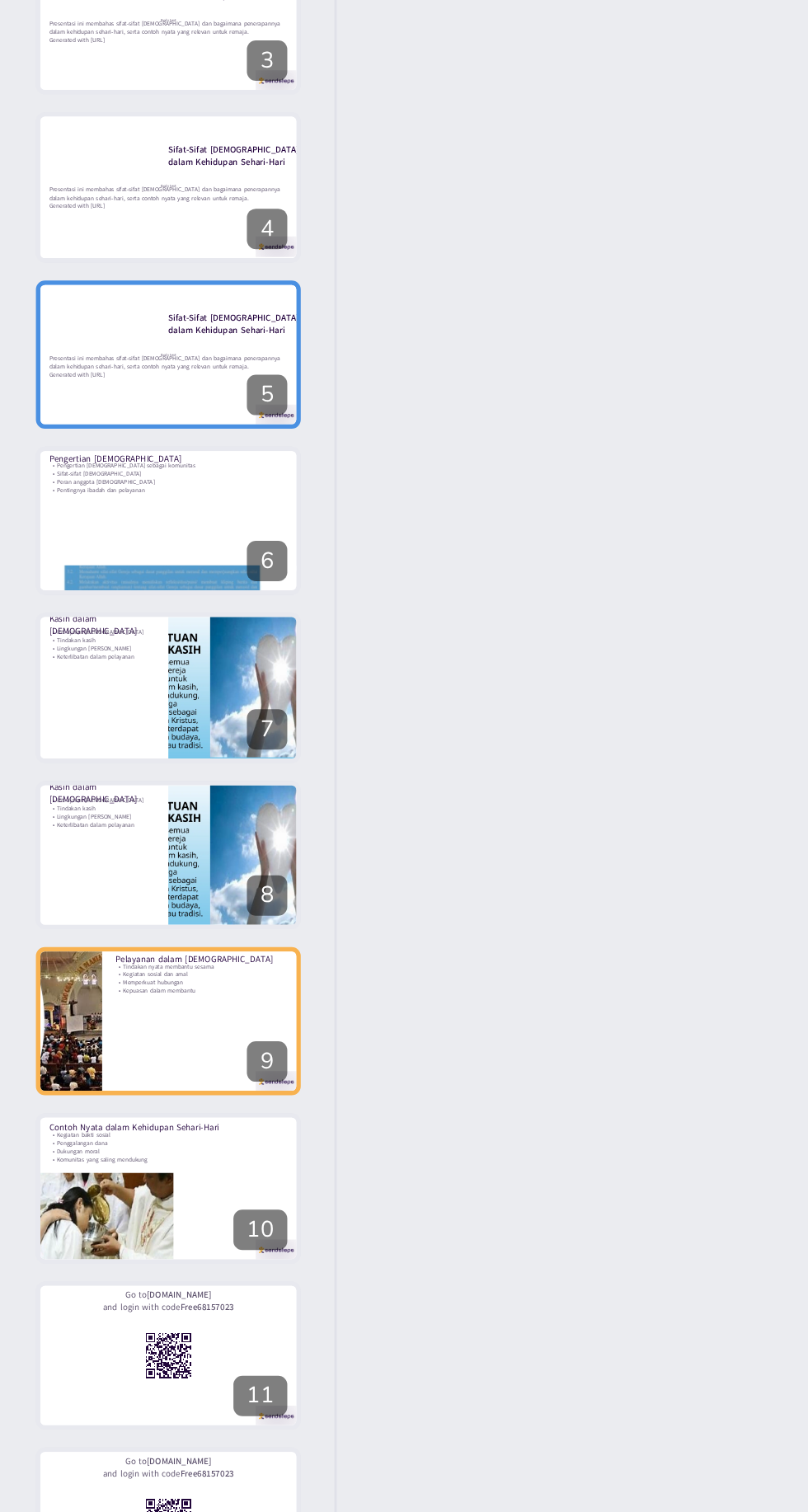
type textarea "Tindakan nyata untuk membantu sesama adalah esensi dari pelayanan. Dengan terli…"
checkbox input "true"
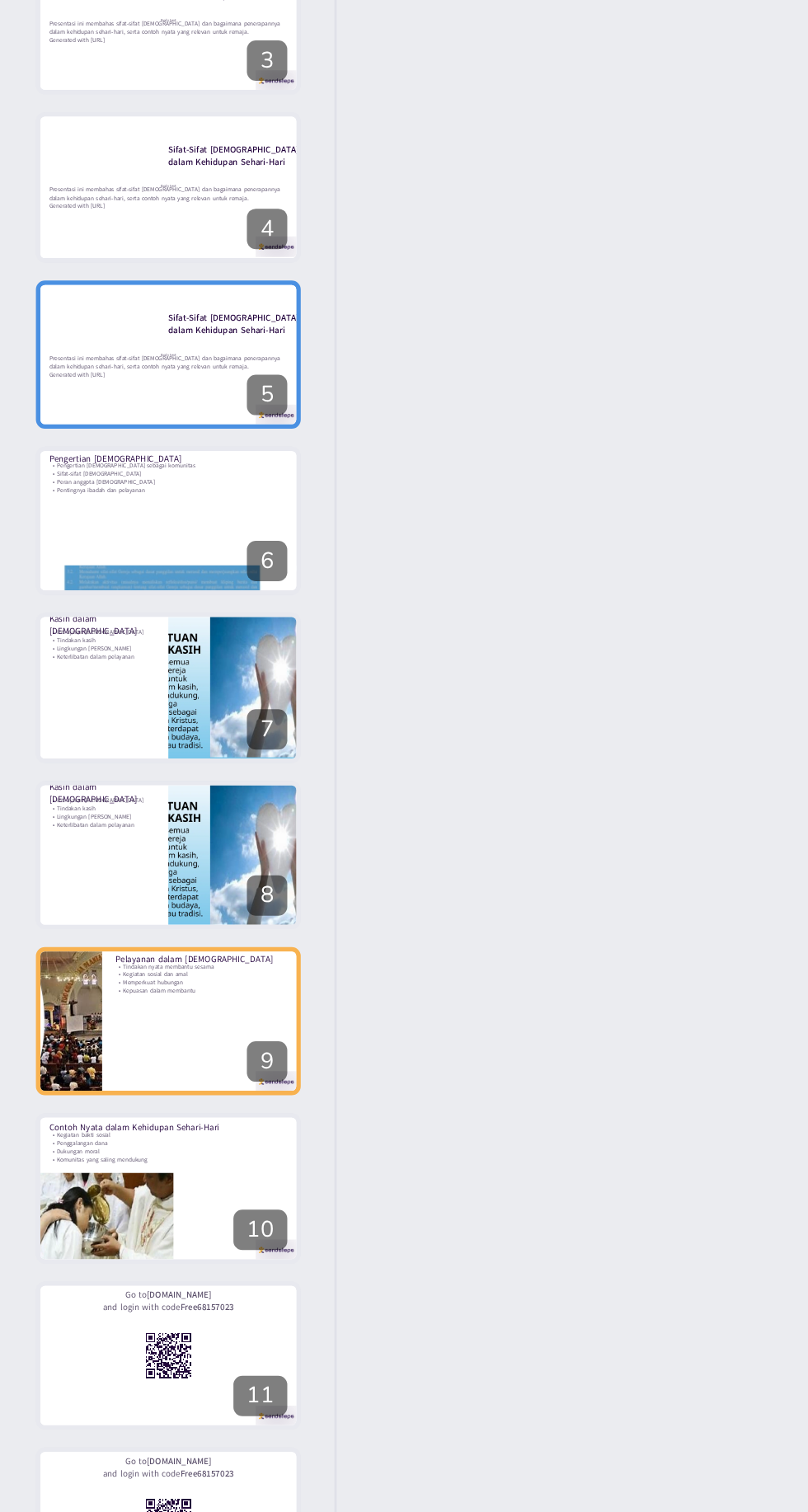
click at [97, 541] on icon at bounding box center [95, 541] width 6 height 9
type textarea "Kegiatan bakti sosial adalah contoh nyata dari sifat [DEMOGRAPHIC_DATA] yang me…"
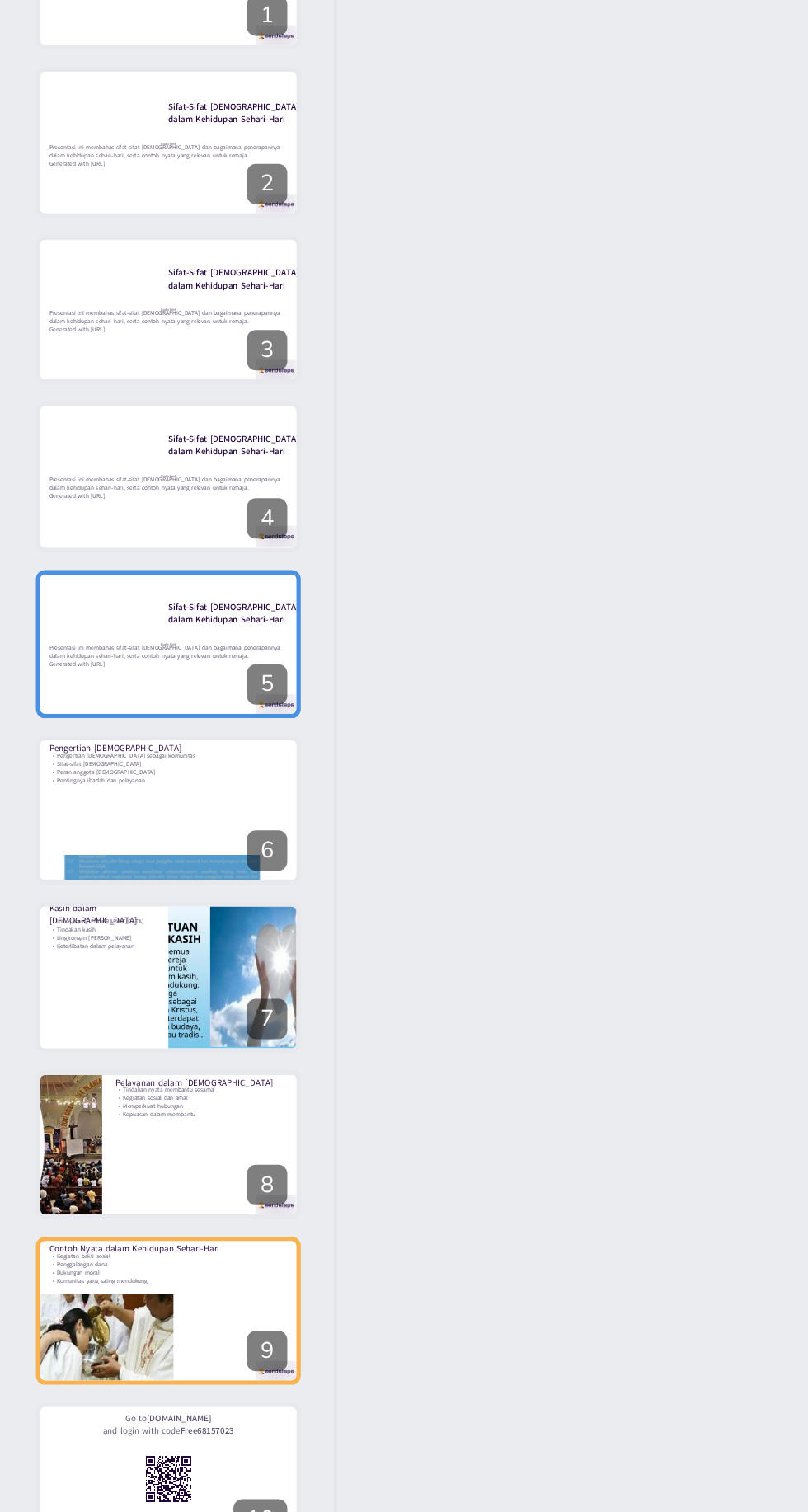
checkbox input "true"
click at [74, 365] on button at bounding box center [73, 358] width 20 height 20
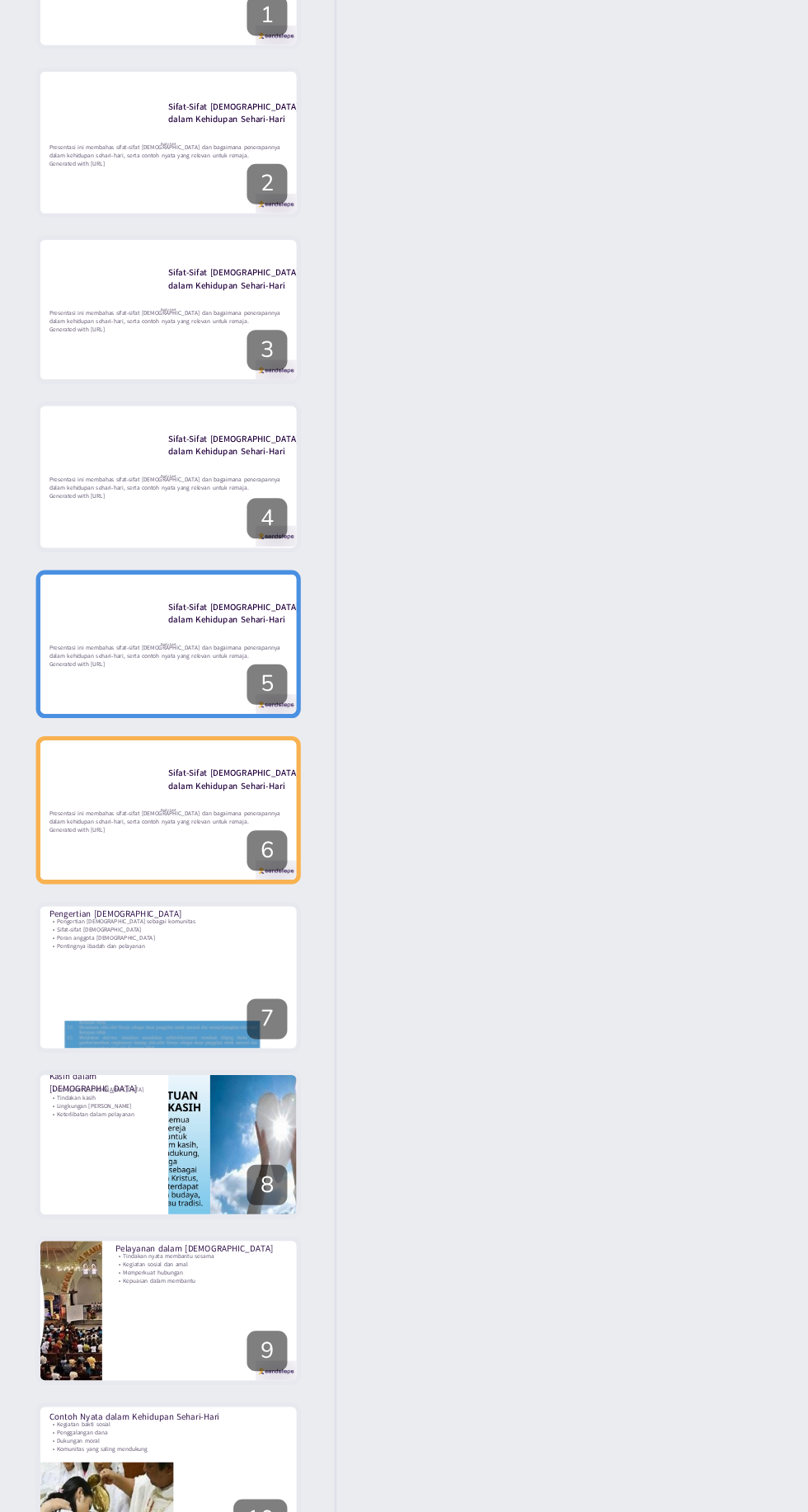
checkbox input "true"
click at [96, 358] on icon at bounding box center [95, 358] width 6 height 9
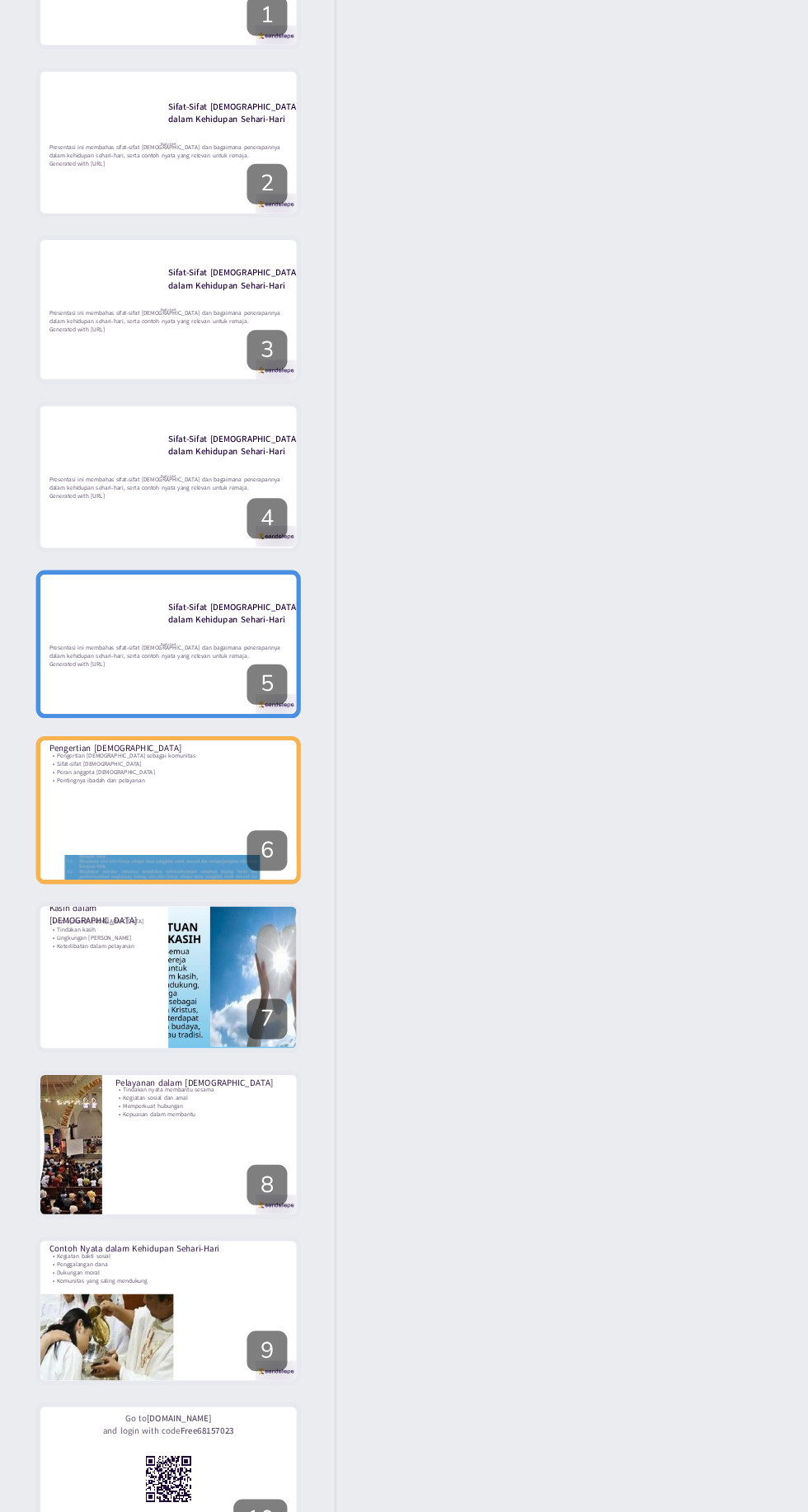
click at [96, 358] on icon at bounding box center [95, 358] width 6 height 9
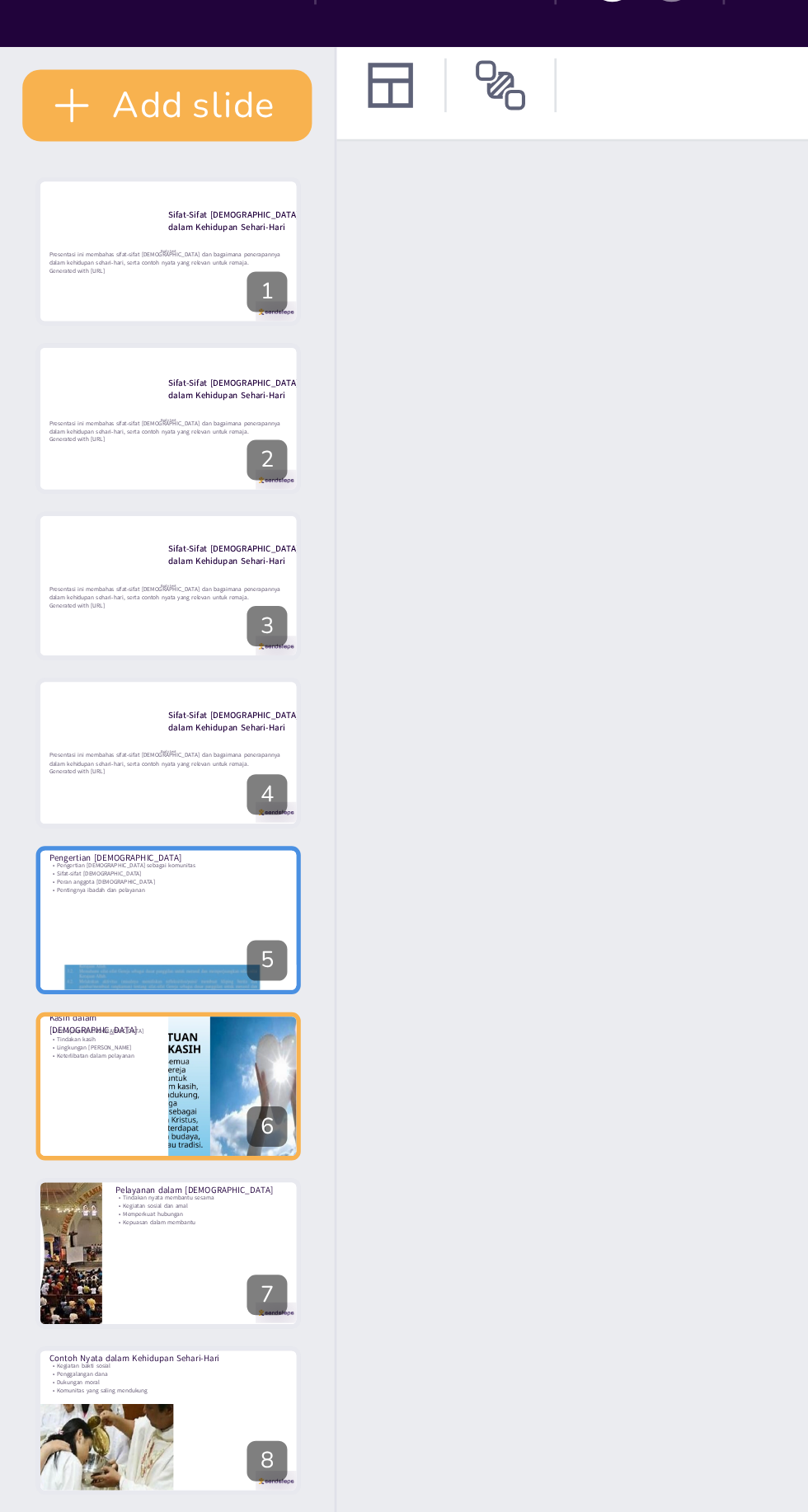
click at [98, 293] on icon at bounding box center [95, 297] width 6 height 9
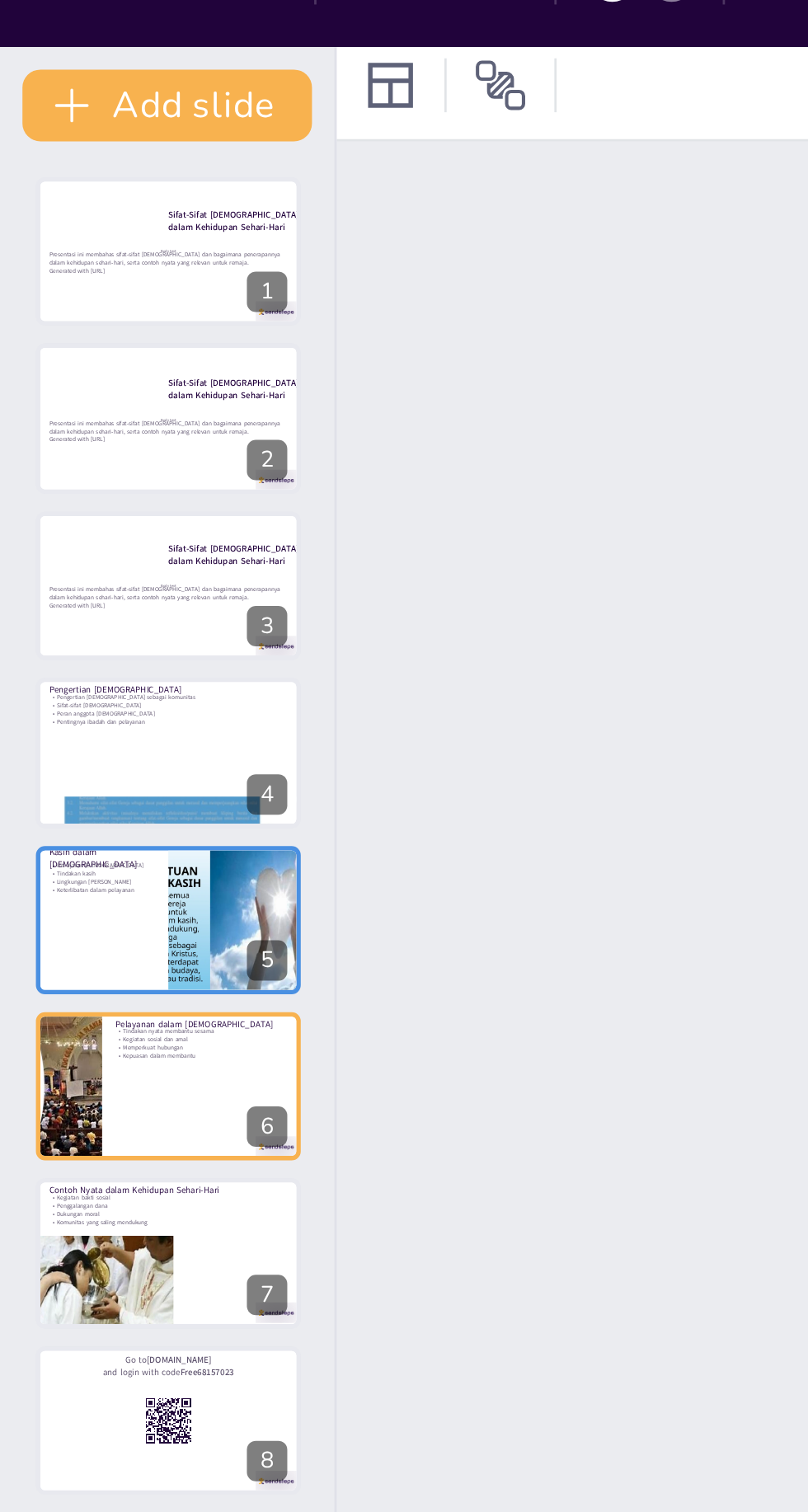
click at [96, 295] on icon at bounding box center [95, 297] width 6 height 9
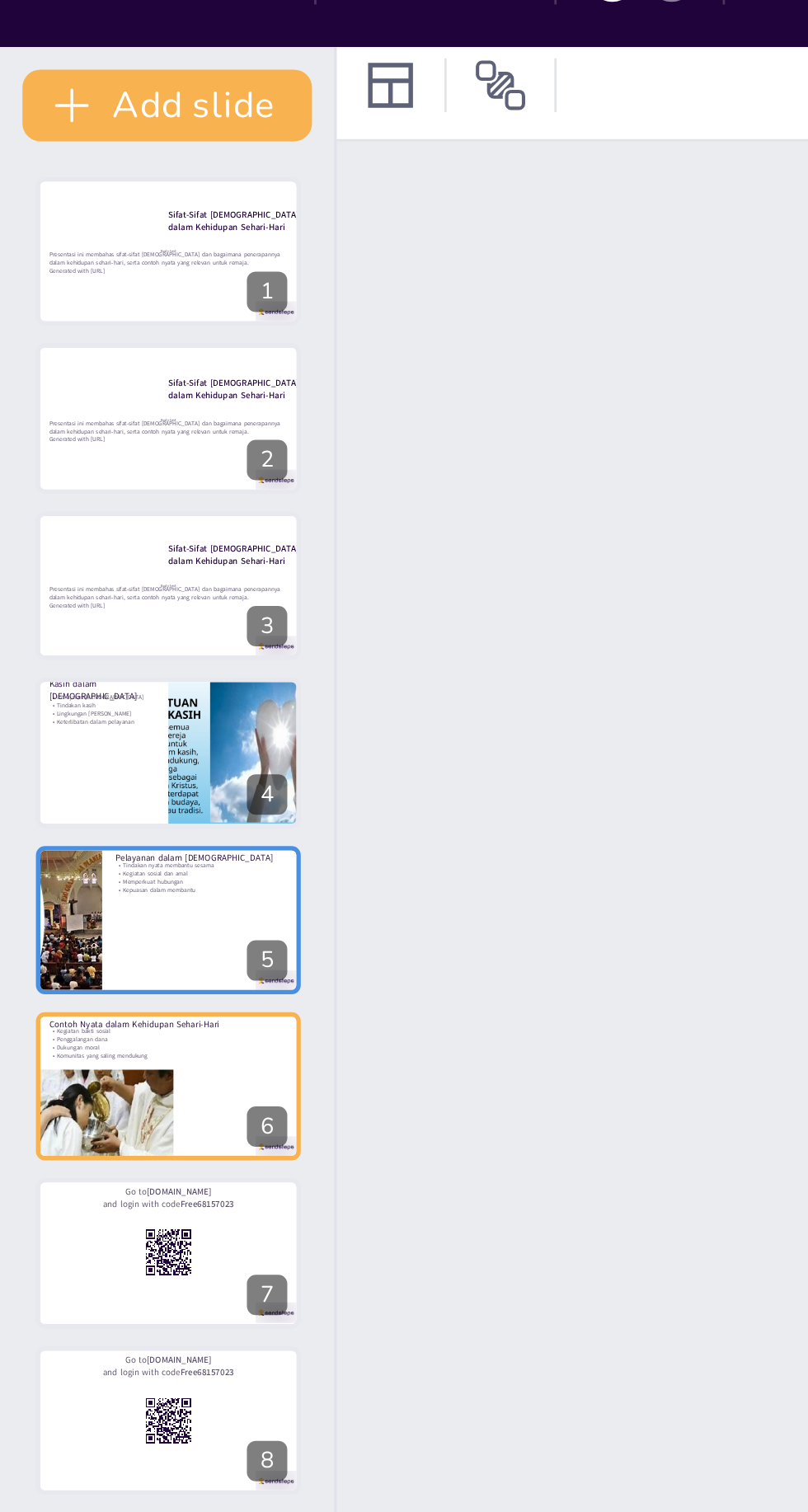
type textarea "Kegiatan bakti sosial adalah contoh nyata dari sifat [DEMOGRAPHIC_DATA] yang me…"
checkbox input "true"
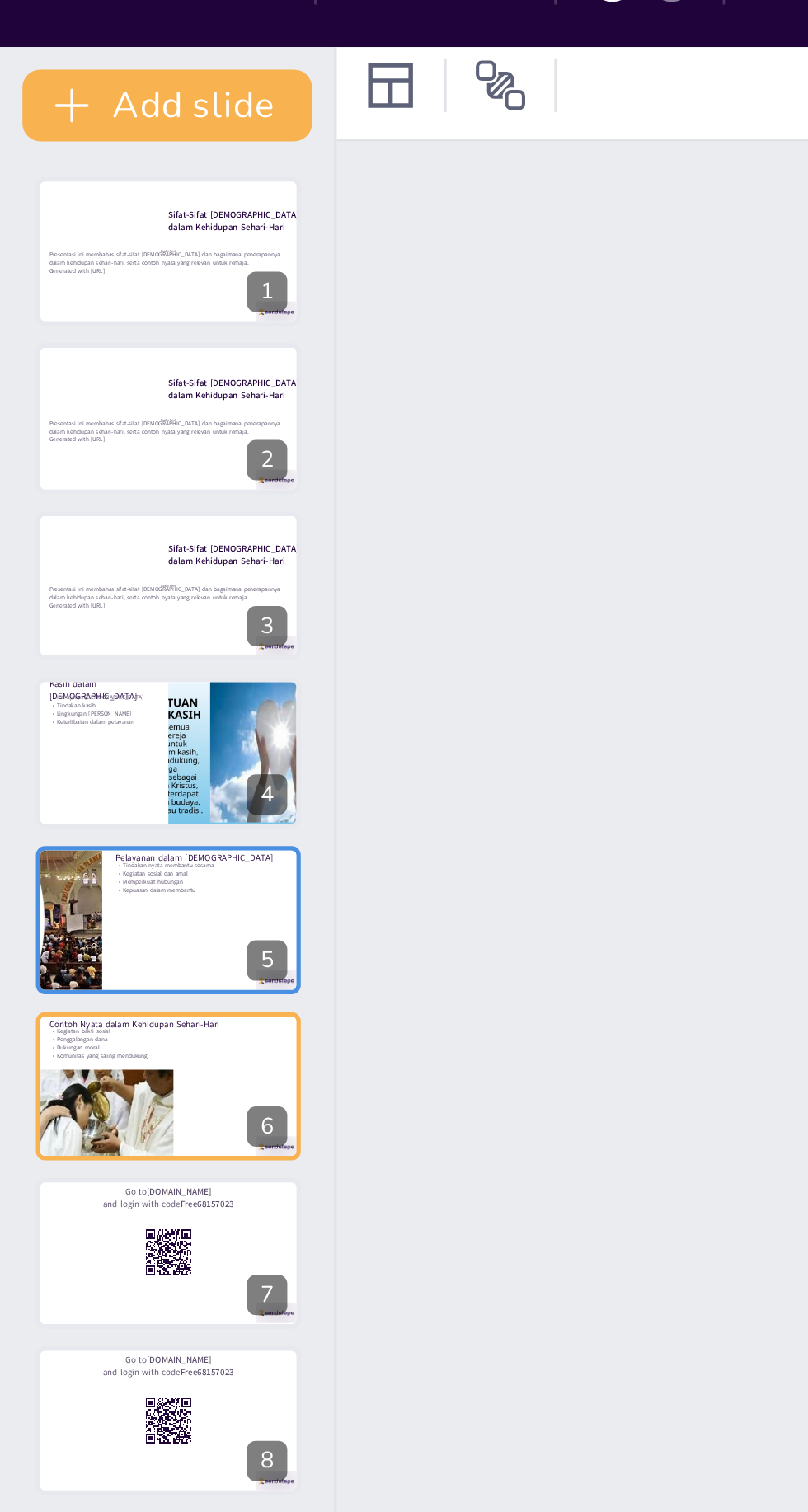
click at [96, 233] on icon at bounding box center [95, 236] width 6 height 9
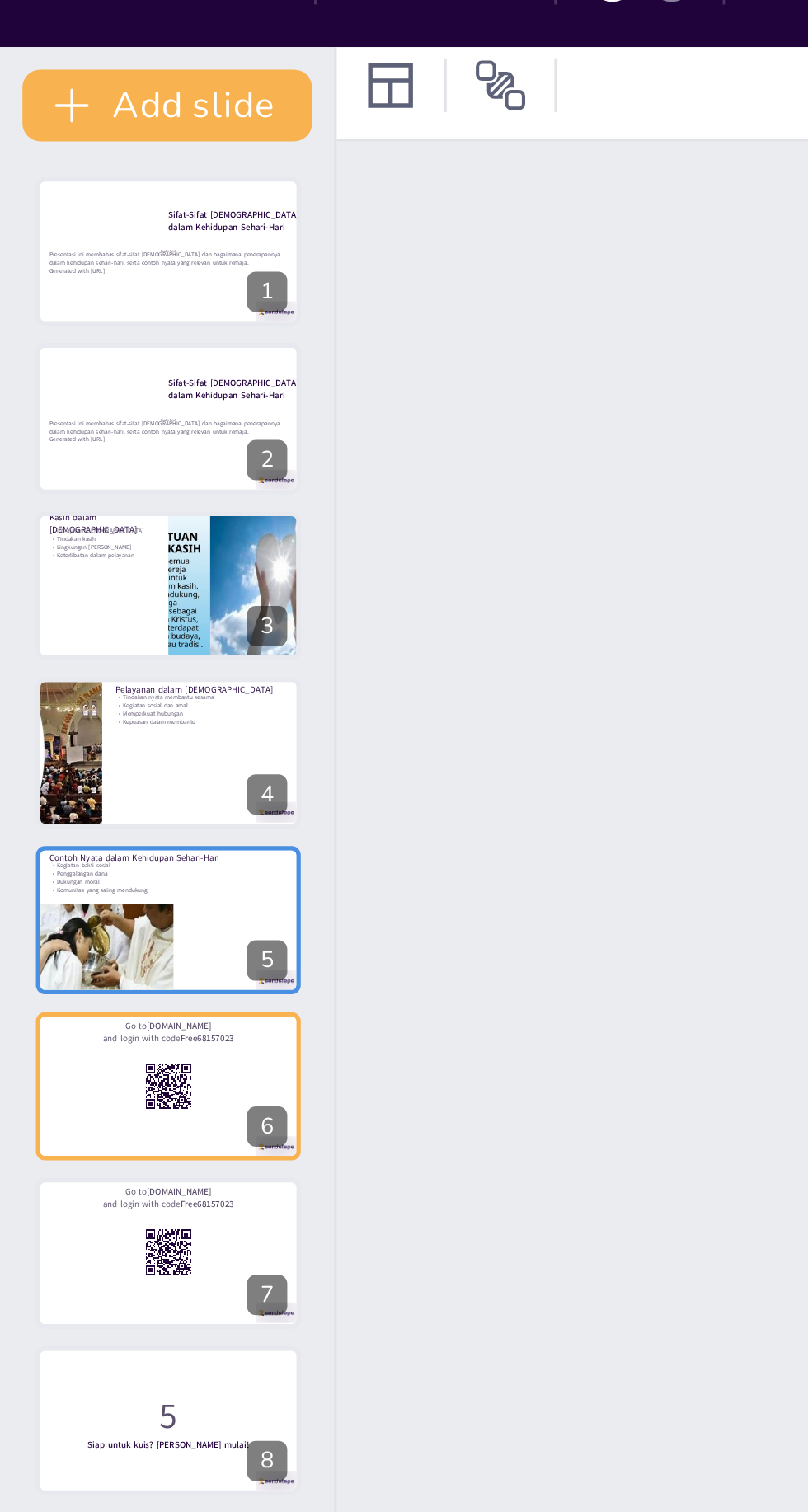
click at [96, 234] on icon at bounding box center [95, 236] width 6 height 9
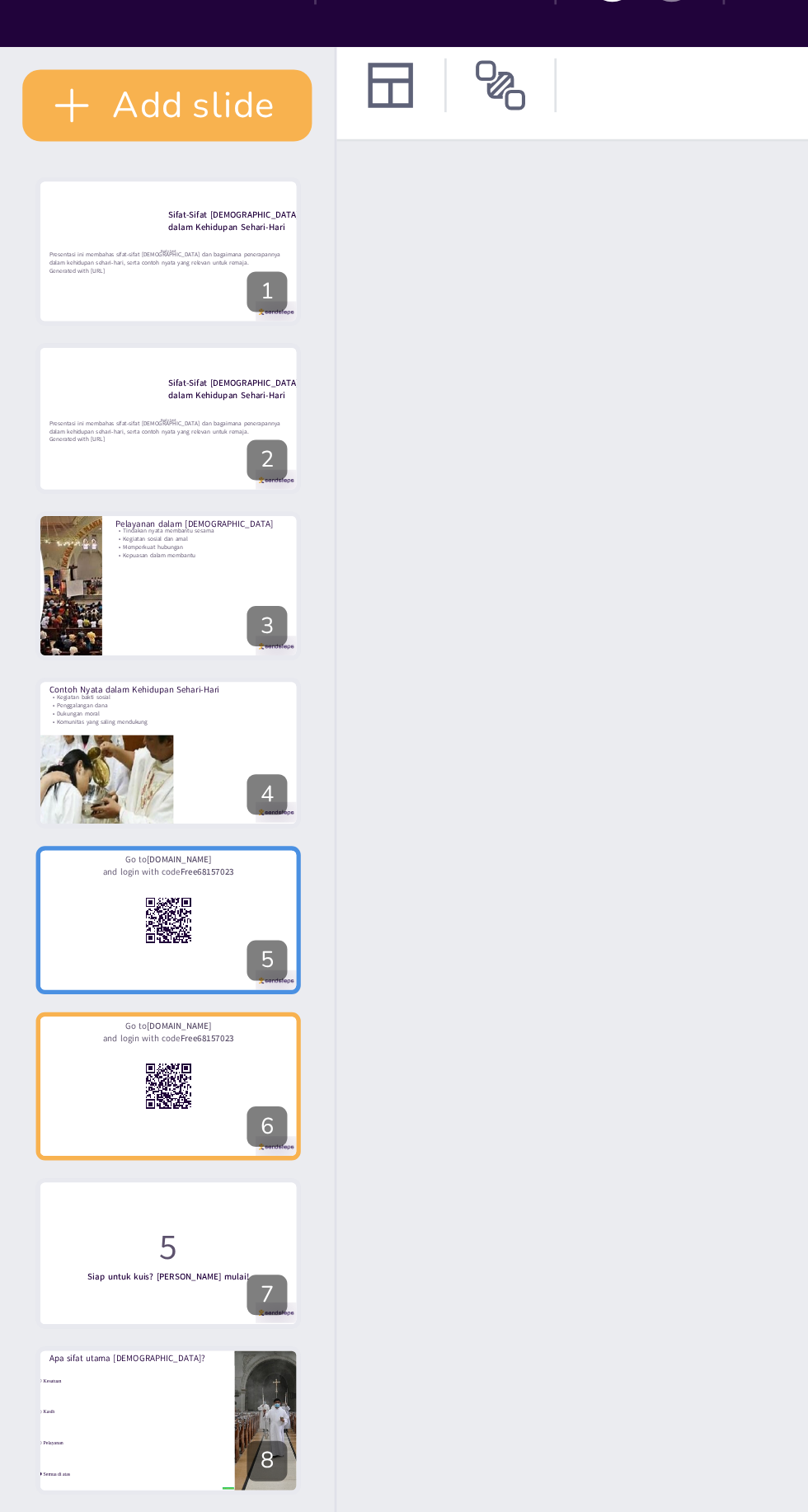
click at [77, 180] on button at bounding box center [73, 173] width 20 height 20
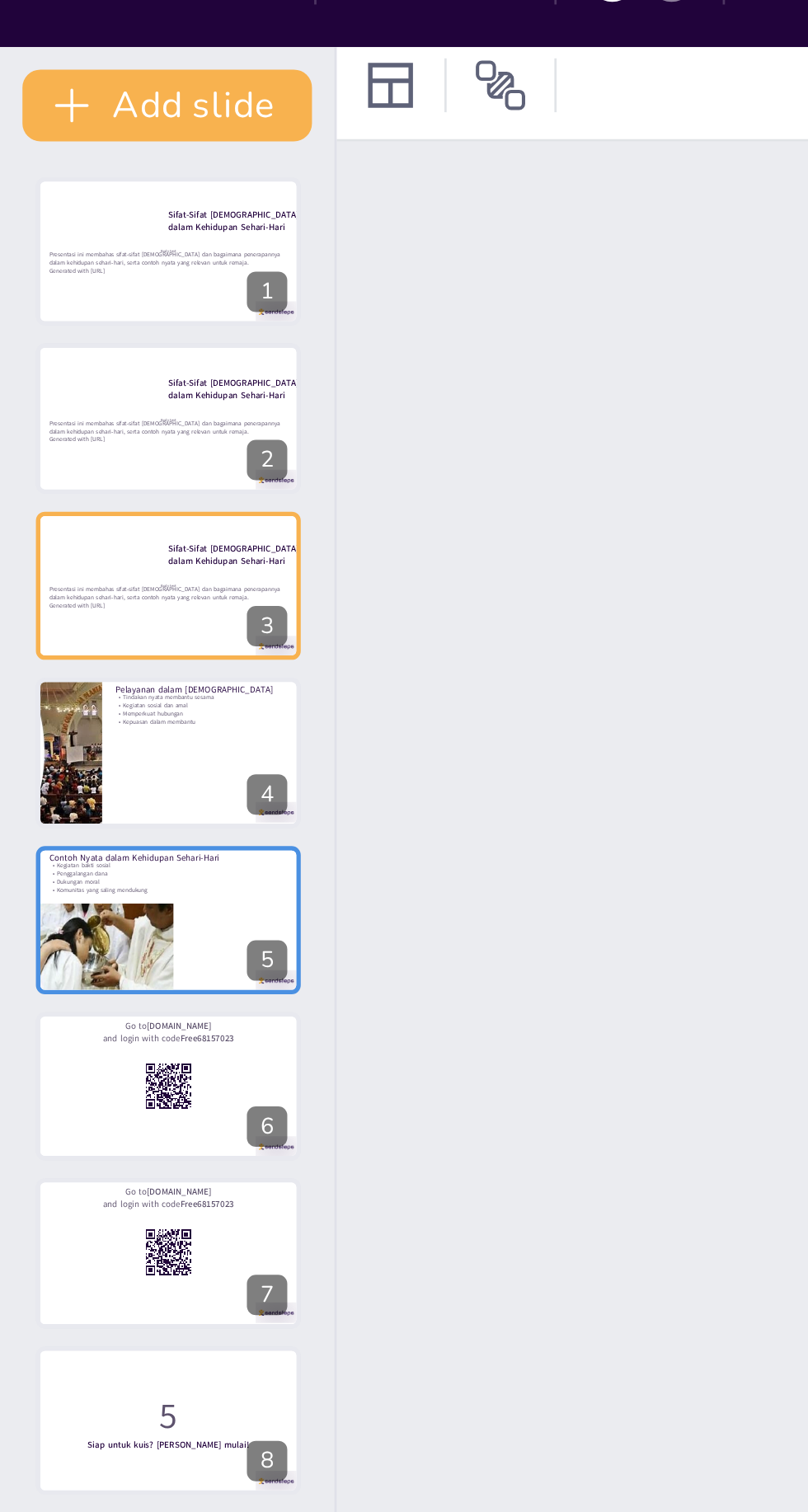
click at [97, 172] on icon at bounding box center [95, 174] width 6 height 9
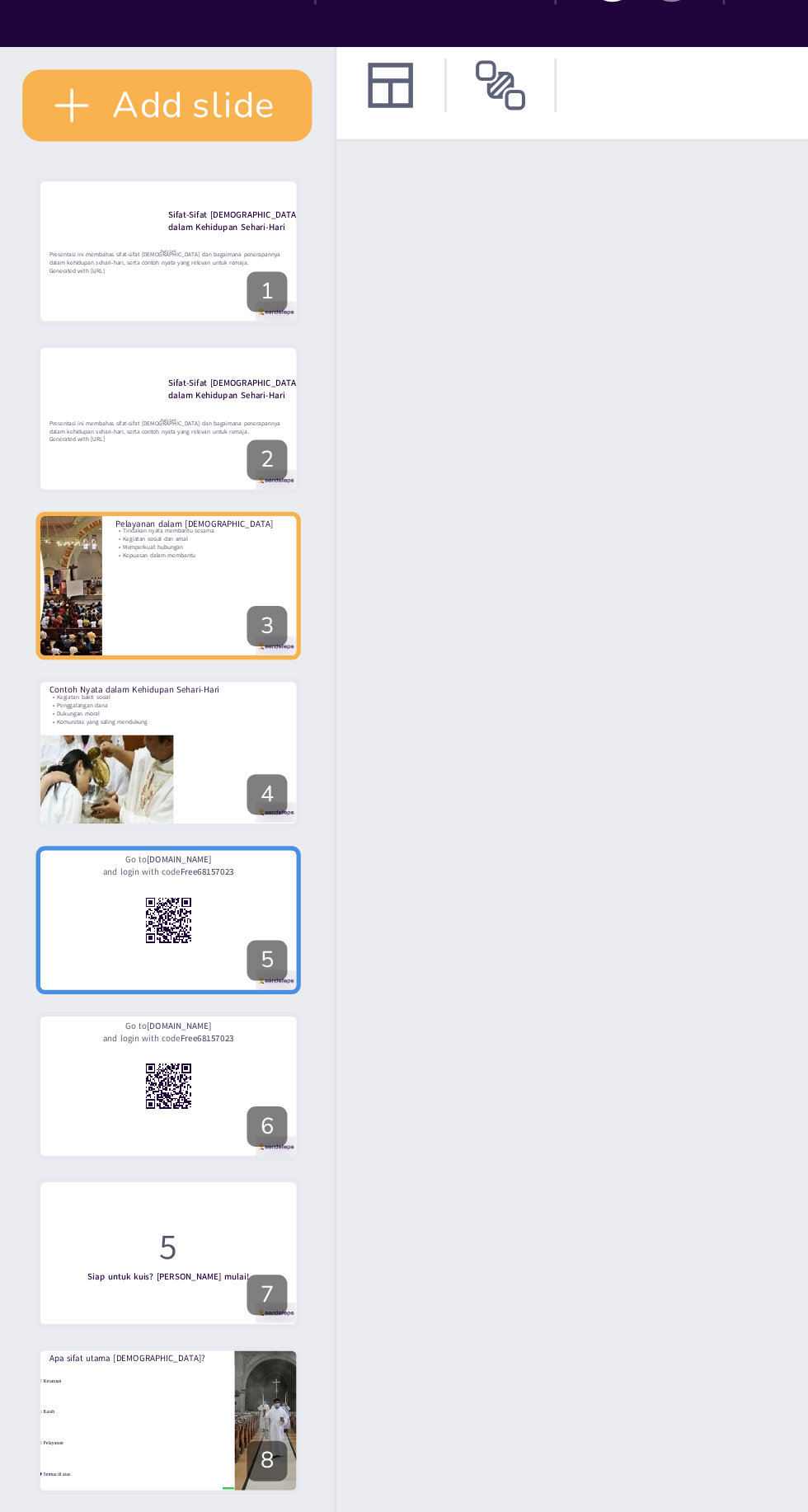
click at [97, 172] on icon at bounding box center [95, 174] width 6 height 9
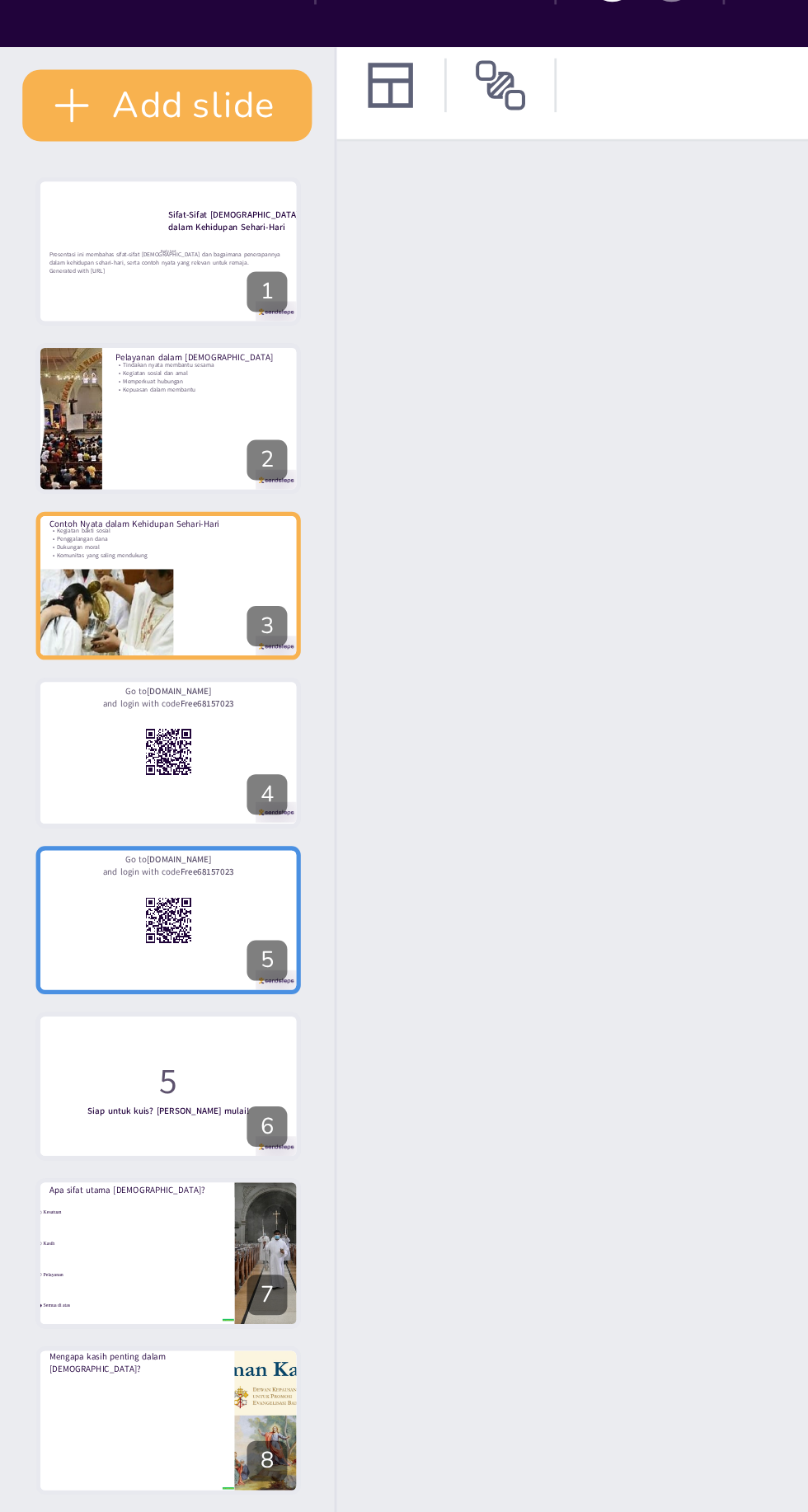
click at [69, 304] on button at bounding box center [73, 296] width 20 height 20
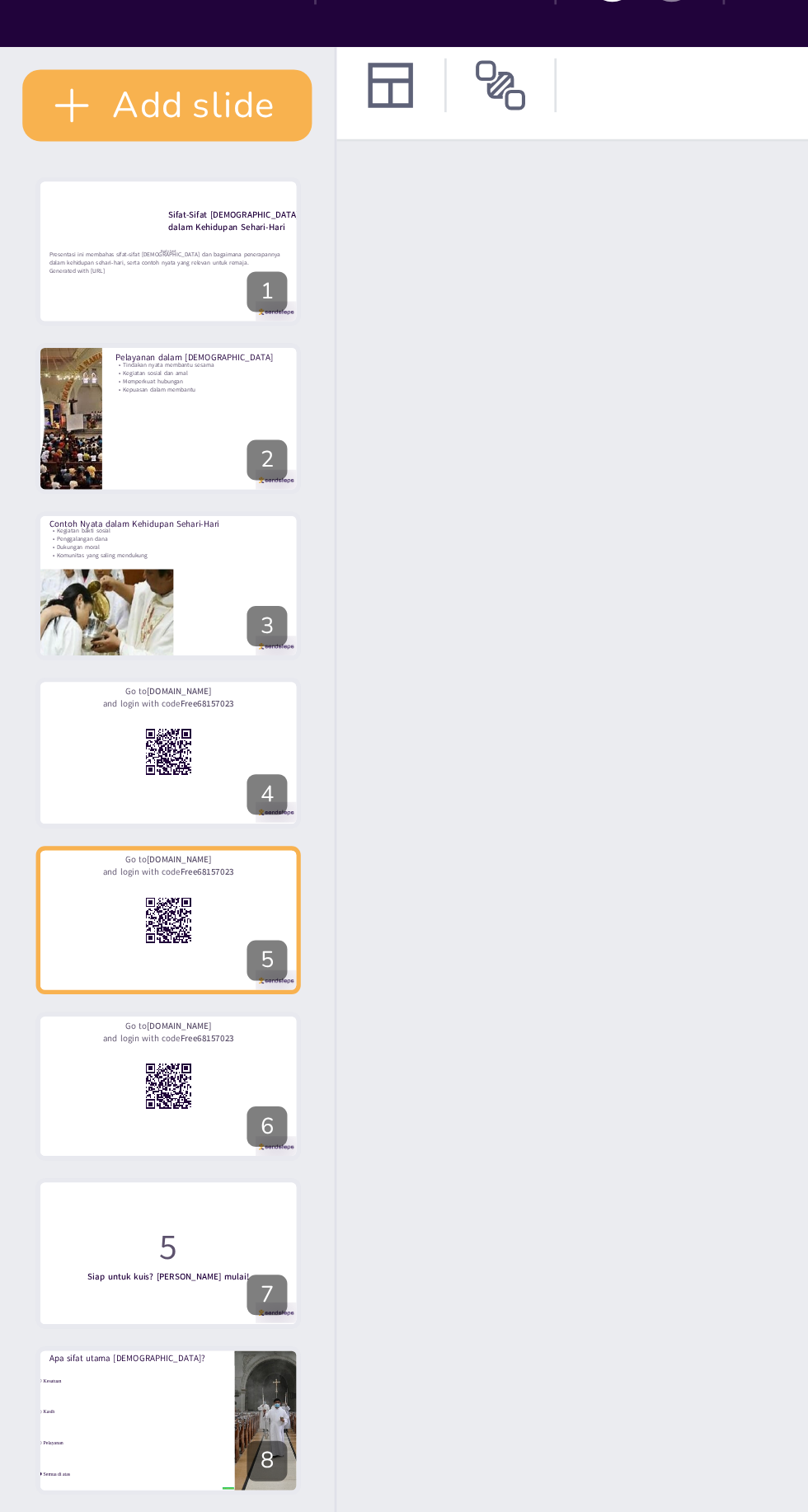
click at [95, 293] on icon at bounding box center [95, 296] width 12 height 12
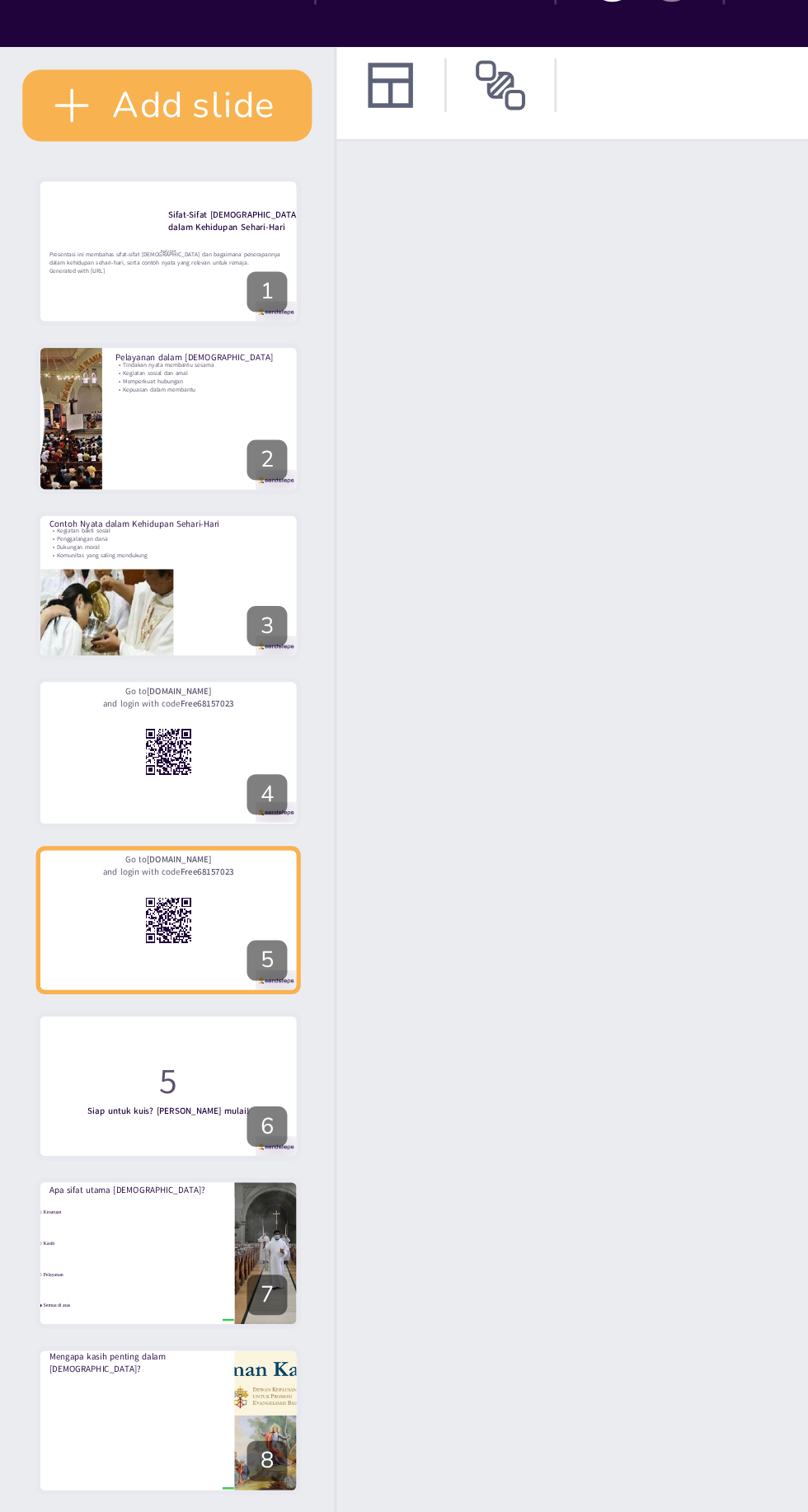
click at [96, 295] on icon at bounding box center [95, 297] width 6 height 9
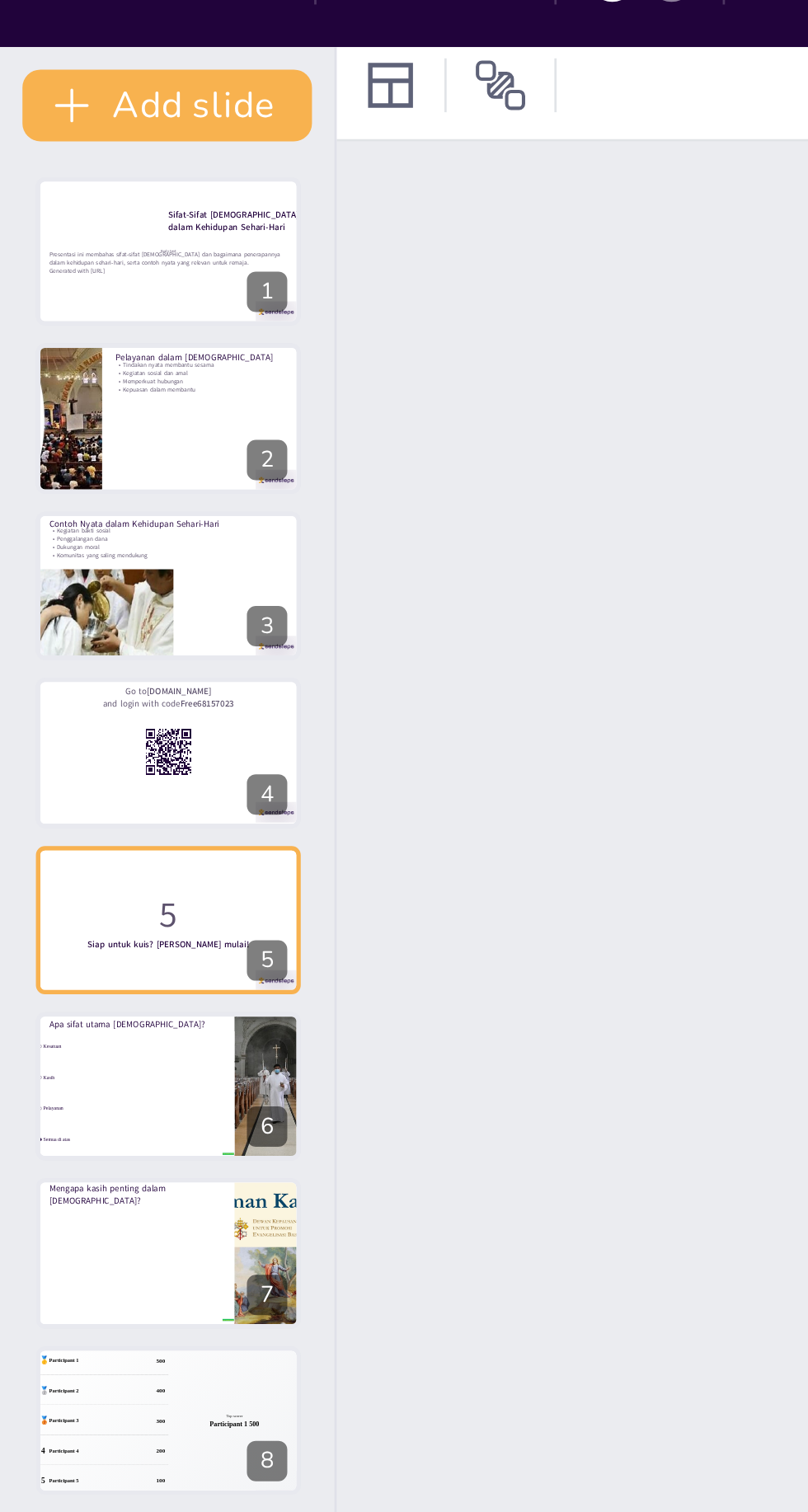
click at [96, 295] on icon at bounding box center [95, 297] width 6 height 9
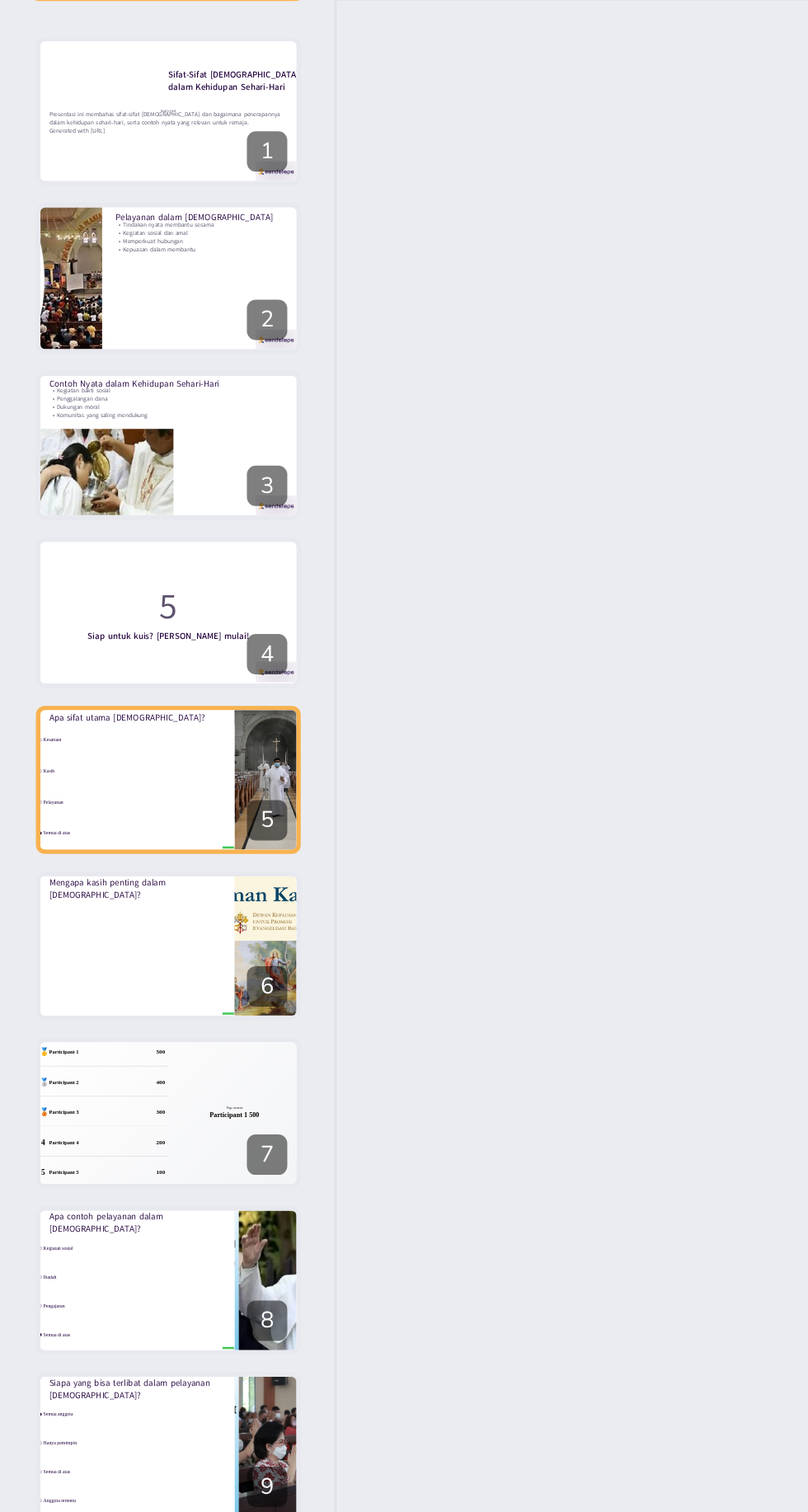
click at [75, 303] on button at bounding box center [73, 296] width 20 height 20
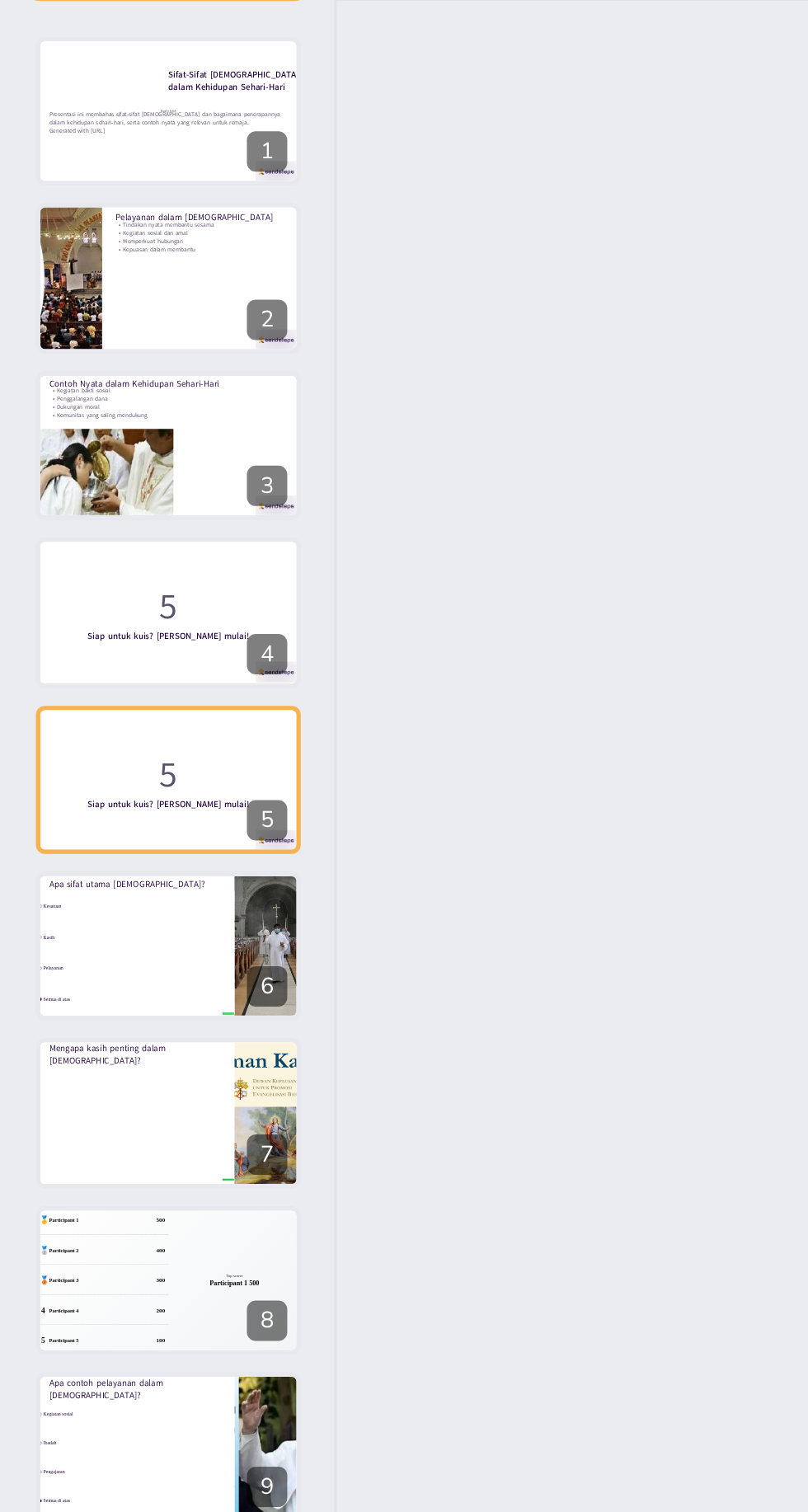
click at [96, 295] on icon at bounding box center [95, 297] width 6 height 9
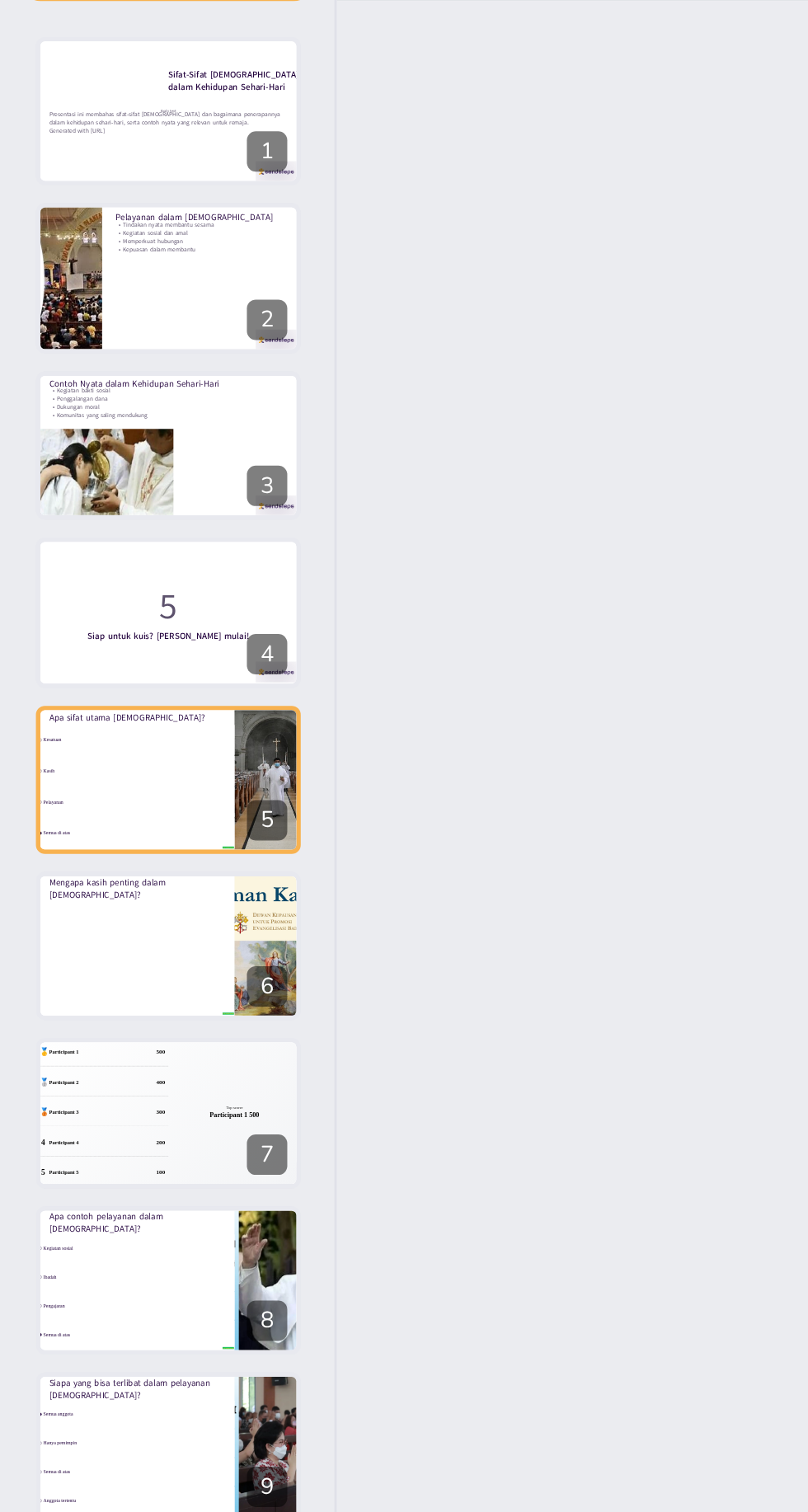
click at [96, 295] on icon at bounding box center [95, 297] width 6 height 9
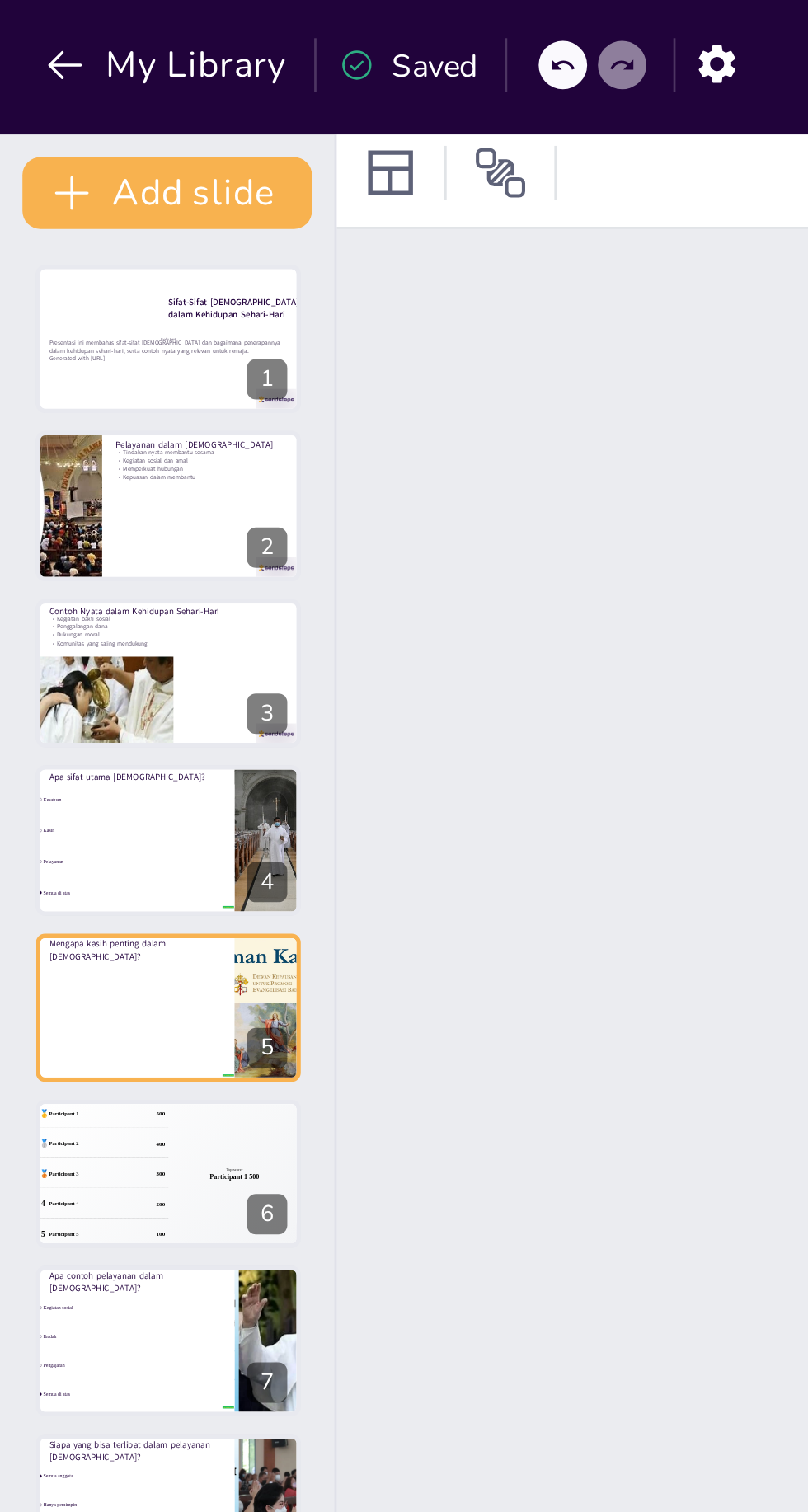
click at [139, 60] on icon at bounding box center [143, 64] width 16 height 16
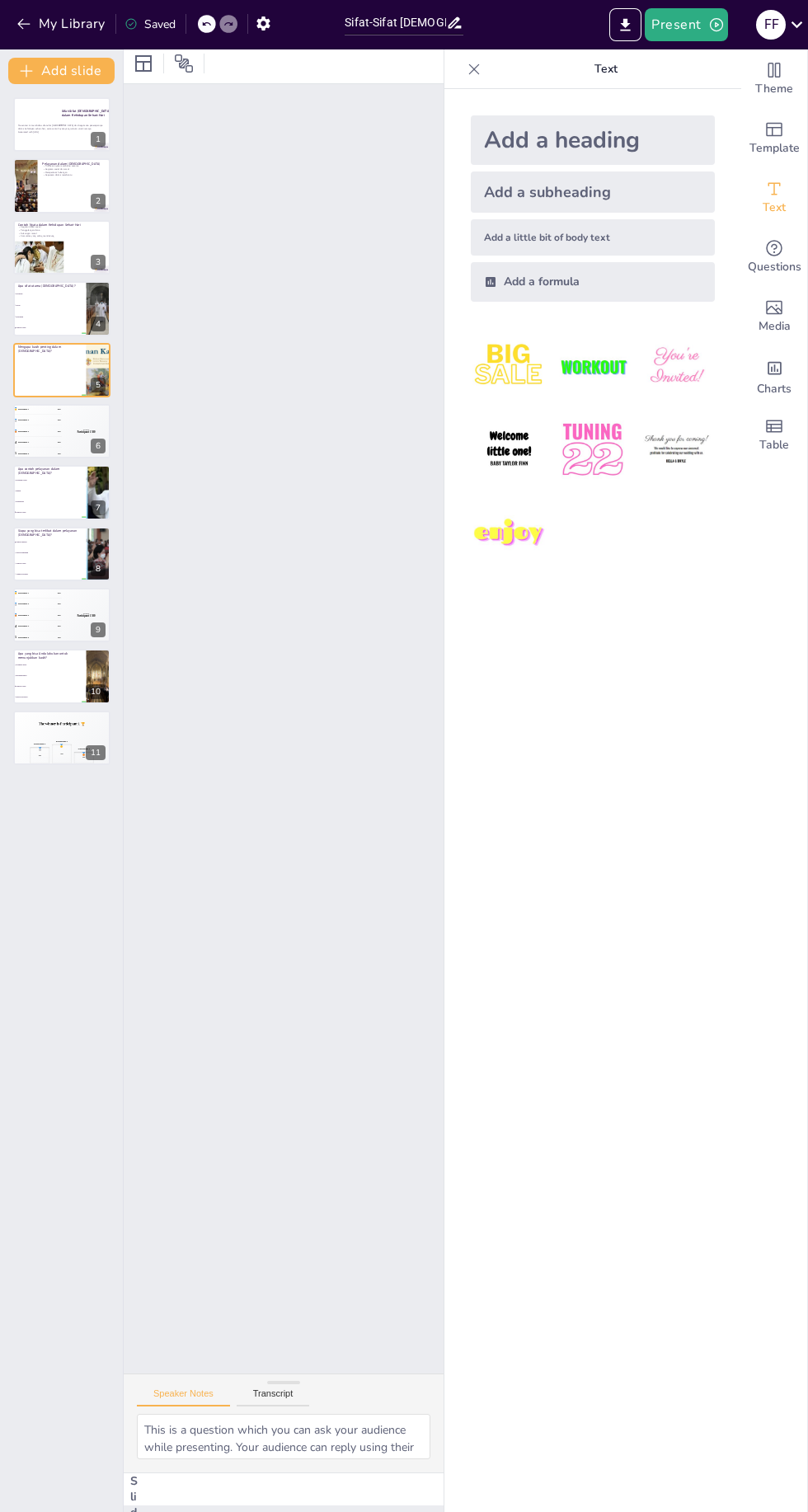
click at [233, 320] on div "Slide 1 Sifat-Sifat [DEMOGRAPHIC_DATA]: Dari Teori ke Praktik dalam Kehidupan S…" at bounding box center [371, 925] width 1484 height 1210
click at [304, 282] on div "Slide 1 Sifat-Sifat [DEMOGRAPHIC_DATA]: Dari Teori ke Praktik dalam Kehidupan S…" at bounding box center [494, 773] width 1002 height 1417
click at [280, 311] on div "Slide 1 Sifat-Sifat [DEMOGRAPHIC_DATA]: Dari Teori ke Praktik dalam Kehidupan S…" at bounding box center [480, 816] width 1210 height 1483
click at [49, 293] on span "Kesatuan" at bounding box center [49, 294] width 69 height 2
